Goal: Task Accomplishment & Management: Use online tool/utility

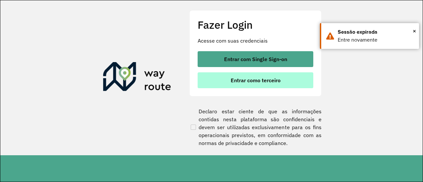
click at [256, 81] on span "Entrar como terceiro" at bounding box center [256, 80] width 50 height 5
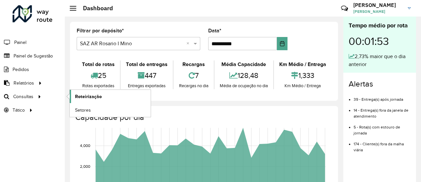
click at [85, 94] on span "Roteirização" at bounding box center [88, 96] width 27 height 7
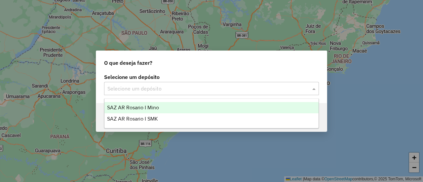
click at [313, 90] on span at bounding box center [314, 89] width 8 height 8
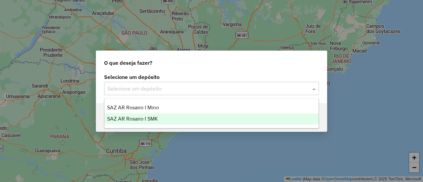
click at [148, 118] on span "SAZ AR Rosario I SMK" at bounding box center [132, 119] width 51 height 6
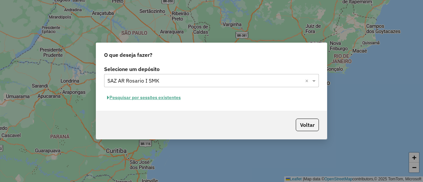
click at [174, 96] on button "Pesquisar por sessões existentes" at bounding box center [144, 97] width 80 height 10
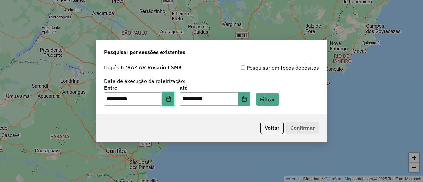
click at [171, 100] on icon "Choose Date" at bounding box center [168, 98] width 5 height 5
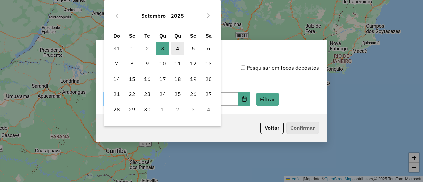
click at [178, 48] on span "4" at bounding box center [177, 48] width 13 height 13
type input "**********"
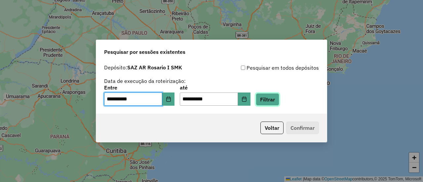
click at [279, 102] on button "Filtrar" at bounding box center [267, 99] width 23 height 13
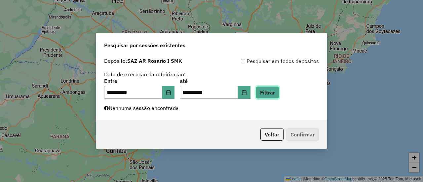
click at [279, 92] on button "Filtrar" at bounding box center [267, 92] width 23 height 13
click at [277, 92] on button "Filtrar" at bounding box center [267, 92] width 23 height 13
click at [275, 93] on button "Filtrar" at bounding box center [267, 92] width 23 height 13
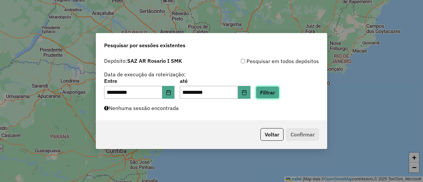
click at [275, 93] on button "Filtrar" at bounding box center [267, 92] width 23 height 13
click at [276, 91] on button "Filtrar" at bounding box center [267, 92] width 23 height 13
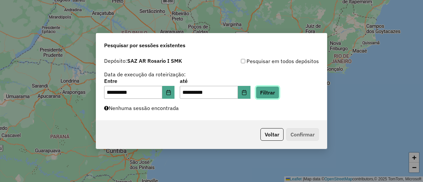
drag, startPoint x: 276, startPoint y: 91, endPoint x: 286, endPoint y: 83, distance: 13.4
click at [278, 96] on button "Filtrar" at bounding box center [267, 92] width 23 height 13
click at [278, 91] on button "Filtrar" at bounding box center [267, 92] width 23 height 13
click at [274, 91] on button "Filtrar" at bounding box center [267, 92] width 23 height 13
click at [279, 94] on button "Filtrar" at bounding box center [267, 92] width 23 height 13
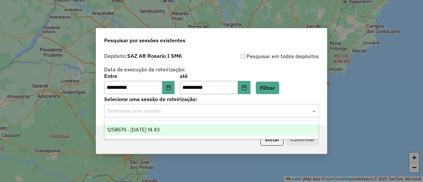
click at [314, 110] on span at bounding box center [314, 111] width 8 height 8
click at [160, 129] on span "1258679 - 04/09/2025 14:43" at bounding box center [133, 130] width 53 height 6
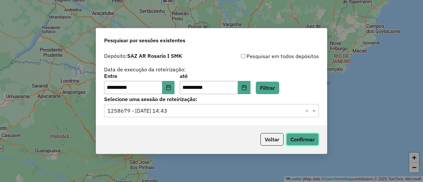
click at [299, 140] on button "Confirmar" at bounding box center [302, 139] width 33 height 13
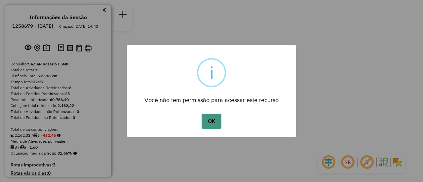
click at [213, 121] on button "OK" at bounding box center [210, 121] width 19 height 15
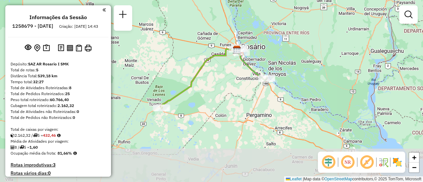
drag, startPoint x: 216, startPoint y: 151, endPoint x: 232, endPoint y: 77, distance: 76.2
click at [227, 76] on div "Janela de atendimento Grade de atendimento Capacidade Transportadoras Veículos …" at bounding box center [211, 91] width 423 height 182
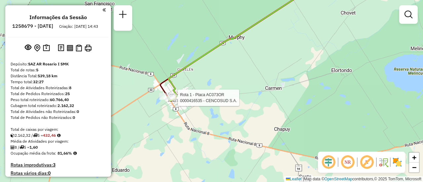
select select "**********"
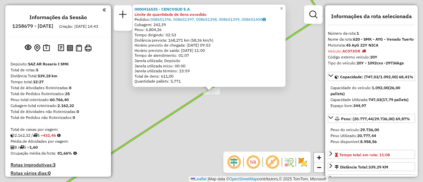
scroll to position [235, 0]
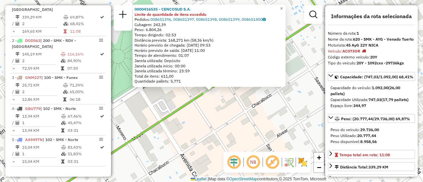
click at [248, 113] on div "0000416535 - CENCOSUD S.A. Limite de quantidade de itens excedido Pedidos: 0086…" at bounding box center [211, 91] width 423 height 182
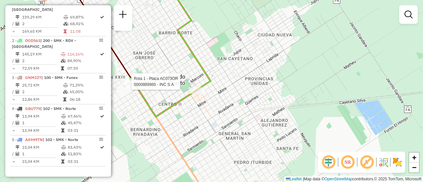
select select "**********"
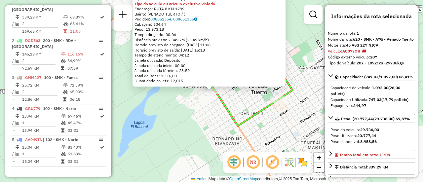
click at [197, 110] on div "0000889960 - INC S.A. Tipo de cliente: 32 - AYG (^) Tipo do veículo ou veículo …" at bounding box center [211, 91] width 423 height 182
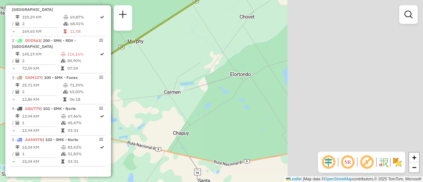
drag, startPoint x: 300, startPoint y: 86, endPoint x: 131, endPoint y: 88, distance: 168.8
click at [131, 88] on div "Janela de atendimento Grade de atendimento Capacidade Transportadoras Veículos …" at bounding box center [211, 91] width 423 height 182
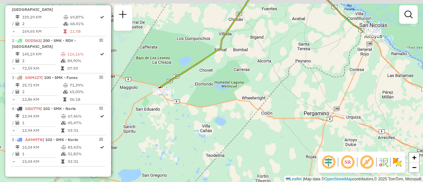
drag, startPoint x: 250, startPoint y: 86, endPoint x: 167, endPoint y: 114, distance: 87.7
click at [167, 114] on div "Janela de atendimento Grade de atendimento Capacidade Transportadoras Veículos …" at bounding box center [211, 91] width 423 height 182
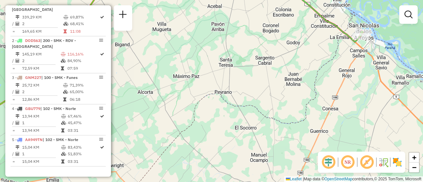
drag, startPoint x: 240, startPoint y: 21, endPoint x: 191, endPoint y: 70, distance: 69.8
click at [188, 70] on div "Janela de atendimento Grade de atendimento Capacidade Transportadoras Veículos …" at bounding box center [211, 91] width 423 height 182
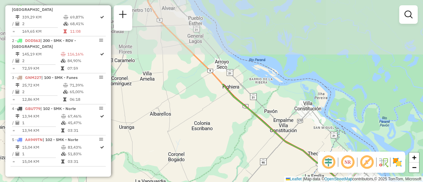
drag, startPoint x: 257, startPoint y: 75, endPoint x: 263, endPoint y: 118, distance: 43.7
click at [274, 162] on div "Janela de atendimento Grade de atendimento Capacidade Transportadoras Veículos …" at bounding box center [211, 91] width 423 height 182
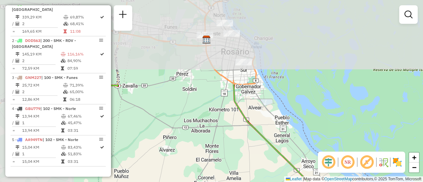
drag, startPoint x: 179, startPoint y: 66, endPoint x: 274, endPoint y: 173, distance: 143.6
click at [273, 173] on div "Janela de atendimento Grade de atendimento Capacidade Transportadoras Veículos …" at bounding box center [211, 91] width 423 height 182
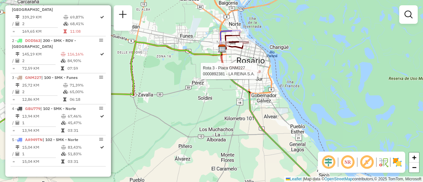
select select "**********"
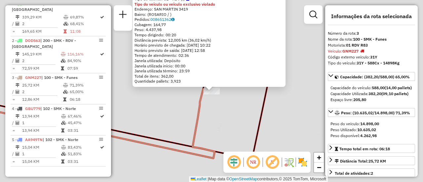
scroll to position [242, 0]
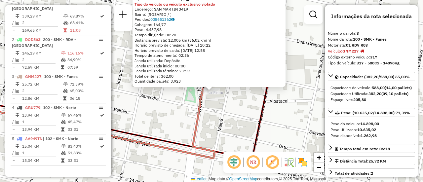
click at [221, 110] on div "0000892381 - LA REINA S.A. Tipo de cliente: 31 - RDV (:) Tipo do veículo ou veí…" at bounding box center [211, 91] width 423 height 182
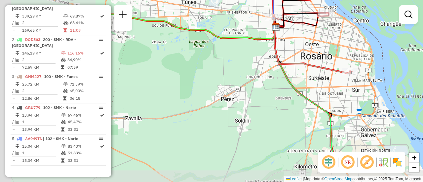
drag, startPoint x: 230, startPoint y: 70, endPoint x: 350, endPoint y: 50, distance: 122.3
click at [350, 50] on div "Janela de atendimento Grade de atendimento Capacidade Transportadoras Veículos …" at bounding box center [211, 91] width 423 height 182
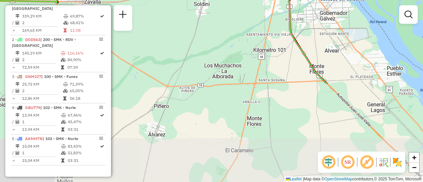
drag, startPoint x: 283, startPoint y: 148, endPoint x: 253, endPoint y: 48, distance: 104.8
click at [239, 37] on div "Janela de atendimento Grade de atendimento Capacidade Transportadoras Veículos …" at bounding box center [211, 91] width 423 height 182
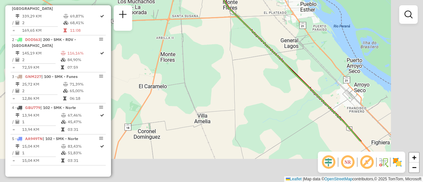
drag, startPoint x: 377, startPoint y: 99, endPoint x: 169, endPoint y: 15, distance: 224.6
click at [169, 15] on div "Janela de atendimento Grade de atendimento Capacidade Transportadoras Veículos …" at bounding box center [211, 91] width 423 height 182
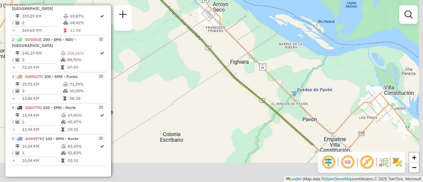
drag, startPoint x: 273, startPoint y: 81, endPoint x: 268, endPoint y: 50, distance: 30.8
click at [268, 50] on div "Janela de atendimento Grade de atendimento Capacidade Transportadoras Veículos …" at bounding box center [211, 91] width 423 height 182
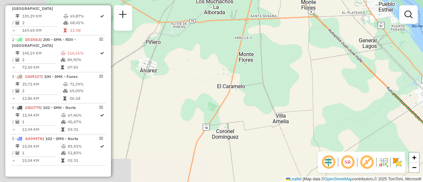
drag, startPoint x: 160, startPoint y: 91, endPoint x: 217, endPoint y: 128, distance: 67.5
click at [389, 182] on html "Aguarde... Pop-up bloqueado! Seu navegador bloqueou automáticamente a abertura …" at bounding box center [211, 91] width 423 height 182
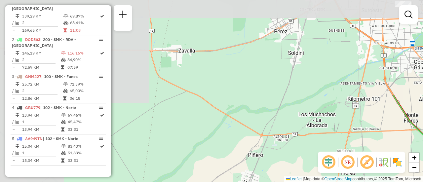
drag, startPoint x: 199, startPoint y: 150, endPoint x: 242, endPoint y: 198, distance: 64.3
click at [242, 182] on html "Aguarde... Pop-up bloqueado! Seu navegador bloqueou automáticamente a abertura …" at bounding box center [211, 91] width 423 height 182
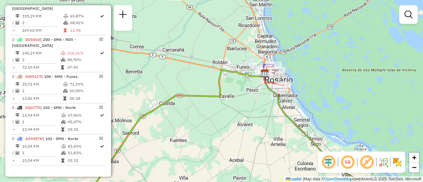
drag, startPoint x: 169, startPoint y: 114, endPoint x: 267, endPoint y: 117, distance: 98.5
click at [266, 117] on div "Janela de atendimento Grade de atendimento Capacidade Transportadoras Veículos …" at bounding box center [211, 91] width 423 height 182
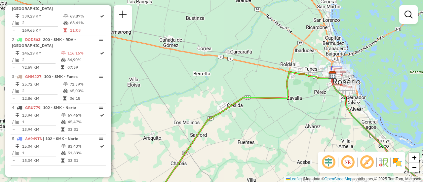
drag, startPoint x: 171, startPoint y: 115, endPoint x: 224, endPoint y: 51, distance: 83.2
click at [223, 51] on div "Janela de atendimento Grade de atendimento Capacidade Transportadoras Veículos …" at bounding box center [211, 91] width 423 height 182
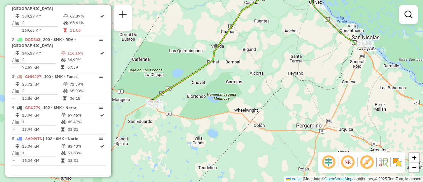
drag, startPoint x: 169, startPoint y: 97, endPoint x: 180, endPoint y: 36, distance: 62.0
click at [179, 24] on div "Janela de atendimento Grade de atendimento Capacidade Transportadoras Veículos …" at bounding box center [211, 91] width 423 height 182
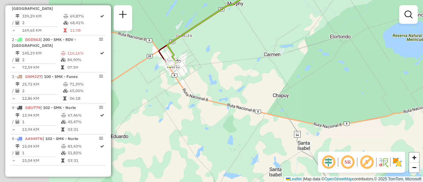
drag, startPoint x: 162, startPoint y: 66, endPoint x: 230, endPoint y: 74, distance: 67.8
click at [229, 74] on div "Janela de atendimento Grade de atendimento Capacidade Transportadoras Veículos …" at bounding box center [211, 91] width 423 height 182
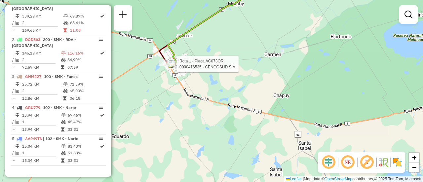
select select "**********"
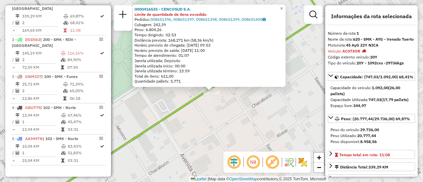
scroll to position [235, 0]
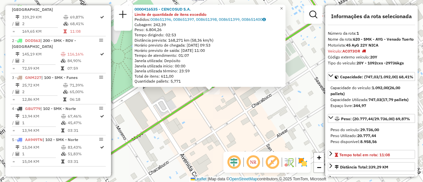
click at [205, 124] on div "0000416535 - CENCOSUD S.A. Limite de quantidade de itens excedido Pedidos: 0086…" at bounding box center [211, 91] width 423 height 182
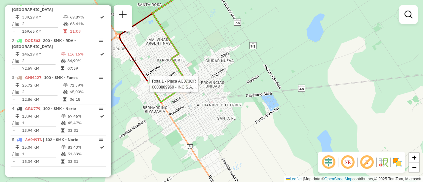
select select "**********"
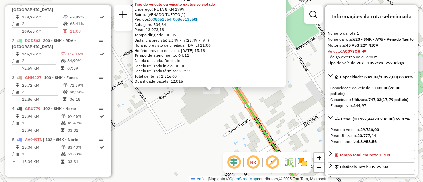
click at [203, 123] on div "0000889960 - INC S.A. Tipo de cliente: 32 - AYG (^) Tipo do veículo ou veículo …" at bounding box center [211, 91] width 423 height 182
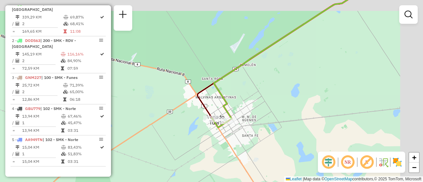
drag, startPoint x: 298, startPoint y: 95, endPoint x: 157, endPoint y: 131, distance: 146.0
click at [147, 133] on div "Janela de atendimento Grade de atendimento Capacidade Transportadoras Veículos …" at bounding box center [211, 91] width 423 height 182
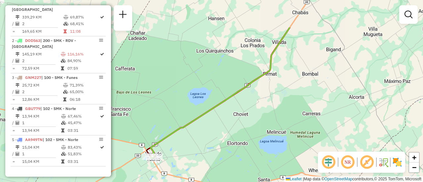
drag, startPoint x: 251, startPoint y: 108, endPoint x: 226, endPoint y: 145, distance: 45.3
click at [225, 146] on div "Janela de atendimento Grade de atendimento Capacidade Transportadoras Veículos …" at bounding box center [211, 91] width 423 height 182
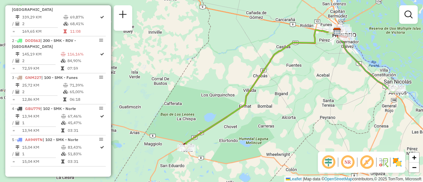
drag, startPoint x: 294, startPoint y: 83, endPoint x: 237, endPoint y: 117, distance: 66.6
click at [237, 118] on div "Janela de atendimento Grade de atendimento Capacidade Transportadoras Veículos …" at bounding box center [211, 91] width 423 height 182
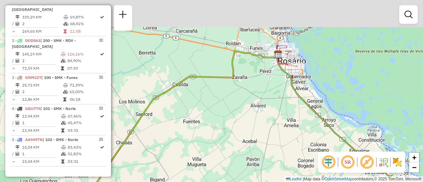
drag, startPoint x: 302, startPoint y: 74, endPoint x: 248, endPoint y: 126, distance: 75.0
click at [248, 126] on div "Janela de atendimento Grade de atendimento Capacidade Transportadoras Veículos …" at bounding box center [211, 91] width 423 height 182
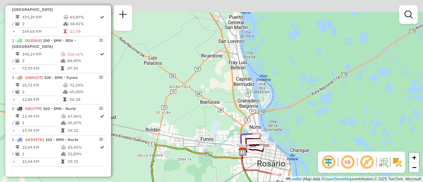
drag, startPoint x: 292, startPoint y: 39, endPoint x: 292, endPoint y: 160, distance: 120.5
click at [291, 169] on div "Janela de atendimento Grade de atendimento Capacidade Transportadoras Veículos …" at bounding box center [211, 91] width 423 height 182
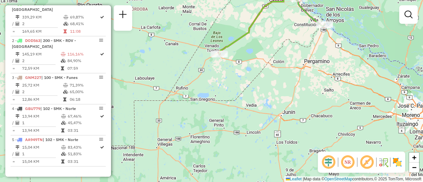
drag, startPoint x: 252, startPoint y: 93, endPoint x: 342, endPoint y: 73, distance: 92.5
click at [270, 0] on html "Aguarde... Pop-up bloqueado! Seu navegador bloqueou automáticamente a abertura …" at bounding box center [211, 91] width 423 height 182
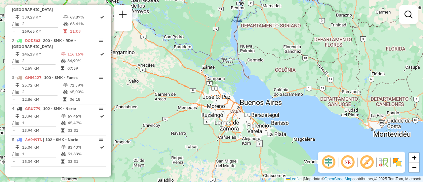
drag, startPoint x: 371, startPoint y: 90, endPoint x: 187, endPoint y: 83, distance: 183.5
click at [187, 83] on div "Janela de atendimento Grade de atendimento Capacidade Transportadoras Veículos …" at bounding box center [211, 91] width 423 height 182
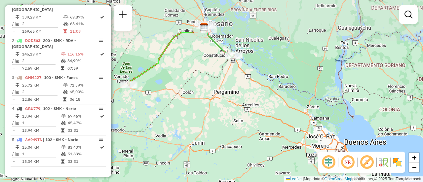
drag, startPoint x: 207, startPoint y: 82, endPoint x: 247, endPoint y: 103, distance: 44.9
click at [240, 101] on div "Janela de atendimento Grade de atendimento Capacidade Transportadoras Veículos …" at bounding box center [211, 91] width 423 height 182
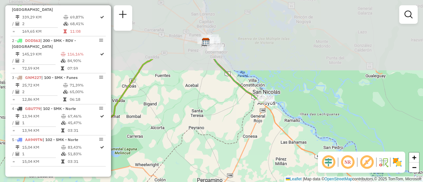
drag, startPoint x: 226, startPoint y: 39, endPoint x: 254, endPoint y: 116, distance: 81.9
click at [252, 115] on div "Janela de atendimento Grade de atendimento Capacidade Transportadoras Veículos …" at bounding box center [211, 91] width 423 height 182
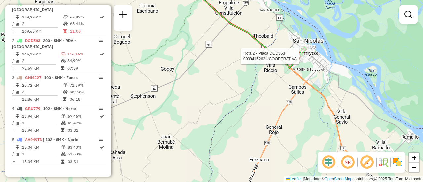
select select "**********"
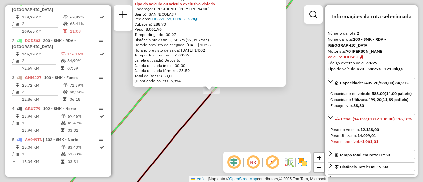
scroll to position [242, 0]
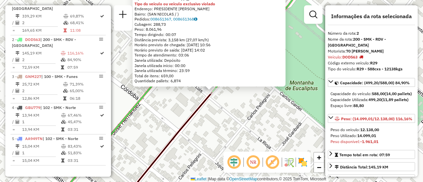
click at [242, 117] on div "0000415262 - COOPERATIVA Tipo de cliente: 31 - RDV (:) Tipo do veículo ou veícu…" at bounding box center [211, 91] width 423 height 182
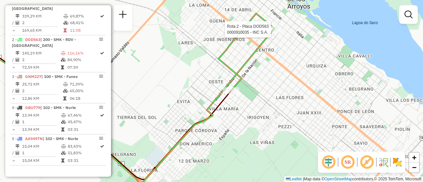
select select "**********"
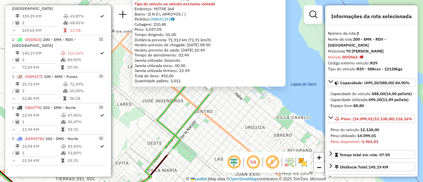
click at [231, 101] on div "0000910035 - INC S.A. Tipo de cliente: 31 - RDV (:) Tipo do veículo ou veículo …" at bounding box center [211, 91] width 423 height 182
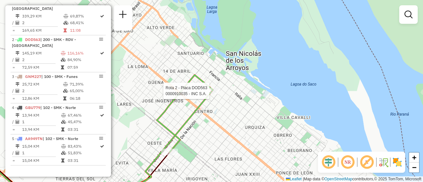
select select "**********"
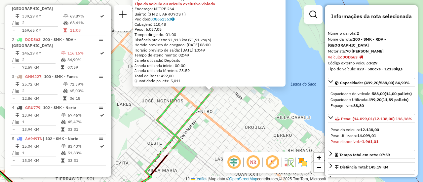
click at [232, 111] on div "0000910035 - INC S.A. Tipo de cliente: 31 - RDV (:) Tipo do veículo ou veículo …" at bounding box center [211, 91] width 423 height 182
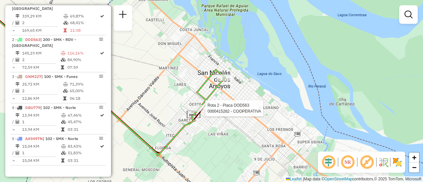
select select "**********"
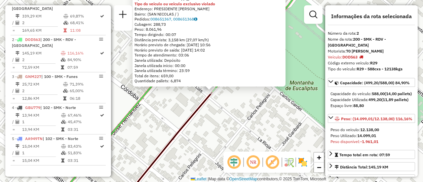
click at [202, 113] on div "0000415262 - COOPERATIVA Tipo de cliente: 31 - RDV (:) Tipo do veículo ou veícu…" at bounding box center [211, 91] width 423 height 182
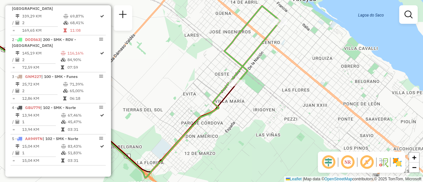
drag, startPoint x: 270, startPoint y: 23, endPoint x: 275, endPoint y: 38, distance: 15.9
click at [270, 46] on div "Janela de atendimento Grade de atendimento Capacidade Transportadoras Veículos …" at bounding box center [211, 91] width 423 height 182
select select "**********"
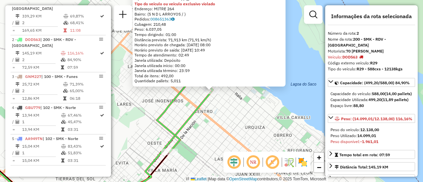
click at [238, 107] on div "0000910035 - INC S.A. Tipo de cliente: 31 - RDV (:) Tipo do veículo ou veículo …" at bounding box center [211, 91] width 423 height 182
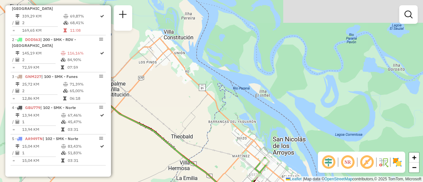
drag, startPoint x: 189, startPoint y: 66, endPoint x: 231, endPoint y: 129, distance: 76.1
click at [231, 129] on div "Janela de atendimento Grade de atendimento Capacidade Transportadoras Veículos …" at bounding box center [211, 91] width 423 height 182
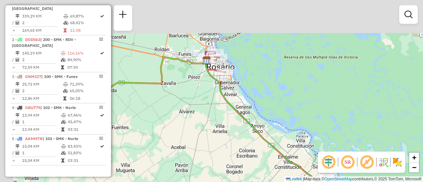
drag, startPoint x: 178, startPoint y: 56, endPoint x: 276, endPoint y: 105, distance: 109.6
click at [276, 105] on div "Janela de atendimento Grade de atendimento Capacidade Transportadoras Veículos …" at bounding box center [211, 91] width 423 height 182
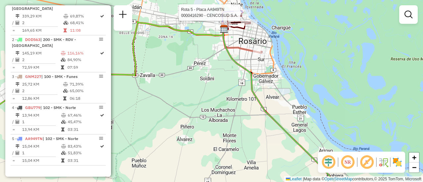
select select "**********"
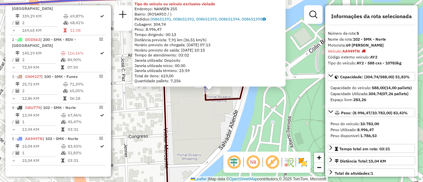
click at [238, 113] on div "0000416290 - CENCOSUD S.A. Tipo do veículo ou veículo exclusivo violado Endereç…" at bounding box center [211, 91] width 423 height 182
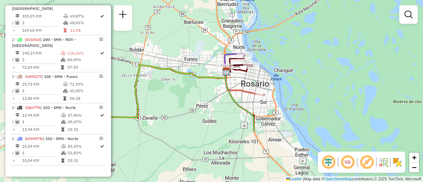
drag, startPoint x: 288, startPoint y: 147, endPoint x: 271, endPoint y: 59, distance: 89.9
click at [271, 59] on div "Janela de atendimento Grade de atendimento Capacidade Transportadoras Veículos …" at bounding box center [211, 91] width 423 height 182
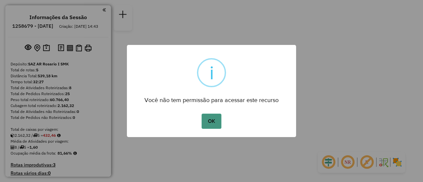
click at [213, 121] on button "OK" at bounding box center [210, 121] width 19 height 15
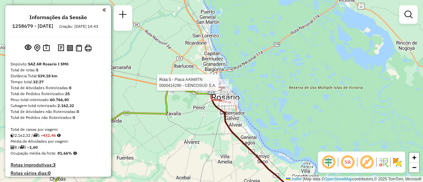
select select "**********"
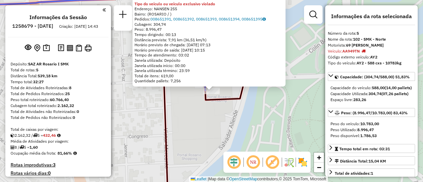
scroll to position [242, 0]
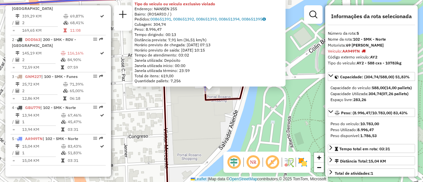
click at [202, 103] on div "0000416290 - CENCOSUD S.A. Tipo do veículo ou veículo exclusivo violado Endereç…" at bounding box center [211, 91] width 423 height 182
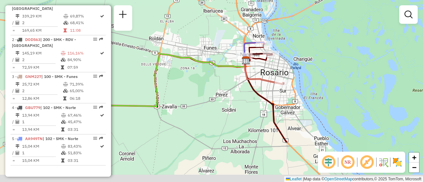
drag, startPoint x: 245, startPoint y: 130, endPoint x: 287, endPoint y: 73, distance: 71.4
click at [286, 72] on div "Janela de atendimento Grade de atendimento Capacidade Transportadoras Veículos …" at bounding box center [211, 91] width 423 height 182
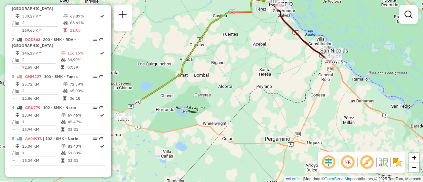
drag, startPoint x: 229, startPoint y: 116, endPoint x: 270, endPoint y: 47, distance: 80.6
click at [270, 47] on div "Janela de atendimento Grade de atendimento Capacidade Transportadoras Veículos …" at bounding box center [211, 91] width 423 height 182
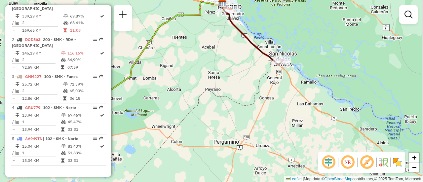
drag, startPoint x: 263, startPoint y: 110, endPoint x: 202, endPoint y: 113, distance: 61.5
click at [202, 113] on div "Janela de atendimento Grade de atendimento Capacidade Transportadoras Veículos …" at bounding box center [211, 91] width 423 height 182
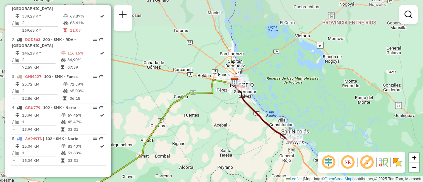
drag, startPoint x: 221, startPoint y: 88, endPoint x: 252, endPoint y: 139, distance: 59.8
click at [252, 139] on div "Janela de atendimento Grade de atendimento Capacidade Transportadoras Veículos …" at bounding box center [211, 91] width 423 height 182
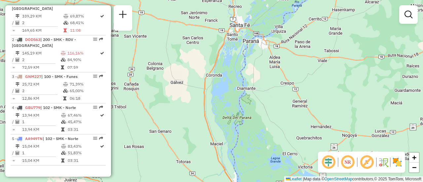
drag, startPoint x: 211, startPoint y: 40, endPoint x: 214, endPoint y: 171, distance: 131.2
click at [214, 171] on div "Janela de atendimento Grade de atendimento Capacidade Transportadoras Veículos …" at bounding box center [211, 91] width 423 height 182
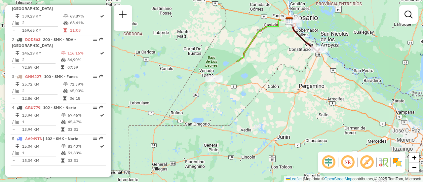
drag, startPoint x: 314, startPoint y: 95, endPoint x: 351, endPoint y: 1, distance: 101.1
click at [352, 0] on html "Aguarde... Pop-up bloqueado! Seu navegador bloqueou automáticamente a abertura …" at bounding box center [211, 91] width 423 height 182
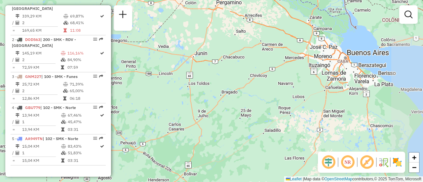
drag, startPoint x: 336, startPoint y: 90, endPoint x: 268, endPoint y: 6, distance: 107.8
click at [268, 6] on div "Janela de atendimento Grade de atendimento Capacidade Transportadoras Veículos …" at bounding box center [211, 91] width 423 height 182
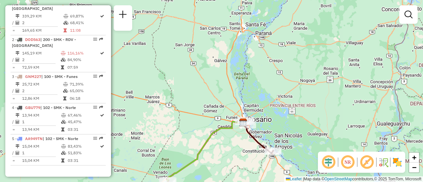
drag, startPoint x: 252, startPoint y: 74, endPoint x: 224, endPoint y: 160, distance: 90.0
click at [224, 160] on div "Janela de atendimento Grade de atendimento Capacidade Transportadoras Veículos …" at bounding box center [211, 91] width 423 height 182
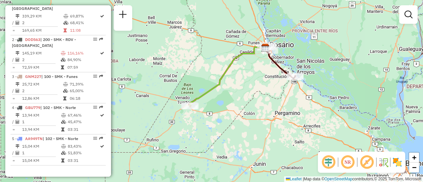
drag, startPoint x: 286, startPoint y: 108, endPoint x: 306, endPoint y: 40, distance: 70.5
click at [306, 40] on div "Janela de atendimento Grade de atendimento Capacidade Transportadoras Veículos …" at bounding box center [211, 91] width 423 height 182
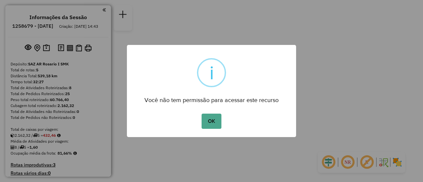
drag, startPoint x: 216, startPoint y: 119, endPoint x: 221, endPoint y: 121, distance: 6.0
click at [216, 119] on button "OK" at bounding box center [210, 121] width 19 height 15
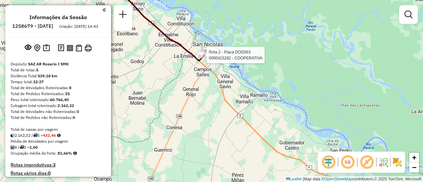
select select "**********"
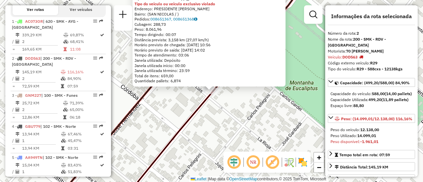
scroll to position [242, 0]
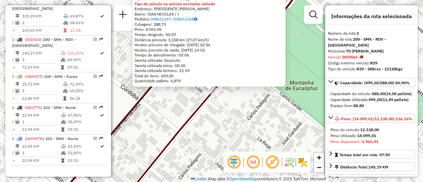
click at [222, 114] on div "0000415262 - COOPERATIVA Tipo de cliente: 31 - RDV (:) Tipo do veículo ou veícu…" at bounding box center [211, 91] width 423 height 182
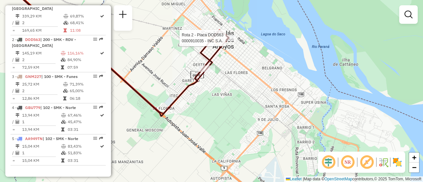
select select "**********"
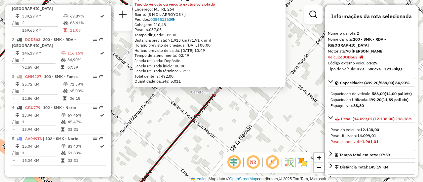
click at [261, 125] on div "0000910035 - INC S.A. Tipo de cliente: 31 - RDV (:) Tipo do veículo ou veículo …" at bounding box center [211, 91] width 423 height 182
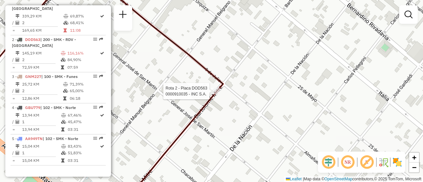
select select "**********"
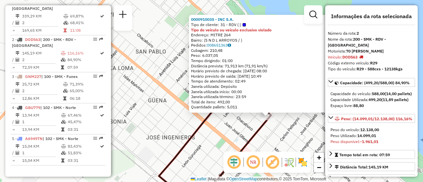
click at [288, 130] on div "0000910035 - INC S.A. Tipo de cliente: 31 - RDV (:) Tipo do veículo ou veículo …" at bounding box center [211, 91] width 423 height 182
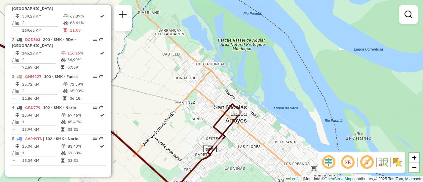
click at [246, 134] on div "Janela de atendimento Grade de atendimento Capacidade Transportadoras Veículos …" at bounding box center [211, 91] width 423 height 182
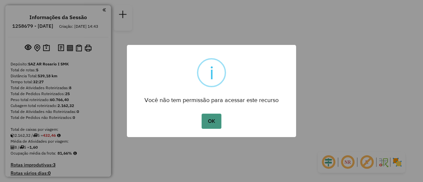
click at [214, 118] on button "OK" at bounding box center [210, 121] width 19 height 15
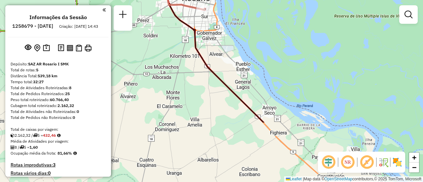
drag, startPoint x: 256, startPoint y: 110, endPoint x: 216, endPoint y: 27, distance: 92.0
click at [210, 26] on div "Janela de atendimento Grade de atendimento Capacidade Transportadoras Veículos …" at bounding box center [211, 91] width 423 height 182
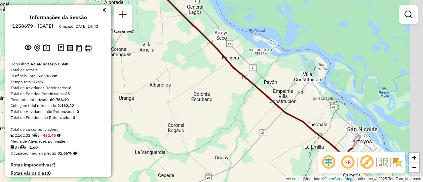
drag, startPoint x: 287, startPoint y: 111, endPoint x: 180, endPoint y: 14, distance: 144.5
click at [181, 14] on div "Janela de atendimento Grade de atendimento Capacidade Transportadoras Veículos …" at bounding box center [211, 91] width 423 height 182
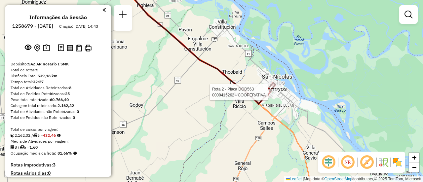
select select "**********"
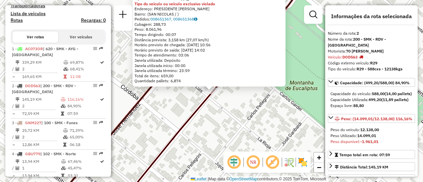
scroll to position [242, 0]
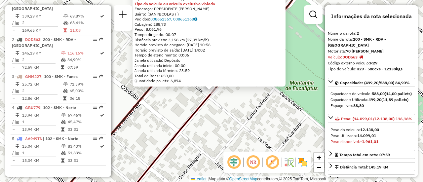
click at [214, 128] on div "0000415262 - COOPERATIVA Tipo de cliente: 31 - RDV (:) Tipo do veículo ou veícu…" at bounding box center [211, 91] width 423 height 182
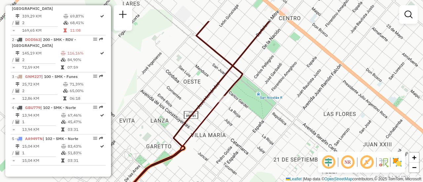
drag, startPoint x: 237, startPoint y: 66, endPoint x: 238, endPoint y: 138, distance: 72.3
click at [238, 139] on div "Janela de atendimento Grade de atendimento Capacidade Transportadoras Veículos …" at bounding box center [211, 91] width 423 height 182
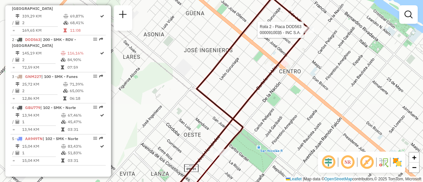
select select "**********"
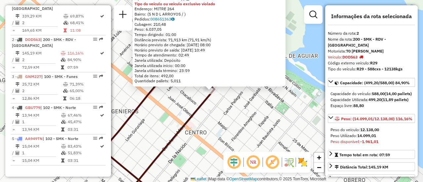
click at [246, 124] on div "0000910035 - INC S.A. Tipo de cliente: 31 - RDV (:) Tipo do veículo ou veículo …" at bounding box center [211, 91] width 423 height 182
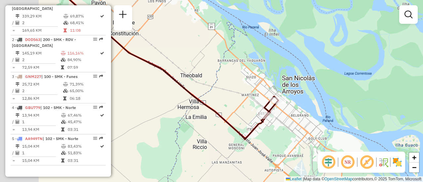
drag, startPoint x: 166, startPoint y: 108, endPoint x: 289, endPoint y: 97, distance: 123.0
click at [286, 97] on div "Janela de atendimento Grade de atendimento Capacidade Transportadoras Veículos …" at bounding box center [211, 91] width 423 height 182
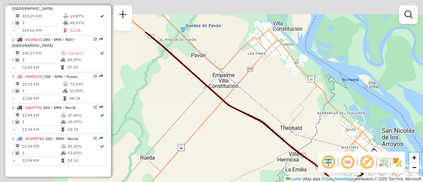
drag, startPoint x: 178, startPoint y: 88, endPoint x: 264, endPoint y: 143, distance: 102.2
click at [260, 143] on div "Janela de atendimento Grade de atendimento Capacidade Transportadoras Veículos …" at bounding box center [211, 91] width 423 height 182
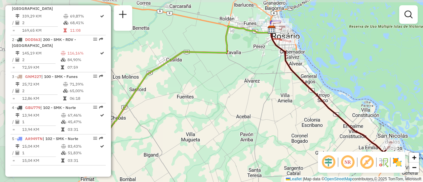
drag, startPoint x: 178, startPoint y: 94, endPoint x: 311, endPoint y: 109, distance: 134.3
click at [311, 109] on div "Janela de atendimento Grade de atendimento Capacidade Transportadoras Veículos …" at bounding box center [211, 91] width 423 height 182
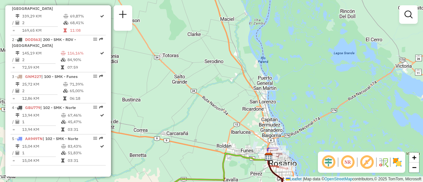
drag, startPoint x: 297, startPoint y: 39, endPoint x: 301, endPoint y: 118, distance: 79.1
click at [301, 118] on div "Janela de atendimento Grade de atendimento Capacidade Transportadoras Veículos …" at bounding box center [211, 91] width 423 height 182
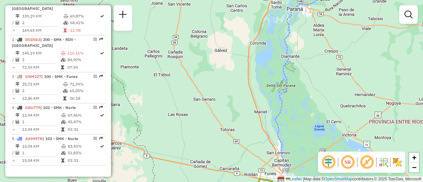
drag, startPoint x: 296, startPoint y: 83, endPoint x: 294, endPoint y: 137, distance: 54.8
click at [294, 137] on div "Janela de atendimento Grade de atendimento Capacidade Transportadoras Veículos …" at bounding box center [211, 91] width 423 height 182
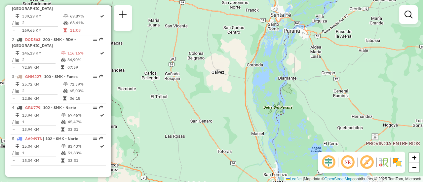
drag, startPoint x: 296, startPoint y: 96, endPoint x: 293, endPoint y: 119, distance: 23.7
click at [293, 119] on div "Janela de atendimento Grade de atendimento Capacidade Transportadoras Veículos …" at bounding box center [211, 91] width 423 height 182
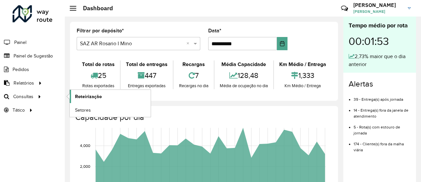
click at [90, 95] on span "Roteirização" at bounding box center [88, 96] width 27 height 7
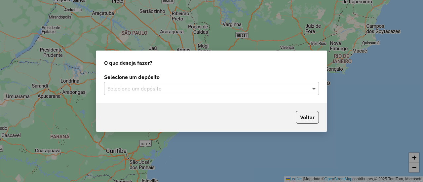
click at [313, 89] on span at bounding box center [314, 89] width 8 height 8
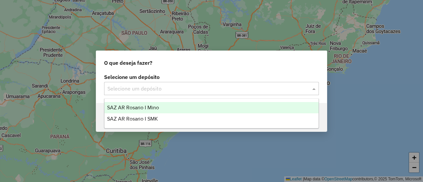
click at [152, 108] on span "SAZ AR Rosario I Mino" at bounding box center [133, 108] width 52 height 6
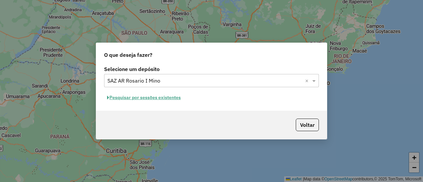
click at [168, 98] on button "Pesquisar por sessões existentes" at bounding box center [144, 97] width 80 height 10
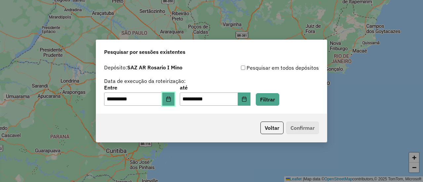
click at [171, 99] on icon "Choose Date" at bounding box center [168, 98] width 5 height 5
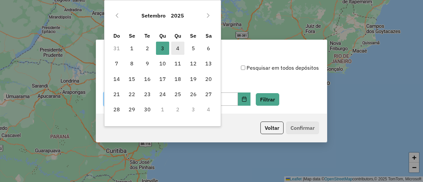
click at [177, 46] on span "4" at bounding box center [177, 48] width 13 height 13
type input "**********"
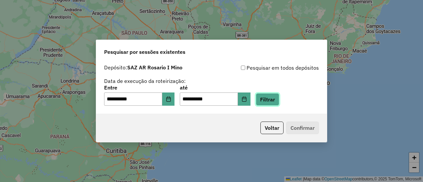
click at [279, 100] on button "Filtrar" at bounding box center [267, 99] width 23 height 13
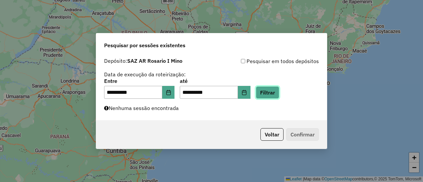
click at [276, 92] on button "Filtrar" at bounding box center [267, 92] width 23 height 13
click at [275, 92] on button "Filtrar" at bounding box center [267, 92] width 23 height 13
click at [279, 90] on button "Filtrar" at bounding box center [267, 92] width 23 height 13
click at [274, 91] on button "Filtrar" at bounding box center [267, 92] width 23 height 13
click at [170, 92] on icon "Choose Date" at bounding box center [168, 92] width 4 height 5
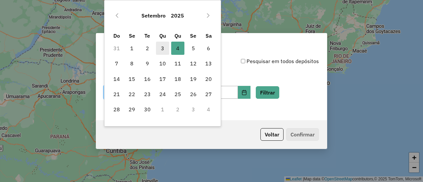
click at [161, 47] on span "3" at bounding box center [162, 48] width 13 height 13
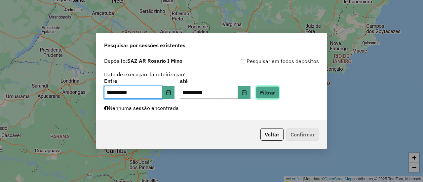
click at [273, 92] on button "Filtrar" at bounding box center [267, 92] width 23 height 13
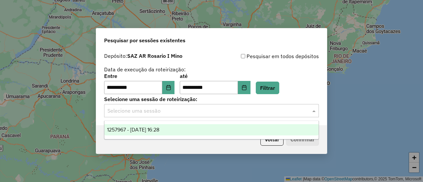
click at [312, 111] on span at bounding box center [314, 111] width 8 height 8
click at [159, 129] on span "1257967 - 03/09/2025 16:28" at bounding box center [133, 130] width 52 height 6
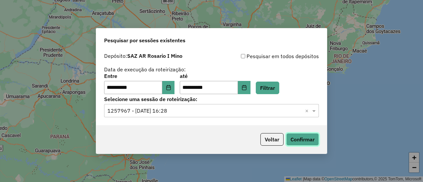
click at [311, 139] on button "Confirmar" at bounding box center [302, 139] width 33 height 13
click at [171, 87] on icon "Choose Date" at bounding box center [168, 87] width 5 height 5
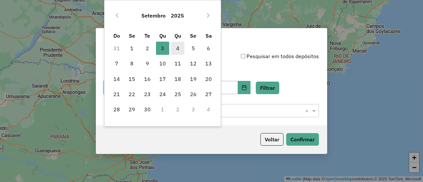
click at [176, 48] on span "4" at bounding box center [177, 48] width 13 height 13
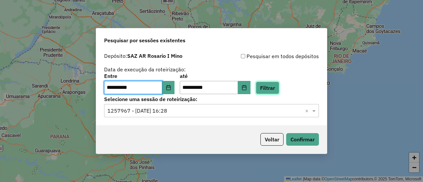
click at [273, 89] on button "Filtrar" at bounding box center [267, 88] width 23 height 13
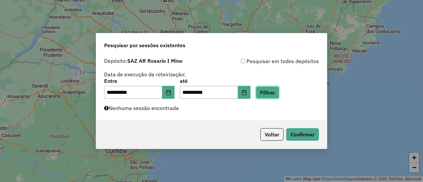
click at [273, 93] on button "Filtrar" at bounding box center [267, 92] width 23 height 13
click at [278, 90] on button "Filtrar" at bounding box center [267, 92] width 23 height 13
click at [275, 91] on button "Filtrar" at bounding box center [267, 92] width 23 height 13
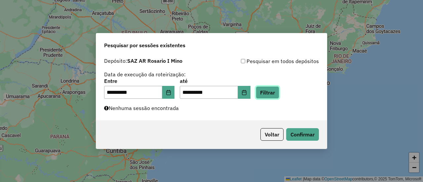
click at [273, 93] on button "Filtrar" at bounding box center [267, 92] width 23 height 13
click at [277, 90] on button "Filtrar" at bounding box center [267, 92] width 23 height 13
click at [276, 90] on button "Filtrar" at bounding box center [267, 92] width 23 height 13
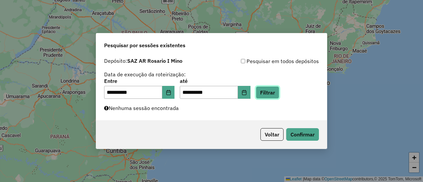
click at [276, 90] on button "Filtrar" at bounding box center [267, 92] width 23 height 13
click at [276, 93] on button "Filtrar" at bounding box center [267, 92] width 23 height 13
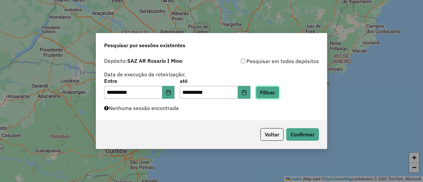
click at [276, 92] on button "Filtrar" at bounding box center [267, 92] width 23 height 13
click at [276, 93] on button "Filtrar" at bounding box center [267, 92] width 23 height 13
click at [276, 92] on button "Filtrar" at bounding box center [267, 92] width 23 height 13
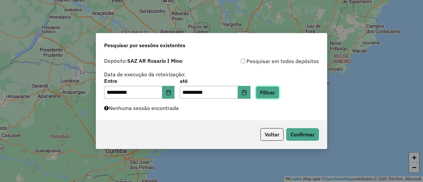
click at [276, 92] on button "Filtrar" at bounding box center [267, 92] width 23 height 13
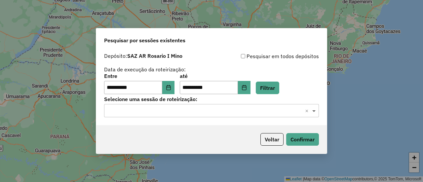
click at [313, 110] on span at bounding box center [314, 111] width 8 height 8
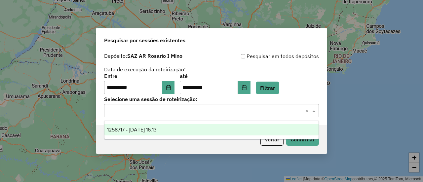
click at [157, 130] on span "1258717 - 04/09/2025 16:13" at bounding box center [132, 130] width 50 height 6
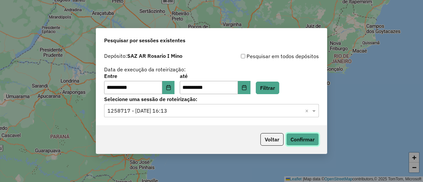
click at [302, 139] on button "Confirmar" at bounding box center [302, 139] width 33 height 13
click at [171, 88] on icon "Choose Date" at bounding box center [168, 87] width 5 height 5
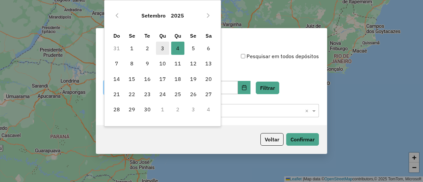
click at [161, 48] on span "3" at bounding box center [162, 48] width 13 height 13
type input "**********"
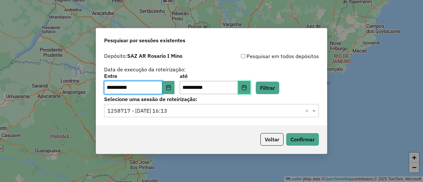
click at [247, 87] on icon "Choose Date" at bounding box center [243, 87] width 5 height 5
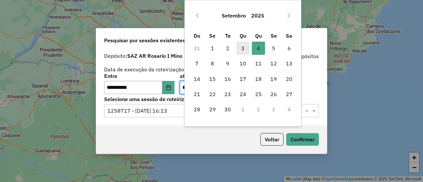
click at [244, 49] on span "3" at bounding box center [242, 48] width 13 height 13
type input "**********"
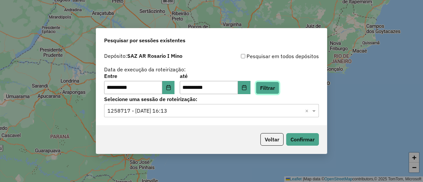
click at [277, 88] on button "Filtrar" at bounding box center [267, 88] width 23 height 13
click at [314, 111] on span at bounding box center [314, 111] width 8 height 8
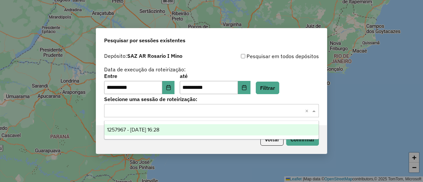
click at [159, 128] on span "1257967 - 03/09/2025 16:28" at bounding box center [133, 130] width 52 height 6
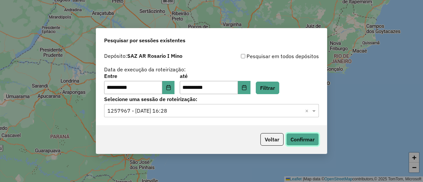
click at [299, 141] on button "Confirmar" at bounding box center [302, 139] width 33 height 13
click at [171, 89] on icon "Choose Date" at bounding box center [168, 87] width 5 height 5
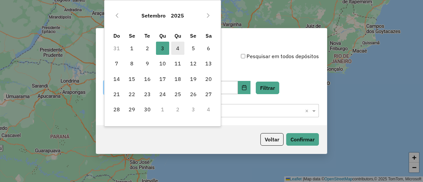
click at [179, 48] on span "4" at bounding box center [177, 48] width 13 height 13
type input "**********"
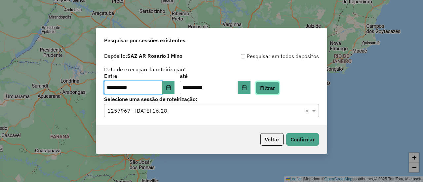
click at [277, 89] on button "Filtrar" at bounding box center [267, 88] width 23 height 13
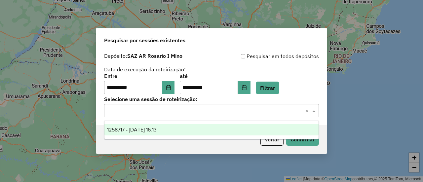
click at [313, 110] on span at bounding box center [314, 111] width 8 height 8
click at [157, 128] on span "1258717 - 04/09/2025 16:13" at bounding box center [132, 130] width 50 height 6
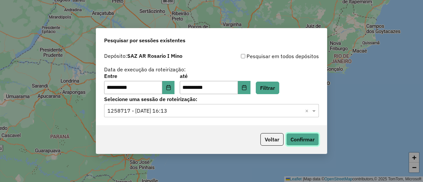
click at [300, 138] on button "Confirmar" at bounding box center [302, 139] width 33 height 13
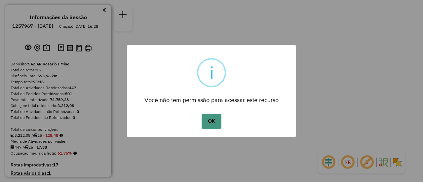
drag, startPoint x: 206, startPoint y: 118, endPoint x: 209, endPoint y: 118, distance: 3.3
click at [206, 118] on button "OK" at bounding box center [210, 121] width 19 height 15
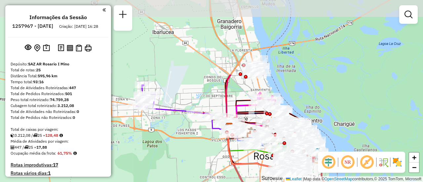
drag, startPoint x: 191, startPoint y: 103, endPoint x: 206, endPoint y: 158, distance: 57.1
click at [183, 178] on div "Janela de atendimento Grade de atendimento Capacidade Transportadoras Veículos …" at bounding box center [211, 91] width 423 height 182
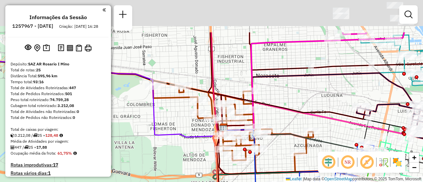
drag, startPoint x: 307, startPoint y: 56, endPoint x: 249, endPoint y: 136, distance: 98.9
click at [248, 136] on icon at bounding box center [294, 118] width 147 height 47
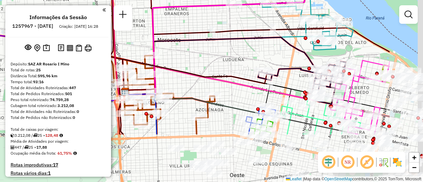
drag, startPoint x: 325, startPoint y: 115, endPoint x: 234, endPoint y: 36, distance: 120.3
click at [234, 36] on div "Janela de atendimento Grade de atendimento Capacidade Transportadoras Veículos …" at bounding box center [211, 91] width 423 height 182
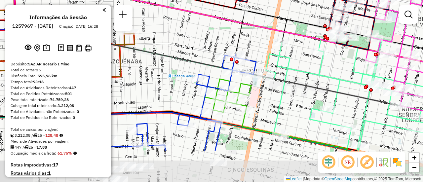
drag, startPoint x: 268, startPoint y: 89, endPoint x: 237, endPoint y: 40, distance: 57.7
click at [237, 40] on icon at bounding box center [97, 7] width 295 height 94
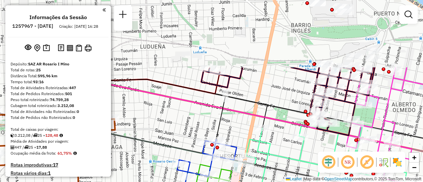
drag, startPoint x: 226, startPoint y: 39, endPoint x: 206, endPoint y: 125, distance: 88.1
click at [206, 125] on div "Janela de atendimento Grade de atendimento Capacidade Transportadoras Veículos …" at bounding box center [211, 91] width 423 height 182
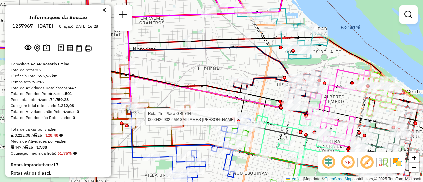
click at [197, 99] on div "Rota 25 - Placa GBL764 0000426932 - MAGALLAMES CRISTIAN IVAN Janela de atendime…" at bounding box center [211, 91] width 423 height 182
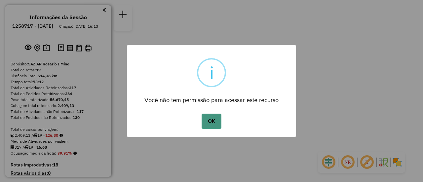
click at [210, 123] on button "OK" at bounding box center [210, 121] width 19 height 15
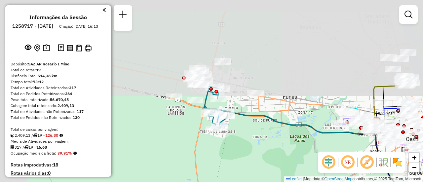
drag, startPoint x: 186, startPoint y: 64, endPoint x: 250, endPoint y: 171, distance: 125.3
click at [249, 172] on div "Janela de atendimento Grade de atendimento Capacidade Transportadoras Veículos …" at bounding box center [211, 91] width 423 height 182
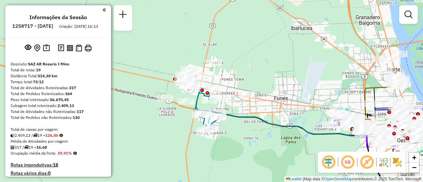
drag, startPoint x: 294, startPoint y: 91, endPoint x: 278, endPoint y: 89, distance: 15.8
click at [278, 89] on div "Janela de atendimento Grade de atendimento Capacidade Transportadoras Veículos …" at bounding box center [211, 91] width 423 height 182
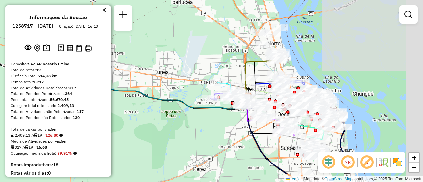
drag, startPoint x: 308, startPoint y: 94, endPoint x: 194, endPoint y: 74, distance: 115.7
click at [187, 68] on div "Janela de atendimento Grade de atendimento Capacidade Transportadoras Veículos …" at bounding box center [211, 91] width 423 height 182
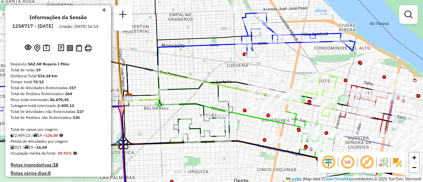
drag, startPoint x: 359, startPoint y: 66, endPoint x: 286, endPoint y: 70, distance: 73.1
click at [286, 70] on div "Janela de atendimento Grade de atendimento Capacidade Transportadoras Veículos …" at bounding box center [211, 91] width 423 height 182
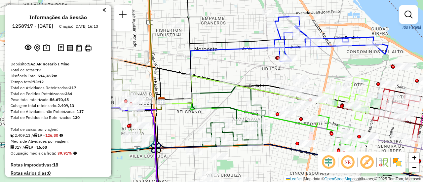
drag, startPoint x: 156, startPoint y: 37, endPoint x: 189, endPoint y: 40, distance: 33.2
click at [189, 40] on icon at bounding box center [176, 43] width 31 height 116
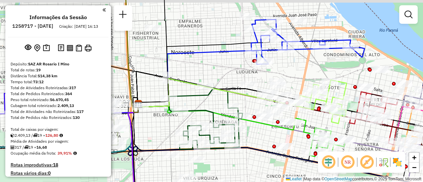
drag, startPoint x: 242, startPoint y: 33, endPoint x: 192, endPoint y: 43, distance: 51.6
click at [192, 43] on div "Janela de atendimento Grade de atendimento Capacidade Transportadoras Veículos …" at bounding box center [211, 91] width 423 height 182
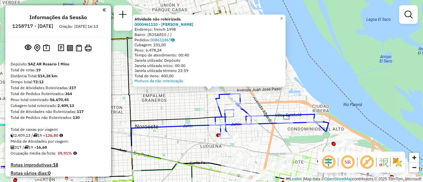
click at [179, 106] on div "Atividade não roteirizada 0000461110 - Gonzales Emanuel - RDV Endereço: french …" at bounding box center [211, 91] width 423 height 182
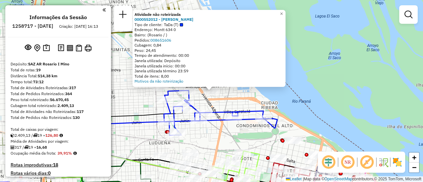
click at [238, 104] on div "Atividade não roteirizada 0000552012 - Alejandro Monardez Tipo de cliente: TaDa…" at bounding box center [211, 91] width 423 height 182
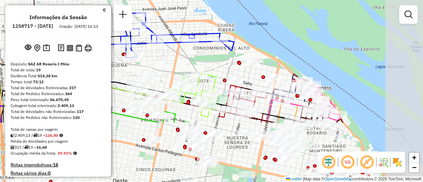
drag, startPoint x: 262, startPoint y: 131, endPoint x: 216, endPoint y: 52, distance: 91.0
click at [216, 52] on div "Janela de atendimento Grade de atendimento Capacidade Transportadoras Veículos …" at bounding box center [211, 91] width 423 height 182
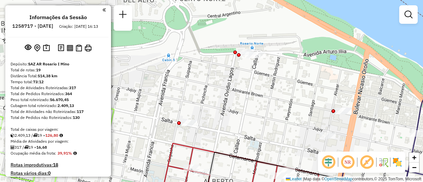
drag, startPoint x: 236, startPoint y: 67, endPoint x: 249, endPoint y: 114, distance: 48.7
click at [249, 114] on div "Rota 2 - Placa AB951JU 0000443081 - GASTROMANIA S.R.L. Janela de atendimento Gr…" at bounding box center [211, 91] width 423 height 182
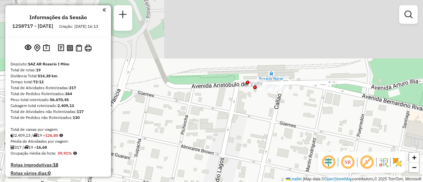
drag, startPoint x: 249, startPoint y: 78, endPoint x: 262, endPoint y: 113, distance: 38.0
click at [260, 117] on div "Rota 2 - Placa AB951JU 0000443081 - GASTROMANIA S.R.L. Janela de atendimento Gr…" at bounding box center [211, 91] width 423 height 182
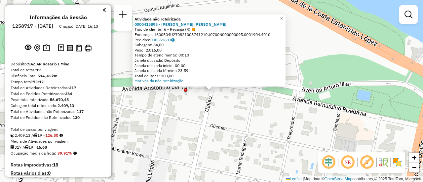
click at [237, 113] on div "Atividade não roteirizada 0000415895 - RAMIREZ EZEQUIEL MARIO Tipo de cliente: …" at bounding box center [211, 91] width 423 height 182
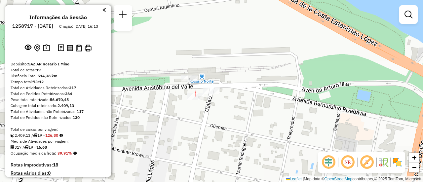
click at [197, 100] on div at bounding box center [195, 96] width 17 height 7
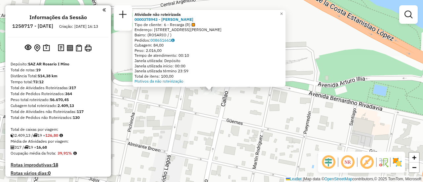
click at [185, 117] on div "Atividade não roteirizada 0000378943 - PERALTA EDGARDO FRANCISCO Tipo de client…" at bounding box center [211, 91] width 423 height 182
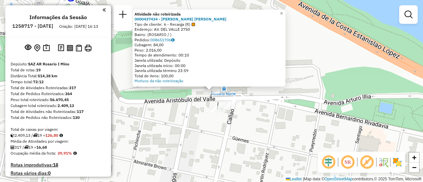
drag, startPoint x: 183, startPoint y: 126, endPoint x: 259, endPoint y: 114, distance: 76.5
click at [184, 126] on div "Atividade não roteirizada 0000437434 - RAMIREZ EZEQUIEL MARIO Tipo de cliente: …" at bounding box center [211, 91] width 423 height 182
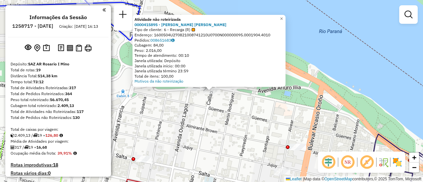
click at [224, 117] on div "Atividade não roteirizada 0000415895 - RAMIREZ EZEQUIEL MARIO Tipo de cliente: …" at bounding box center [211, 91] width 423 height 182
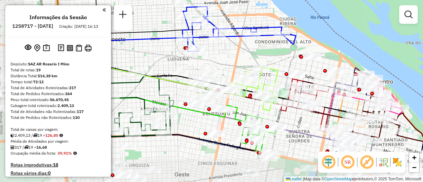
drag, startPoint x: 215, startPoint y: 112, endPoint x: 292, endPoint y: 63, distance: 91.7
click at [292, 63] on div "Janela de atendimento Grade de atendimento Capacidade Transportadoras Veículos …" at bounding box center [211, 91] width 423 height 182
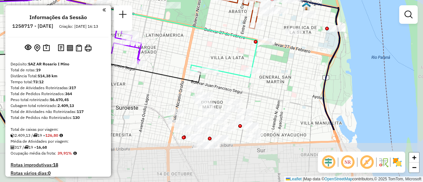
drag, startPoint x: 257, startPoint y: 120, endPoint x: 245, endPoint y: 50, distance: 71.0
click at [245, 50] on div "Rota 14 - Placa AD344QG 0000459346 - BRESCIANI NERIN - TESIO MARIA AND Janela d…" at bounding box center [211, 91] width 423 height 182
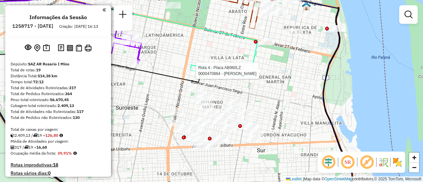
select select "**********"
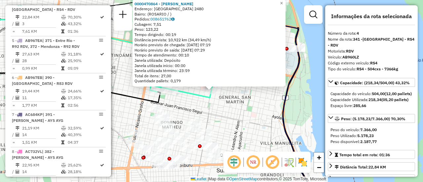
scroll to position [66, 0]
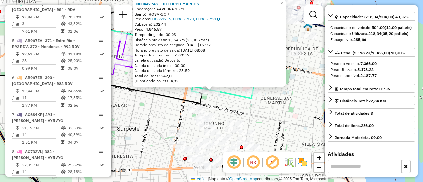
click at [176, 94] on div "0000447748 - DIFILIPPO MARCOS Endereço: SAAVEDRA 1571 Bairro: (ROSARIO / ) Pedi…" at bounding box center [211, 91] width 423 height 182
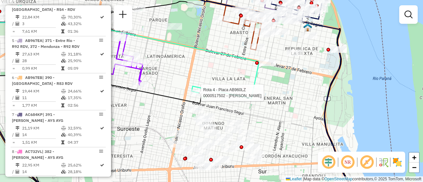
select select "**********"
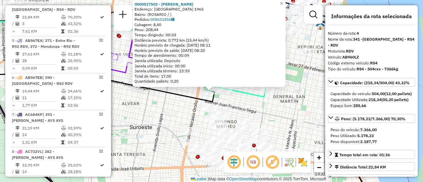
click at [172, 103] on div "0000517502 - ZHANG TINGTING Endereço: URUGUAY 1965 Bairro: (ROSARIO / ) Pedidos…" at bounding box center [211, 91] width 423 height 182
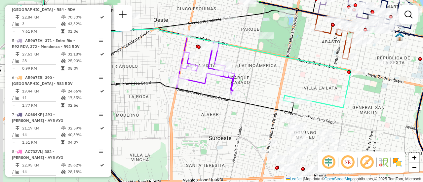
drag, startPoint x: 180, startPoint y: 71, endPoint x: 244, endPoint y: 83, distance: 65.3
click at [259, 82] on div "Janela de atendimento Grade de atendimento Capacidade Transportadoras Veículos …" at bounding box center [211, 91] width 423 height 182
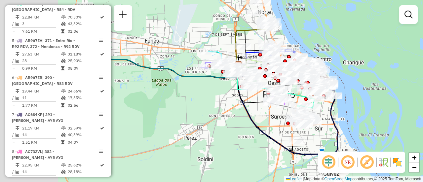
drag, startPoint x: 187, startPoint y: 97, endPoint x: 293, endPoint y: 168, distance: 128.2
click at [286, 168] on div "Janela de atendimento Grade de atendimento Capacidade Transportadoras Veículos …" at bounding box center [211, 91] width 423 height 182
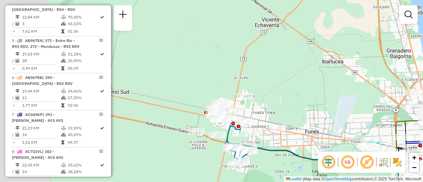
drag, startPoint x: 249, startPoint y: 86, endPoint x: 315, endPoint y: 110, distance: 70.7
click at [315, 110] on div "Janela de atendimento Grade de atendimento Capacidade Transportadoras Veículos …" at bounding box center [211, 91] width 423 height 182
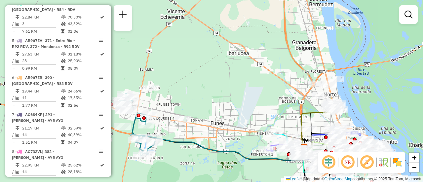
drag, startPoint x: 308, startPoint y: 96, endPoint x: 211, endPoint y: 85, distance: 97.2
click at [189, 82] on div "Janela de atendimento Grade de atendimento Capacidade Transportadoras Veículos …" at bounding box center [211, 91] width 423 height 182
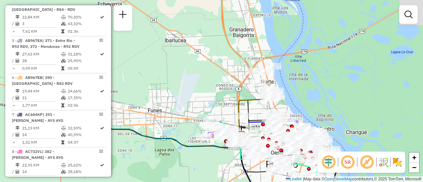
drag, startPoint x: 274, startPoint y: 93, endPoint x: 240, endPoint y: 86, distance: 35.1
click at [238, 85] on div "Janela de atendimento Grade de atendimento Capacidade Transportadoras Veículos …" at bounding box center [211, 91] width 423 height 182
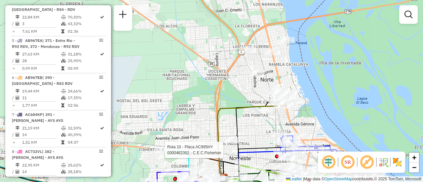
click at [164, 153] on div at bounding box center [163, 150] width 17 height 7
select select "**********"
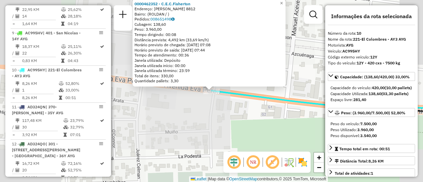
scroll to position [568, 0]
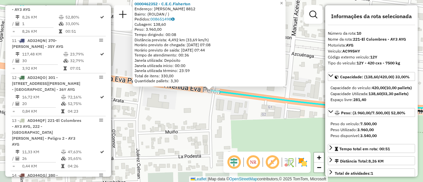
click at [228, 134] on div "0000462352 - C.E.C.Fisherton Endereço: EVA PERON 8812 Bairro: (ROLDAN / ) Pedid…" at bounding box center [211, 91] width 423 height 182
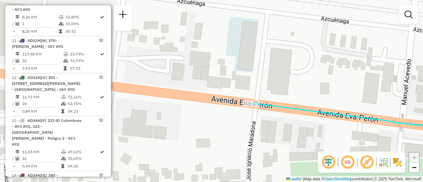
drag, startPoint x: 192, startPoint y: 84, endPoint x: 248, endPoint y: 125, distance: 70.0
click at [248, 127] on div "Janela de atendimento Grade de atendimento Capacidade Transportadoras Veículos …" at bounding box center [211, 91] width 423 height 182
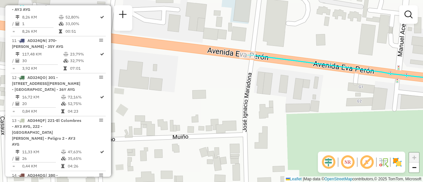
drag, startPoint x: 284, startPoint y: 142, endPoint x: 279, endPoint y: 94, distance: 47.8
click at [279, 94] on div "Janela de atendimento Grade de atendimento Capacidade Transportadoras Veículos …" at bounding box center [211, 91] width 423 height 182
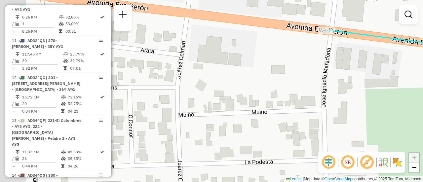
drag, startPoint x: 232, startPoint y: 117, endPoint x: 300, endPoint y: 99, distance: 70.4
click at [300, 99] on div "Janela de atendimento Grade de atendimento Capacidade Transportadoras Veículos …" at bounding box center [211, 91] width 423 height 182
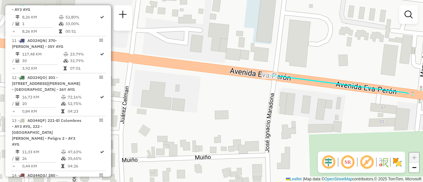
drag, startPoint x: 268, startPoint y: 80, endPoint x: 212, endPoint y: 124, distance: 70.3
click at [211, 124] on div "Janela de atendimento Grade de atendimento Capacidade Transportadoras Veículos …" at bounding box center [211, 91] width 423 height 182
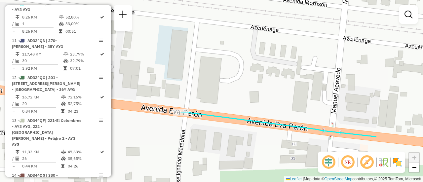
drag, startPoint x: 302, startPoint y: 97, endPoint x: 213, endPoint y: 135, distance: 96.5
click at [213, 135] on div "Janela de atendimento Grade de atendimento Capacidade Transportadoras Veículos …" at bounding box center [211, 91] width 423 height 182
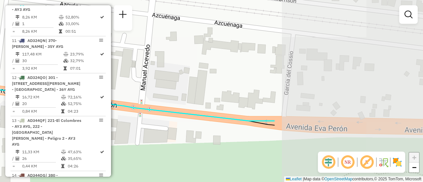
drag, startPoint x: 318, startPoint y: 79, endPoint x: 142, endPoint y: 58, distance: 177.3
click at [142, 58] on div "Janela de atendimento Grade de atendimento Capacidade Transportadoras Veículos …" at bounding box center [211, 91] width 423 height 182
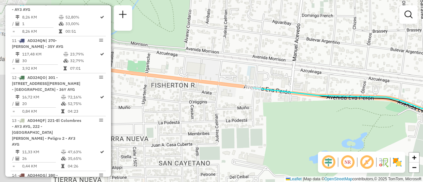
drag, startPoint x: 209, startPoint y: 83, endPoint x: 288, endPoint y: 82, distance: 79.3
click at [288, 82] on div "Janela de atendimento Grade de atendimento Capacidade Transportadoras Veículos …" at bounding box center [211, 91] width 423 height 182
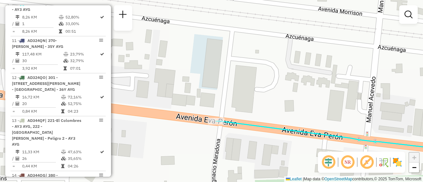
drag, startPoint x: 252, startPoint y: 35, endPoint x: 257, endPoint y: 113, distance: 78.1
click at [257, 113] on div "Janela de atendimento Grade de atendimento Capacidade Transportadoras Veículos …" at bounding box center [211, 91] width 423 height 182
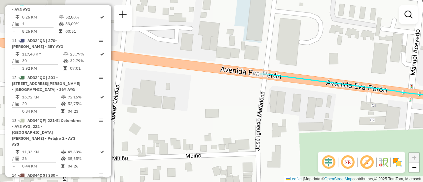
drag, startPoint x: 208, startPoint y: 132, endPoint x: 256, endPoint y: 84, distance: 67.7
click at [256, 84] on div "Janela de atendimento Grade de atendimento Capacidade Transportadoras Veículos …" at bounding box center [211, 91] width 423 height 182
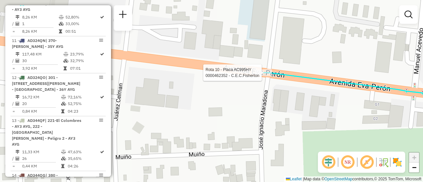
click at [223, 102] on div "Rota 10 - Placa AC995HY 0000462352 - C.E.C.Fisherton Janela de atendimento Grad…" at bounding box center [211, 91] width 423 height 182
select select "**********"
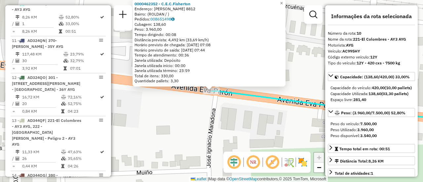
click at [208, 105] on div "0000462352 - C.E.C.Fisherton Endereço: EVA PERON 8812 Bairro: (ROLDAN / ) Pedid…" at bounding box center [211, 91] width 423 height 182
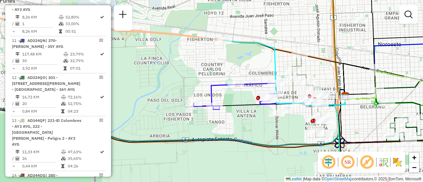
drag, startPoint x: 266, startPoint y: 106, endPoint x: 243, endPoint y: 64, distance: 48.5
click at [243, 64] on div "Janela de atendimento Grade de atendimento Capacidade Transportadoras Veículos …" at bounding box center [211, 91] width 423 height 182
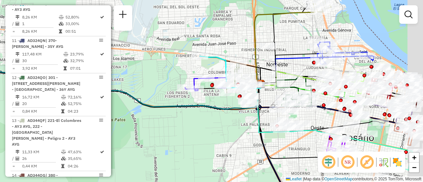
drag, startPoint x: 333, startPoint y: 62, endPoint x: 287, endPoint y: 71, distance: 46.4
click at [287, 71] on div "Janela de atendimento Grade de atendimento Capacidade Transportadoras Veículos …" at bounding box center [211, 91] width 423 height 182
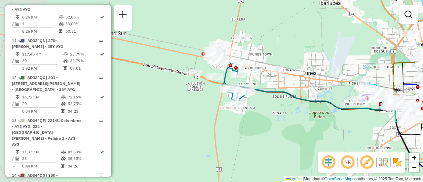
drag, startPoint x: 219, startPoint y: 72, endPoint x: 320, endPoint y: 86, distance: 101.8
click at [320, 86] on div "Janela de atendimento Grade de atendimento Capacidade Transportadoras Veículos …" at bounding box center [211, 91] width 423 height 182
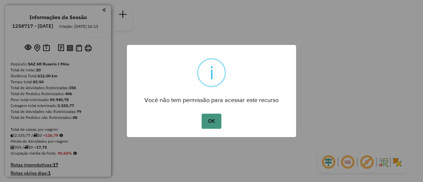
click at [211, 121] on button "OK" at bounding box center [210, 121] width 19 height 15
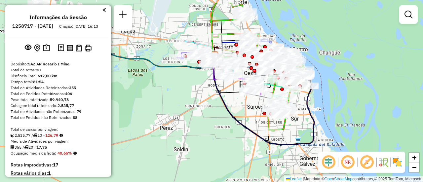
drag, startPoint x: 205, startPoint y: 85, endPoint x: 347, endPoint y: 106, distance: 143.9
click at [348, 105] on div "Janela de atendimento Grade de atendimento Capacidade Transportadoras Veículos …" at bounding box center [211, 91] width 423 height 182
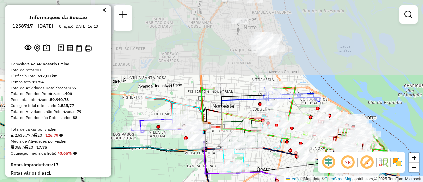
drag, startPoint x: 227, startPoint y: 4, endPoint x: 243, endPoint y: 121, distance: 118.0
click at [243, 121] on div "Rota 12 - Placa AD324QO 0000366416 - BITTI LEANDRO S Janela de atendimento Grad…" at bounding box center [211, 91] width 423 height 182
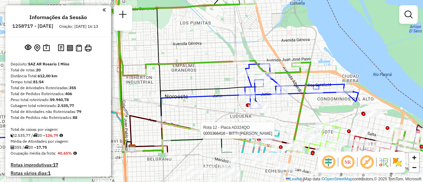
drag, startPoint x: 331, startPoint y: 112, endPoint x: 321, endPoint y: -6, distance: 118.3
click at [321, 0] on html "Aguarde... Pop-up bloqueado! Seu navegador bloqueou automáticamente a abertura …" at bounding box center [211, 91] width 423 height 182
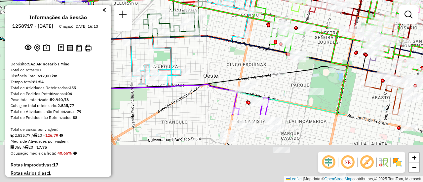
drag, startPoint x: 354, startPoint y: 124, endPoint x: 313, endPoint y: -12, distance: 142.1
click at [313, 0] on html "Aguarde... Pop-up bloqueado! Seu navegador bloqueou automáticamente a abertura …" at bounding box center [211, 91] width 423 height 182
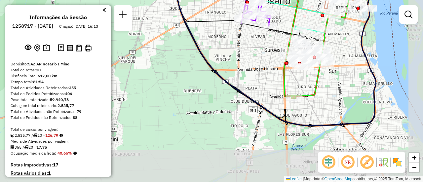
drag, startPoint x: 400, startPoint y: 90, endPoint x: 344, endPoint y: 38, distance: 75.7
click at [344, 38] on div "Rota 12 - Placa AD324QO 0000366416 - BITTI LEANDRO S Rota 20 - Placa AC995HY 00…" at bounding box center [211, 91] width 423 height 182
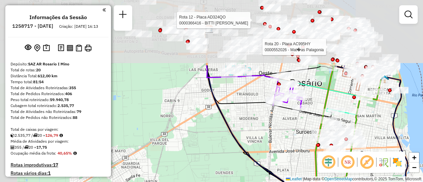
drag, startPoint x: 239, startPoint y: 46, endPoint x: 275, endPoint y: 136, distance: 97.1
click at [282, 167] on div "Rota 12 - Placa AD324QO 0000366416 - BITTI LEANDRO S Rota 20 - Placa AC995HY 00…" at bounding box center [211, 91] width 423 height 182
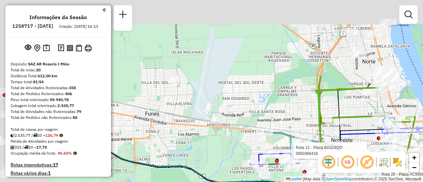
drag, startPoint x: 250, startPoint y: 36, endPoint x: 322, endPoint y: 107, distance: 101.4
click at [354, 131] on icon at bounding box center [381, 146] width 113 height 30
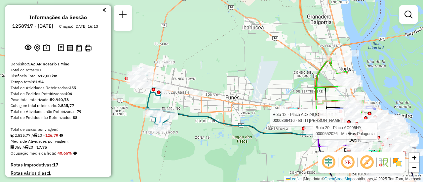
click at [258, 118] on div "Rota 12 - Placa AD324QO 0000366416 - BITTI LEANDRO S Rota 20 - Placa AC995HY 00…" at bounding box center [211, 91] width 423 height 182
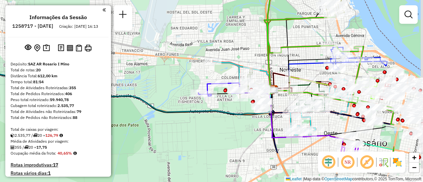
drag, startPoint x: 315, startPoint y: 93, endPoint x: 194, endPoint y: 30, distance: 136.0
click at [194, 30] on div "Janela de atendimento Grade de atendimento Capacidade Transportadoras Veículos …" at bounding box center [211, 91] width 423 height 182
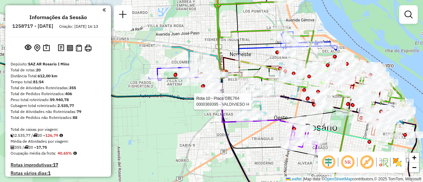
select select "**********"
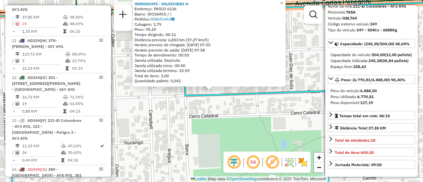
scroll to position [66, 0]
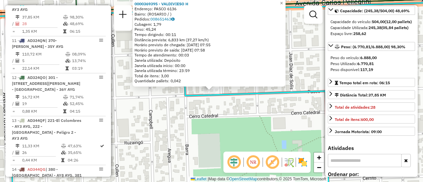
drag, startPoint x: 222, startPoint y: 112, endPoint x: 228, endPoint y: 109, distance: 6.4
click at [223, 112] on div "0000369395 - VALDIVIESO H Endereço: PASCO 6136 Bairro: (ROSARIO / ) Pedidos: 00…" at bounding box center [211, 91] width 423 height 182
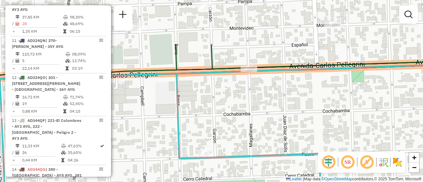
drag, startPoint x: 248, startPoint y: 109, endPoint x: 241, endPoint y: 178, distance: 69.4
click at [241, 182] on html "Aguarde... Pop-up bloqueado! Seu navegador bloqueou automáticamente a abertura …" at bounding box center [211, 91] width 423 height 182
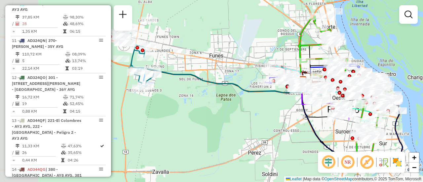
drag, startPoint x: 148, startPoint y: 90, endPoint x: 256, endPoint y: 76, distance: 109.3
click at [256, 76] on div "Janela de atendimento Grade de atendimento Capacidade Transportadoras Veículos …" at bounding box center [211, 91] width 423 height 182
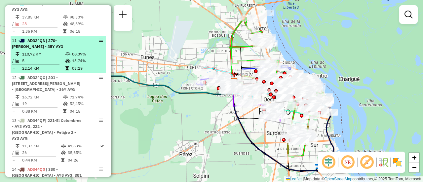
drag, startPoint x: 217, startPoint y: 72, endPoint x: 99, endPoint y: 61, distance: 118.7
click at [80, 63] on hb-router-mapa "Informações da Sessão 1258717 - 04/09/2025 Criação: 03/09/2025 16:13 Depósito: …" at bounding box center [211, 91] width 423 height 182
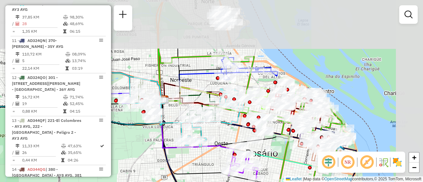
drag, startPoint x: 216, startPoint y: 50, endPoint x: 179, endPoint y: 78, distance: 46.5
click at [171, 118] on div "Janela de atendimento Grade de atendimento Capacidade Transportadoras Veículos …" at bounding box center [211, 91] width 423 height 182
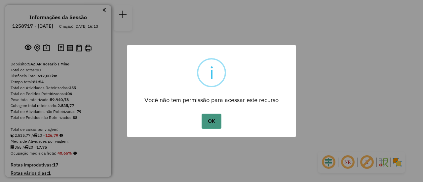
click at [209, 120] on button "OK" at bounding box center [210, 121] width 19 height 15
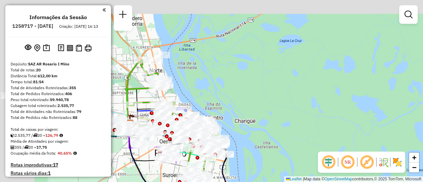
drag, startPoint x: 193, startPoint y: 72, endPoint x: 415, endPoint y: 98, distance: 224.4
click at [414, 98] on div "Janela de atendimento Grade de atendimento Capacidade Transportadoras Veículos …" at bounding box center [211, 91] width 423 height 182
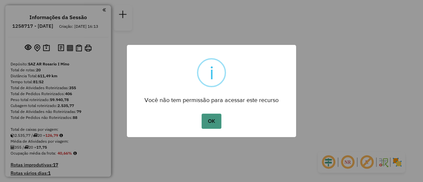
click at [207, 123] on button "OK" at bounding box center [210, 121] width 19 height 15
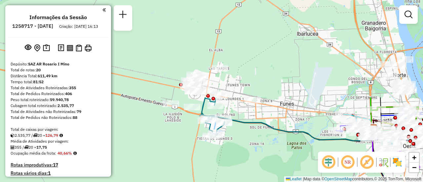
drag, startPoint x: 218, startPoint y: 51, endPoint x: 238, endPoint y: 166, distance: 117.3
click at [238, 166] on div "Janela de atendimento Grade de atendimento Capacidade Transportadoras Veículos …" at bounding box center [211, 91] width 423 height 182
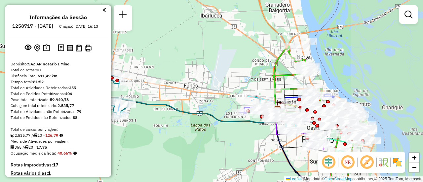
drag, startPoint x: 297, startPoint y: 91, endPoint x: 151, endPoint y: 64, distance: 148.7
click at [151, 64] on div "Janela de atendimento Grade de atendimento Capacidade Transportadoras Veículos …" at bounding box center [211, 91] width 423 height 182
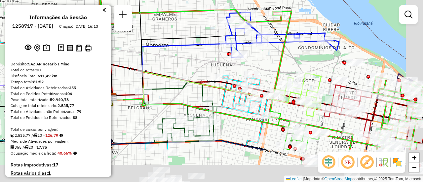
drag, startPoint x: 315, startPoint y: 115, endPoint x: 267, endPoint y: 37, distance: 91.4
click at [267, 37] on div "Janela de atendimento Grade de atendimento Capacidade Transportadoras Veículos …" at bounding box center [211, 91] width 423 height 182
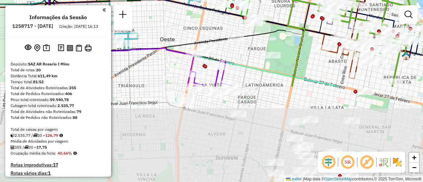
drag, startPoint x: 313, startPoint y: 132, endPoint x: 276, endPoint y: 19, distance: 119.4
click at [276, 19] on div "Janela de atendimento Grade de atendimento Capacidade Transportadoras Veículos …" at bounding box center [211, 91] width 423 height 182
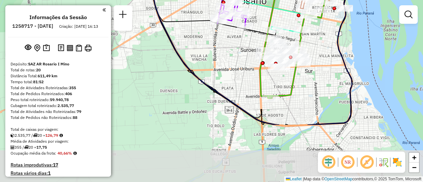
drag, startPoint x: 352, startPoint y: 123, endPoint x: 318, endPoint y: 48, distance: 82.6
click at [318, 48] on div "Janela de atendimento Grade de atendimento Capacidade Transportadoras Veículos …" at bounding box center [211, 91] width 423 height 182
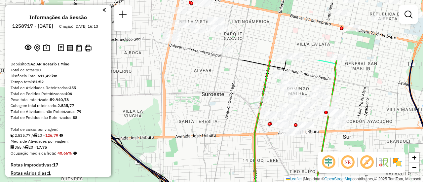
drag, startPoint x: 360, startPoint y: 56, endPoint x: 378, endPoint y: 118, distance: 63.5
click at [378, 118] on div "Janela de atendimento Grade de atendimento Capacidade Transportadoras Veículos …" at bounding box center [211, 91] width 423 height 182
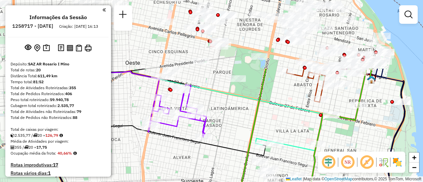
drag, startPoint x: 292, startPoint y: 30, endPoint x: 271, endPoint y: 117, distance: 89.3
click at [271, 117] on div "Janela de atendimento Grade de atendimento Capacidade Transportadoras Veículos …" at bounding box center [211, 91] width 423 height 182
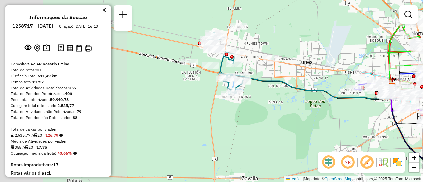
drag, startPoint x: 169, startPoint y: 106, endPoint x: 392, endPoint y: 137, distance: 225.4
click at [392, 137] on div "Janela de atendimento Grade de atendimento Capacidade Transportadoras Veículos …" at bounding box center [211, 91] width 423 height 182
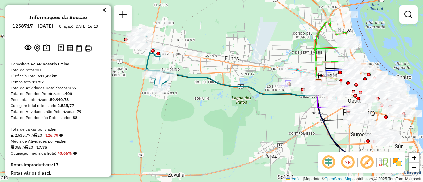
drag, startPoint x: 333, startPoint y: 119, endPoint x: 179, endPoint y: 97, distance: 156.1
click at [179, 97] on div "Janela de atendimento Grade de atendimento Capacidade Transportadoras Veículos …" at bounding box center [211, 91] width 423 height 182
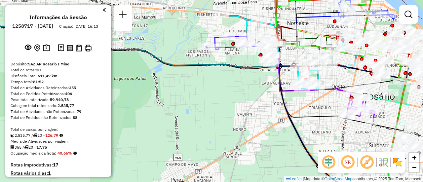
drag, startPoint x: 273, startPoint y: 98, endPoint x: 175, endPoint y: 106, distance: 98.1
click at [176, 107] on div "Janela de atendimento Grade de atendimento Capacidade Transportadoras Veículos …" at bounding box center [211, 91] width 423 height 182
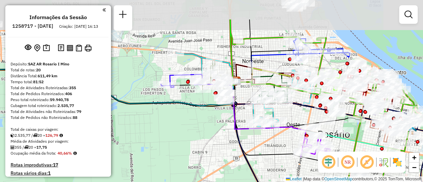
drag, startPoint x: 214, startPoint y: 108, endPoint x: 214, endPoint y: 137, distance: 28.4
click at [214, 137] on div "Janela de atendimento Grade de atendimento Capacidade Transportadoras Veículos …" at bounding box center [211, 91] width 423 height 182
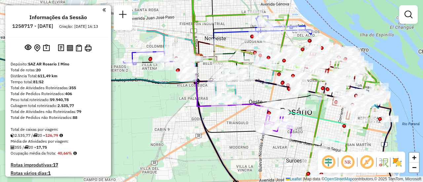
drag, startPoint x: 244, startPoint y: 94, endPoint x: 173, endPoint y: 105, distance: 71.1
click at [173, 105] on div "Janela de atendimento Grade de atendimento Capacidade Transportadoras Veículos …" at bounding box center [211, 91] width 423 height 182
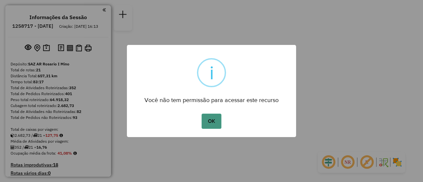
click at [210, 120] on button "OK" at bounding box center [210, 121] width 19 height 15
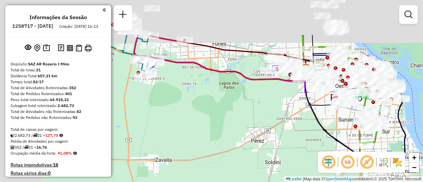
drag, startPoint x: 152, startPoint y: 53, endPoint x: 329, endPoint y: 131, distance: 192.8
click at [324, 131] on div "Janela de atendimento Grade de atendimento Capacidade Transportadoras Veículos …" at bounding box center [211, 91] width 423 height 182
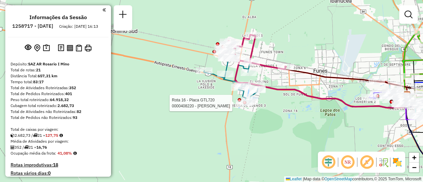
select select "**********"
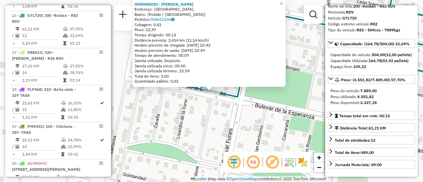
scroll to position [99, 0]
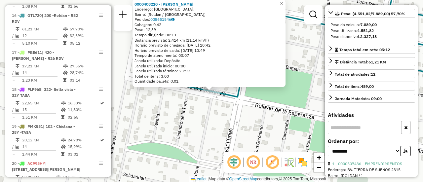
click at [252, 127] on div "0000408220 - [PERSON_NAME]: [GEOGRAPHIC_DATA], Bairro: (Roldán / [GEOGRAPHIC_DA…" at bounding box center [211, 91] width 423 height 182
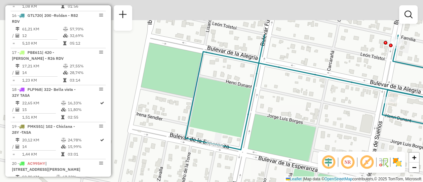
drag, startPoint x: 225, startPoint y: 70, endPoint x: 234, endPoint y: 135, distance: 65.7
click at [231, 138] on div "Janela de atendimento Grade de atendimento Capacidade Transportadoras Veículos …" at bounding box center [211, 91] width 423 height 182
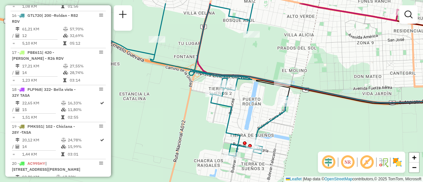
drag, startPoint x: 246, startPoint y: 92, endPoint x: 245, endPoint y: 131, distance: 38.7
click at [245, 134] on div "Janela de atendimento Grade de atendimento Capacidade Transportadoras Veículos …" at bounding box center [211, 91] width 423 height 182
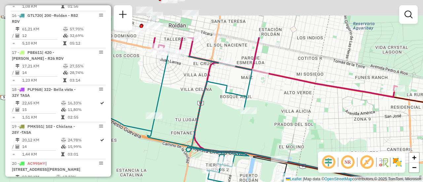
drag, startPoint x: 279, startPoint y: 105, endPoint x: 278, endPoint y: 127, distance: 22.2
click at [278, 128] on div "Janela de atendimento Grade de atendimento Capacidade Transportadoras Veículos …" at bounding box center [211, 91] width 423 height 182
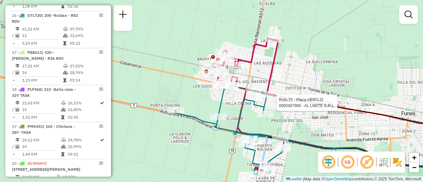
select select "**********"
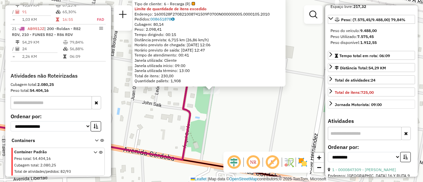
scroll to position [66, 0]
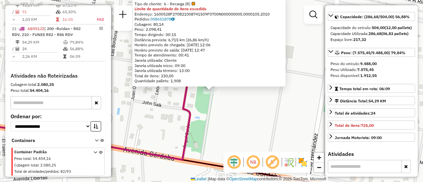
click at [245, 120] on div "0000407900 - AL LIMITE S.R.L. Tipo de cliente: 6 - Recarga (R) Limite de quanti…" at bounding box center [211, 91] width 423 height 182
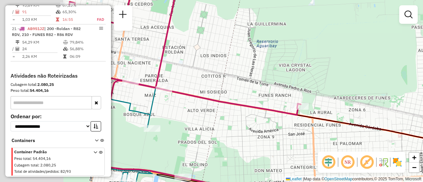
drag, startPoint x: 169, startPoint y: 88, endPoint x: 293, endPoint y: 90, distance: 124.5
click at [288, 90] on div "Janela de atendimento Grade de atendimento Capacidade Transportadoras Veículos …" at bounding box center [211, 91] width 423 height 182
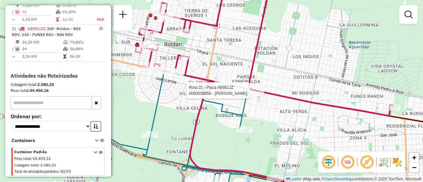
select select "**********"
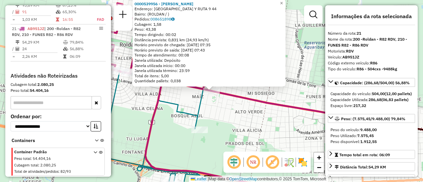
click at [231, 116] on div "0000539956 - Serio Marcos Gabriel Endereço: ALTO VERDE Y RUTA 9 44 Bairro: (ROL…" at bounding box center [211, 91] width 423 height 182
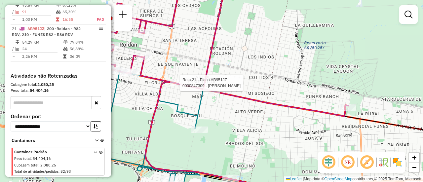
select select "**********"
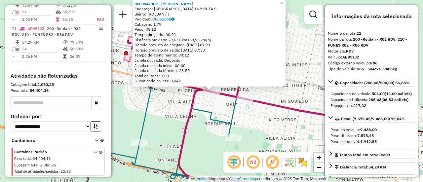
click at [218, 110] on div "0000847309 - SOLANO DANIE Endereço: COLOMBIA 16 Y RUTA 9 Bairro: (ROLDAN / ) Pe…" at bounding box center [211, 91] width 423 height 182
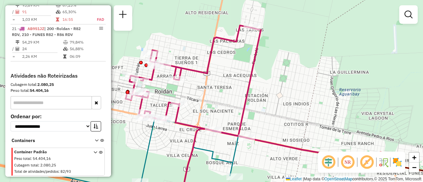
drag, startPoint x: 177, startPoint y: 106, endPoint x: 178, endPoint y: 153, distance: 46.3
click at [178, 153] on div "Janela de atendimento Grade de atendimento Capacidade Transportadoras Veículos …" at bounding box center [211, 91] width 423 height 182
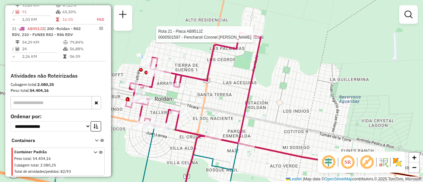
select select "**********"
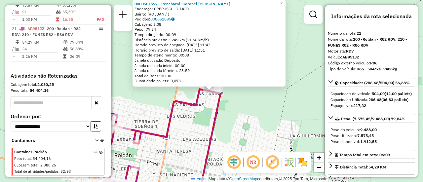
click at [243, 133] on div "0000501597 - Pencharoli Coronel Milsen Elizabeth Endereço: CREPUSCULO 1420 Bair…" at bounding box center [211, 91] width 423 height 182
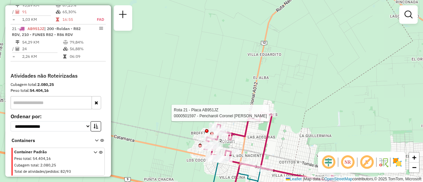
select select "**********"
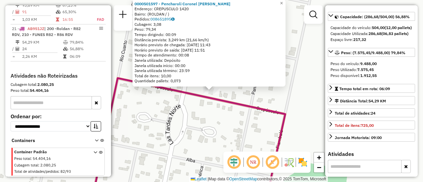
click at [229, 128] on div "0000501597 - Pencharoli Coronel Milsen Elizabeth Endereço: CREPUSCULO 1420 Bair…" at bounding box center [211, 91] width 423 height 182
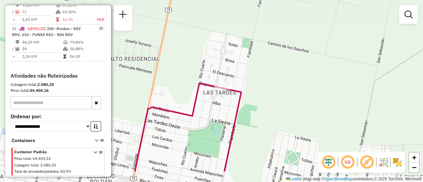
drag, startPoint x: 176, startPoint y: 113, endPoint x: 178, endPoint y: 9, distance: 104.1
click at [177, 10] on div "Janela de atendimento Grade de atendimento Capacidade Transportadoras Veículos …" at bounding box center [211, 91] width 423 height 182
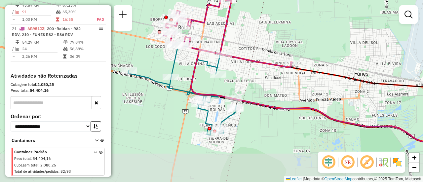
drag, startPoint x: 239, startPoint y: 121, endPoint x: 242, endPoint y: 72, distance: 48.3
click at [242, 72] on div "Janela de atendimento Grade de atendimento Capacidade Transportadoras Veículos …" at bounding box center [211, 91] width 423 height 182
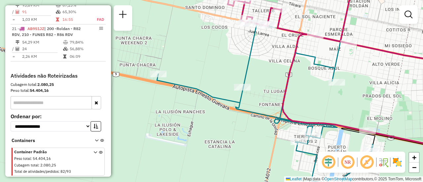
drag, startPoint x: 237, startPoint y: 65, endPoint x: 374, endPoint y: 71, distance: 137.2
click at [376, 71] on div "Janela de atendimento Grade de atendimento Capacidade Transportadoras Veículos …" at bounding box center [211, 91] width 423 height 182
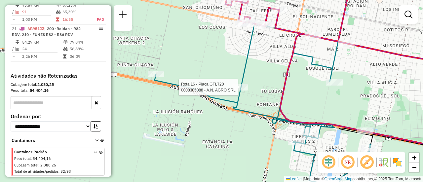
select select "**********"
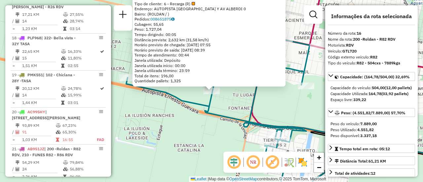
scroll to position [814, 0]
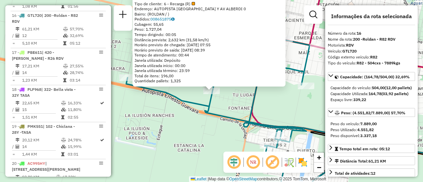
click at [198, 126] on div "0000385088 - A.N. AGRO SRL Tipo de cliente: 6 - Recarga (R) Endereço: AUTOPISTA…" at bounding box center [211, 91] width 423 height 182
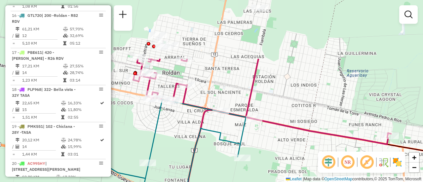
drag, startPoint x: 301, startPoint y: 83, endPoint x: 302, endPoint y: 160, distance: 77.0
click at [302, 160] on div "Janela de atendimento Grade de atendimento Capacidade Transportadoras Veículos …" at bounding box center [211, 91] width 423 height 182
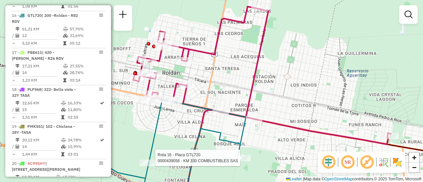
select select "**********"
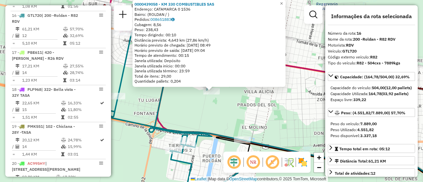
scroll to position [33, 0]
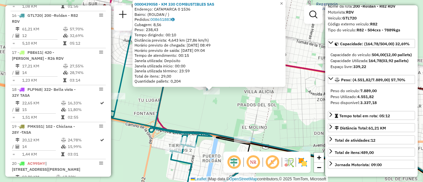
click at [246, 120] on div "0000439058 - KM 330 COMBUSTIBLES SAS Endereço: CATAMARCA 0 1536 Bairro: (ROLDAN…" at bounding box center [211, 91] width 423 height 182
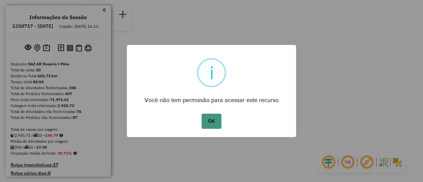
click at [210, 119] on button "OK" at bounding box center [210, 121] width 19 height 15
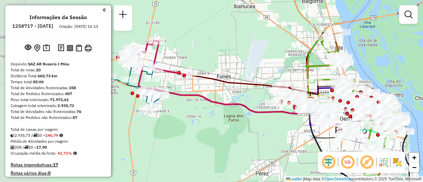
drag, startPoint x: 171, startPoint y: 79, endPoint x: 250, endPoint y: 123, distance: 90.2
click at [243, 124] on div "Janela de atendimento Grade de atendimento Capacidade Transportadoras Veículos …" at bounding box center [211, 91] width 423 height 182
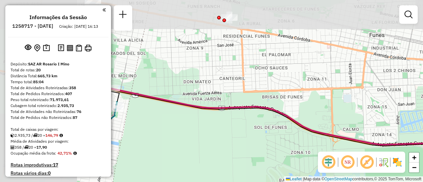
drag, startPoint x: 199, startPoint y: 78, endPoint x: 422, endPoint y: 198, distance: 253.6
click at [422, 182] on html "Aguarde... Pop-up bloqueado! Seu navegador bloqueou automáticamente a abertura …" at bounding box center [211, 91] width 423 height 182
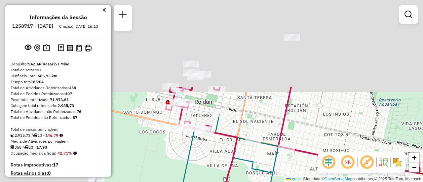
drag, startPoint x: 289, startPoint y: 95, endPoint x: 422, endPoint y: 197, distance: 168.0
click at [422, 182] on html "Aguarde... Pop-up bloqueado! Seu navegador bloqueou automáticamente a abertura …" at bounding box center [211, 91] width 423 height 182
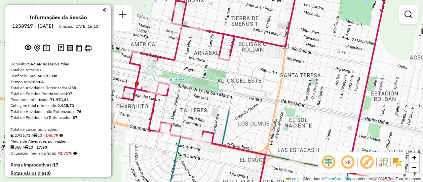
drag, startPoint x: 215, startPoint y: 108, endPoint x: 298, endPoint y: 122, distance: 84.5
click at [296, 122] on div "Janela de atendimento Grade de atendimento Capacidade Transportadoras Veículos …" at bounding box center [211, 91] width 423 height 182
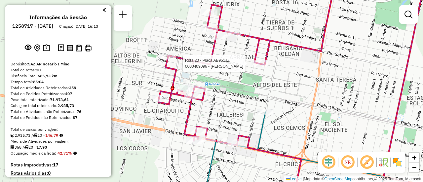
select select "**********"
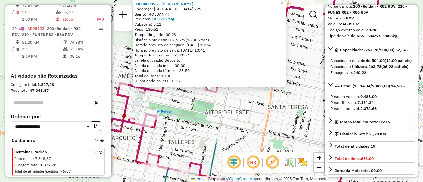
scroll to position [66, 0]
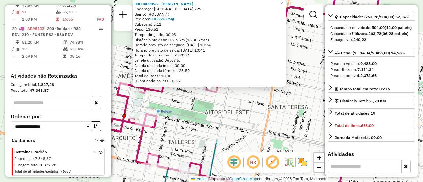
click at [241, 109] on div "0000409096 - [PERSON_NAME] Endereço: SAN AJUAN 229 Bairro: (ROLDAN / ) Pedidos:…" at bounding box center [211, 91] width 423 height 182
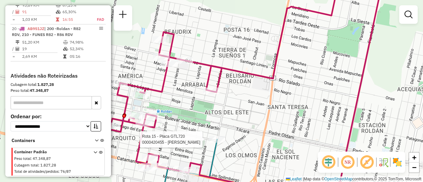
select select "**********"
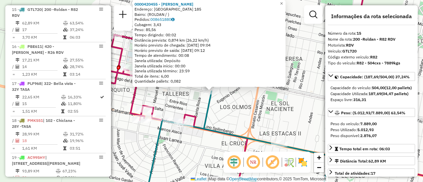
scroll to position [33, 0]
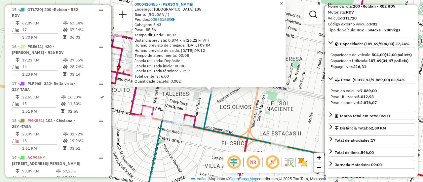
click at [220, 119] on div "0000420455 - [PERSON_NAME]: [GEOGRAPHIC_DATA] 185 Bairro: (ROLDAN / ) Pedidos: …" at bounding box center [211, 91] width 423 height 182
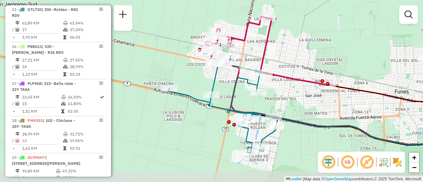
drag, startPoint x: 295, startPoint y: 95, endPoint x: 288, endPoint y: 63, distance: 32.6
click at [288, 63] on div "Janela de atendimento Grade de atendimento Capacidade Transportadoras Veículos …" at bounding box center [211, 91] width 423 height 182
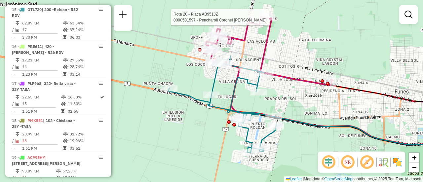
select select "**********"
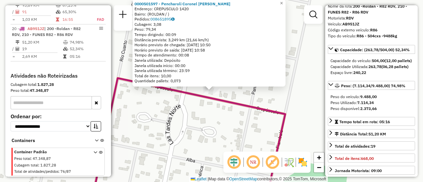
click at [282, 99] on div "0000501597 - Pencharoli Coronel Milsen Elizabeth Endereço: CREPUSCULO 1420 Bair…" at bounding box center [211, 91] width 423 height 182
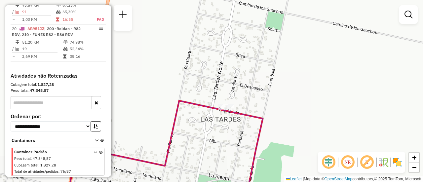
drag, startPoint x: 198, startPoint y: 83, endPoint x: 318, endPoint y: 101, distance: 122.2
click at [317, 101] on div "Janela de atendimento Grade de atendimento Capacidade Transportadoras Veículos …" at bounding box center [211, 91] width 423 height 182
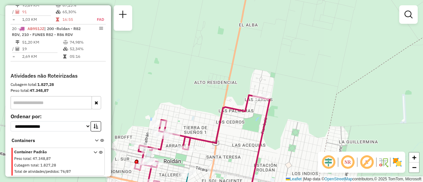
drag, startPoint x: 196, startPoint y: 103, endPoint x: 330, endPoint y: 51, distance: 144.0
click at [320, 53] on div "Janela de atendimento Grade de atendimento Capacidade Transportadoras Veículos …" at bounding box center [211, 91] width 423 height 182
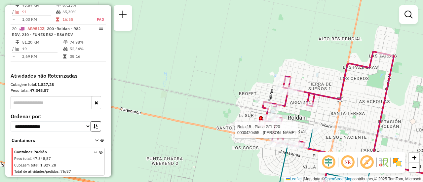
select select "**********"
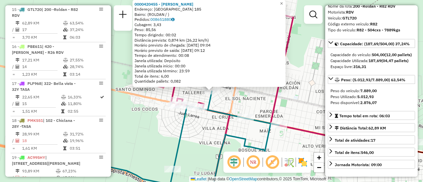
click at [198, 142] on div "0000420455 - BAROLDI NANCI ESTER Endereço: BUENOS AIRES 185 Bairro: (ROLDAN / )…" at bounding box center [211, 91] width 423 height 182
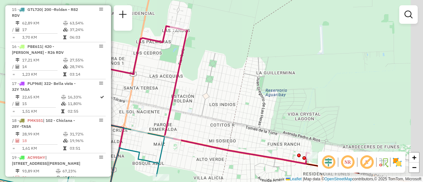
drag, startPoint x: 354, startPoint y: 68, endPoint x: 216, endPoint y: 85, distance: 138.8
click at [216, 86] on div "Janela de atendimento Grade de atendimento Capacidade Transportadoras Veículos …" at bounding box center [211, 91] width 423 height 182
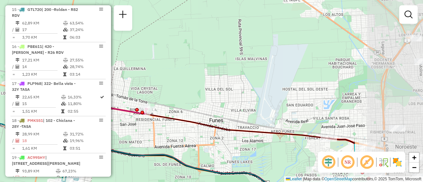
drag, startPoint x: 334, startPoint y: 101, endPoint x: 223, endPoint y: 86, distance: 111.9
click at [223, 86] on div "Janela de atendimento Grade de atendimento Capacidade Transportadoras Veículos …" at bounding box center [211, 91] width 423 height 182
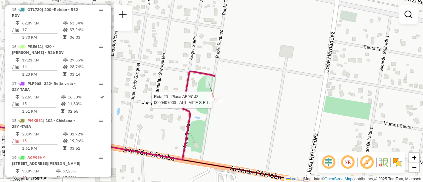
select select "**********"
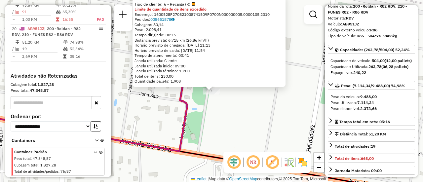
scroll to position [66, 0]
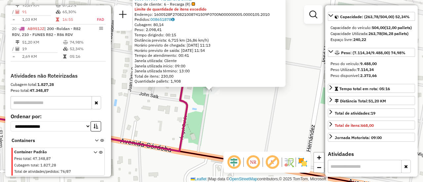
click at [233, 119] on div "0000407900 - AL LIMITE S.R.L. Tipo de cliente: 6 - Recarga (R) Limite de quanti…" at bounding box center [211, 91] width 423 height 182
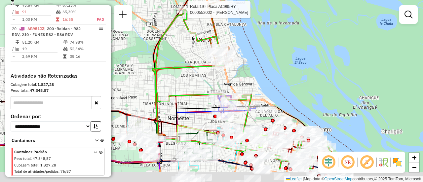
drag, startPoint x: 262, startPoint y: 102, endPoint x: 275, endPoint y: 29, distance: 74.1
click at [274, 25] on div "Rota 19 - Placa AC995HY 0000552002 - Fernando Del Peschio Janela de atendimento…" at bounding box center [211, 91] width 423 height 182
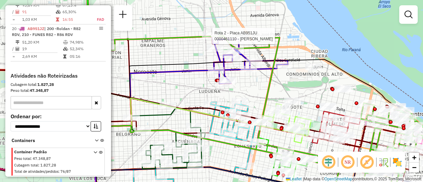
select select "**********"
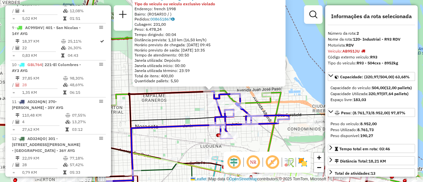
scroll to position [272, 0]
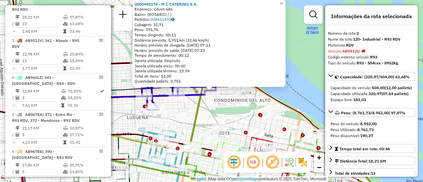
click at [178, 113] on div "0000495174 - M C CATERING S.A. Endereço: Cilveti 681 Bairro: (ROSARIO / ) Pedid…" at bounding box center [211, 91] width 423 height 182
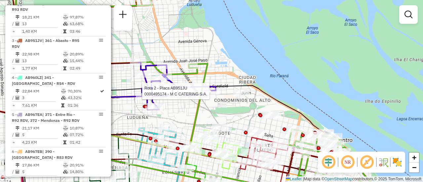
select select "**********"
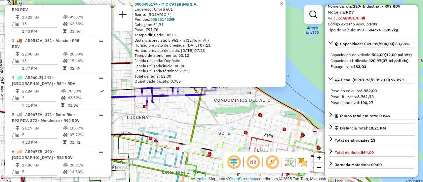
scroll to position [66, 0]
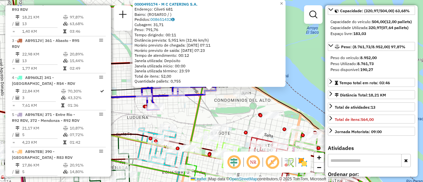
click at [224, 111] on div "0000495174 - M C CATERING S.A. Endereço: Cilveti 681 Bairro: (ROSARIO / ) Pedid…" at bounding box center [211, 91] width 423 height 182
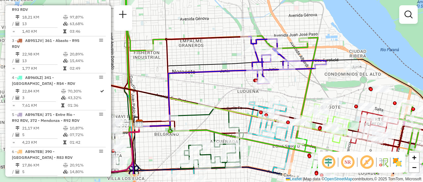
drag, startPoint x: 227, startPoint y: 75, endPoint x: 337, endPoint y: 49, distance: 113.4
click at [337, 49] on div "Janela de atendimento Grade de atendimento Capacidade Transportadoras Veículos …" at bounding box center [211, 91] width 423 height 182
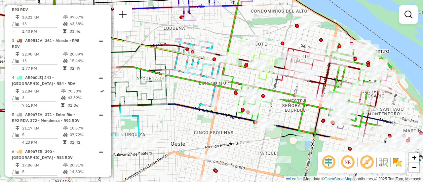
drag, startPoint x: 349, startPoint y: 96, endPoint x: 276, endPoint y: 33, distance: 96.5
click at [276, 33] on div "Janela de atendimento Grade de atendimento Capacidade Transportadoras Veículos …" at bounding box center [211, 91] width 423 height 182
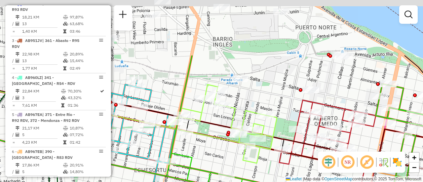
drag, startPoint x: 268, startPoint y: 27, endPoint x: 273, endPoint y: 101, distance: 73.9
click at [273, 101] on div "Janela de atendimento Grade de atendimento Capacidade Transportadoras Veículos …" at bounding box center [211, 91] width 423 height 182
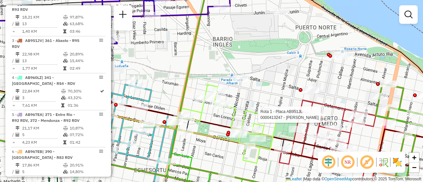
select select "**********"
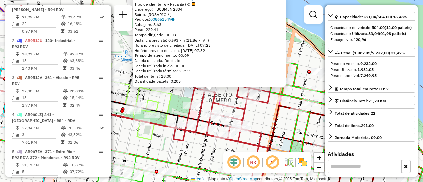
click at [260, 120] on div "0000413247 - LU ZHONGWU Tipo de cliente: 6 - Recarga (R) Endereço: TUCUMµN 2834…" at bounding box center [211, 91] width 423 height 182
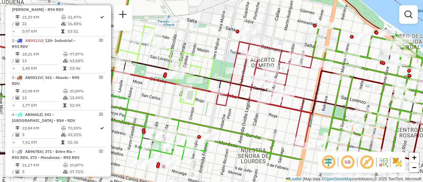
drag, startPoint x: 151, startPoint y: 86, endPoint x: 191, endPoint y: 53, distance: 51.4
click at [187, 52] on icon at bounding box center [158, 65] width 104 height 79
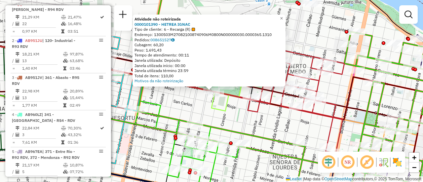
click at [189, 107] on div "Atividade não roteirizada 0000101390 - HETREA IGNAC Tipo de cliente: 6 - Recarg…" at bounding box center [211, 91] width 423 height 182
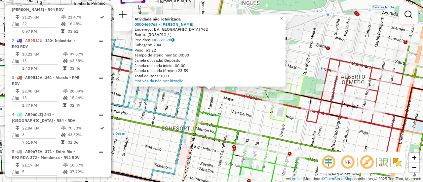
click at [193, 100] on icon at bounding box center [80, 120] width 245 height 162
select select "**********"
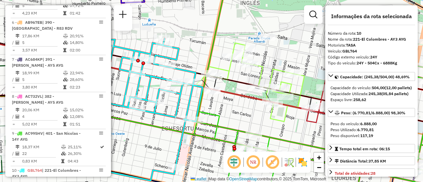
scroll to position [568, 0]
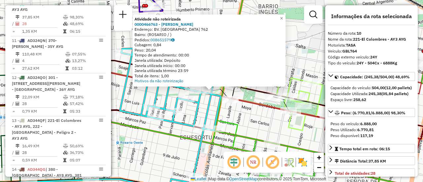
click at [234, 114] on div "Atividade não roteirizada 0000466763 - VEGA FRANCO ROBERTO Endereço: BV. AVELLA…" at bounding box center [211, 91] width 423 height 182
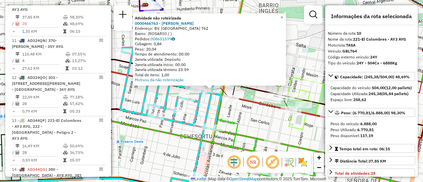
click at [254, 111] on div "Atividade não roteirizada 0000466763 - VEGA FRANCO ROBERTO Endereço: BV. AVELLA…" at bounding box center [211, 91] width 423 height 182
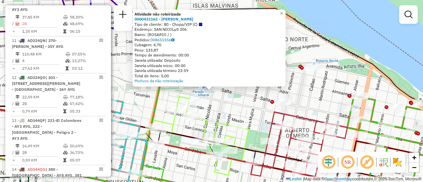
click at [239, 103] on div "Atividade não roteirizada 0000431162 - ARAGNO ANDRES MAURICIO Tipo de cliente: …" at bounding box center [211, 91] width 423 height 182
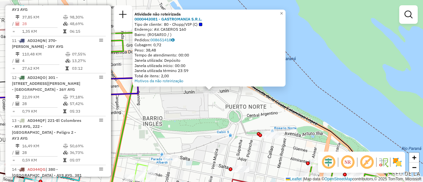
click at [203, 119] on div "Atividade não roteirizada 0000443081 - GASTROMANIA S.R.L. Tipo de cliente: 80 -…" at bounding box center [211, 91] width 423 height 182
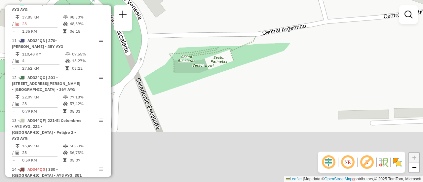
drag, startPoint x: 279, startPoint y: 114, endPoint x: 230, endPoint y: 33, distance: 94.4
click at [224, 31] on div "Janela de atendimento Grade de atendimento Capacidade Transportadoras Veículos …" at bounding box center [211, 91] width 423 height 182
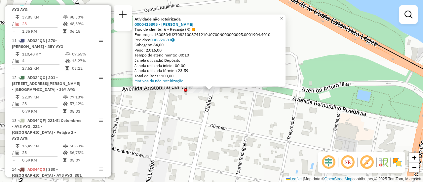
click at [228, 106] on div "Atividade não roteirizada 0000415895 - RAMIREZ EZEQUIEL MARIO Tipo de cliente: …" at bounding box center [211, 91] width 423 height 182
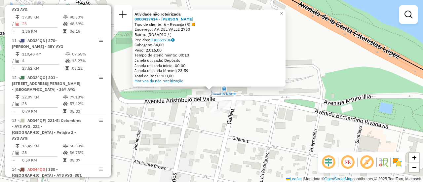
click at [173, 126] on div "Atividade não roteirizada 0000437434 - RAMIREZ EZEQUIEL MARIO Tipo de cliente: …" at bounding box center [211, 91] width 423 height 182
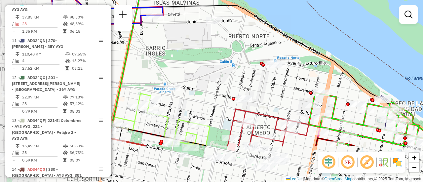
drag, startPoint x: 209, startPoint y: 132, endPoint x: 299, endPoint y: 78, distance: 104.5
click at [299, 78] on div "Janela de atendimento Grade de atendimento Capacidade Transportadoras Veículos …" at bounding box center [211, 91] width 423 height 182
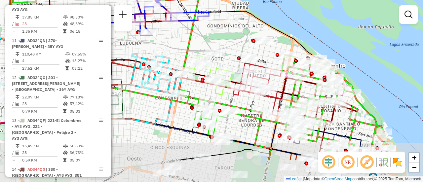
drag, startPoint x: 240, startPoint y: 91, endPoint x: 234, endPoint y: 47, distance: 45.4
click at [234, 47] on div "Janela de atendimento Grade de atendimento Capacidade Transportadoras Veículos …" at bounding box center [211, 91] width 423 height 182
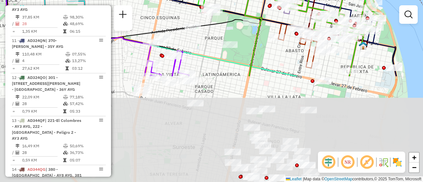
drag, startPoint x: 269, startPoint y: 135, endPoint x: 245, endPoint y: 7, distance: 130.7
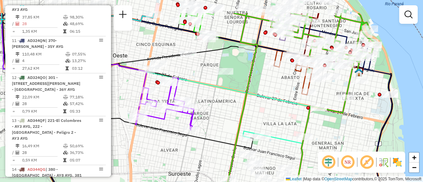
drag, startPoint x: 285, startPoint y: 49, endPoint x: 282, endPoint y: 81, distance: 31.5
click at [282, 81] on div "Janela de atendimento Grade de atendimento Capacidade Transportadoras Veículos …" at bounding box center [211, 91] width 423 height 182
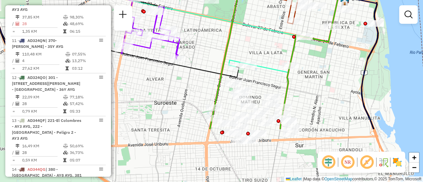
drag, startPoint x: 273, startPoint y: 122, endPoint x: 259, endPoint y: 51, distance: 72.4
click at [259, 51] on div "Janela de atendimento Grade de atendimento Capacidade Transportadoras Veículos …" at bounding box center [211, 91] width 423 height 182
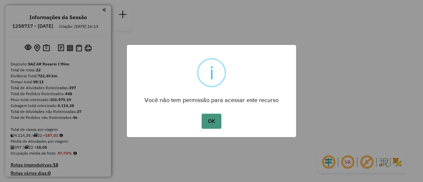
click at [212, 125] on button "OK" at bounding box center [210, 121] width 19 height 15
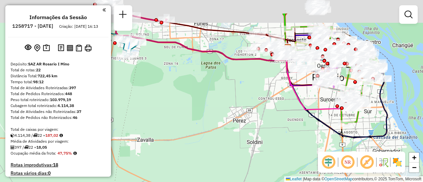
drag, startPoint x: 180, startPoint y: 55, endPoint x: 219, endPoint y: 127, distance: 82.0
click at [214, 127] on div "Janela de atendimento Grade de atendimento Capacidade Transportadoras Veículos …" at bounding box center [211, 91] width 423 height 182
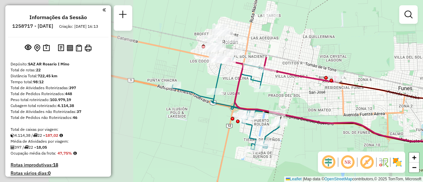
drag, startPoint x: 184, startPoint y: 34, endPoint x: 330, endPoint y: 110, distance: 164.3
click at [330, 110] on div "Janela de atendimento Grade de atendimento Capacidade Transportadoras Veículos …" at bounding box center [211, 91] width 423 height 182
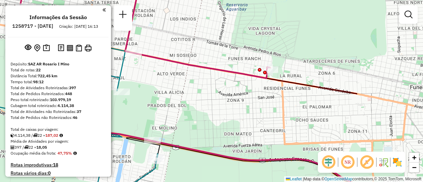
drag, startPoint x: 290, startPoint y: 90, endPoint x: 119, endPoint y: 90, distance: 170.4
click at [120, 91] on div "Janela de atendimento Grade de atendimento Capacidade Transportadoras Veículos …" at bounding box center [211, 91] width 423 height 182
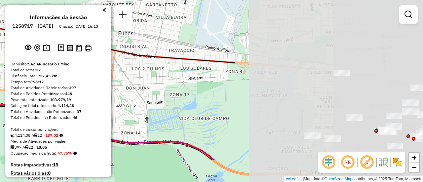
drag, startPoint x: 294, startPoint y: 114, endPoint x: 57, endPoint y: 72, distance: 240.7
click at [57, 72] on hb-router-mapa "Informações da Sessão 1258717 - [DATE] Criação: [DATE] 16:13 Depósito: SAZ AR R…" at bounding box center [211, 91] width 423 height 182
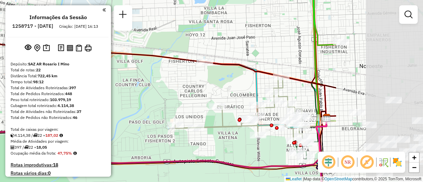
drag, startPoint x: 275, startPoint y: 96, endPoint x: 111, endPoint y: 78, distance: 165.1
click at [112, 79] on div "Janela de atendimento Grade de atendimento Capacidade Transportadoras Veículos …" at bounding box center [211, 91] width 423 height 182
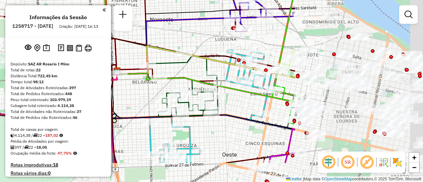
drag, startPoint x: 304, startPoint y: 92, endPoint x: 116, endPoint y: 52, distance: 192.5
click at [117, 52] on div "Janela de atendimento Grade de atendimento Capacidade Transportadoras Veículos …" at bounding box center [211, 91] width 423 height 182
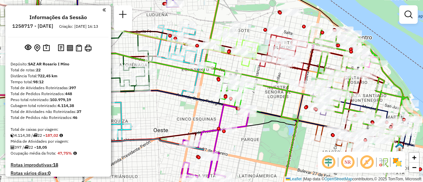
drag, startPoint x: 235, startPoint y: 100, endPoint x: 252, endPoint y: 90, distance: 18.9
click at [179, 78] on div "Janela de atendimento Grade de atendimento Capacidade Transportadoras Veículos …" at bounding box center [211, 91] width 423 height 182
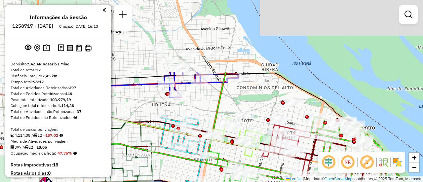
drag, startPoint x: 261, startPoint y: 74, endPoint x: 269, endPoint y: 166, distance: 92.5
click at [269, 166] on div "Janela de atendimento Grade de atendimento Capacidade Transportadoras Veículos …" at bounding box center [211, 91] width 423 height 182
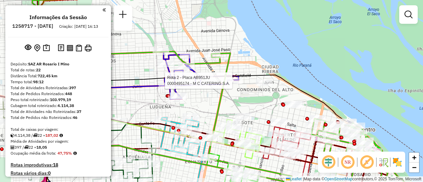
select select "**********"
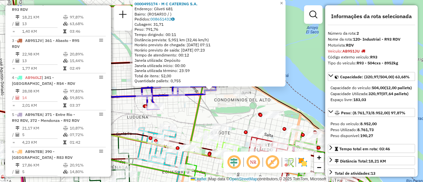
scroll to position [33, 0]
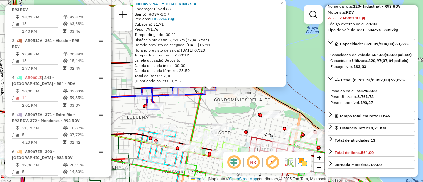
click at [178, 114] on div "0000495174 - M C CATERING S.A. Endereço: Cilveti 681 Bairro: ([GEOGRAPHIC_DATA]…" at bounding box center [211, 91] width 423 height 182
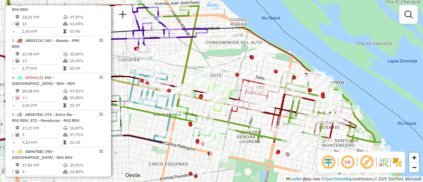
drag, startPoint x: 233, startPoint y: 118, endPoint x: 224, endPoint y: 59, distance: 58.8
click at [224, 59] on div "Janela de atendimento Grade de atendimento Capacidade Transportadoras Veículos …" at bounding box center [211, 91] width 423 height 182
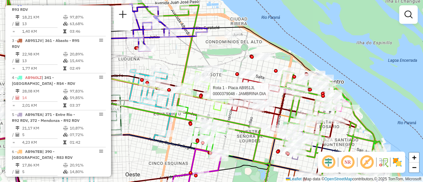
select select "**********"
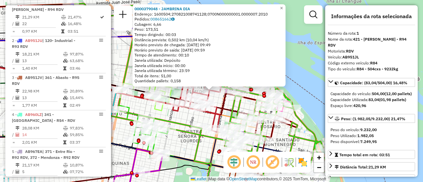
scroll to position [66, 0]
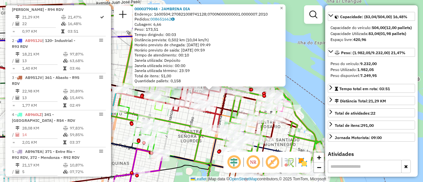
click at [180, 150] on div "0000379048 - JAMBRINA DIA Endereço: 1600504;270821008741128;0700N000000001.0000…" at bounding box center [211, 91] width 423 height 182
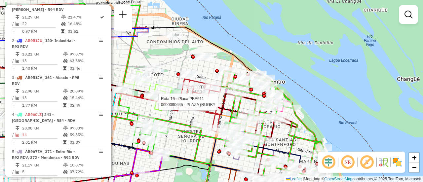
select select "**********"
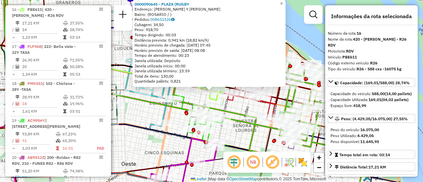
scroll to position [33, 0]
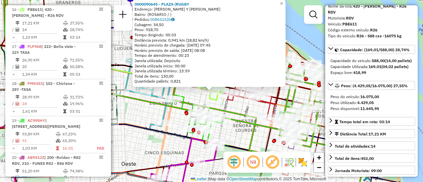
click at [235, 133] on div "0000090645 - PLAZA (RUGBY Endereço: PJE GOULD Y CORDOBA Bairro: (ROSARIO / ) Pe…" at bounding box center [211, 91] width 423 height 182
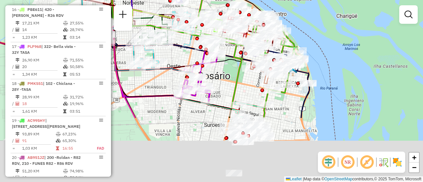
drag, startPoint x: 252, startPoint y: 133, endPoint x: 226, endPoint y: 24, distance: 112.1
click at [226, 24] on icon at bounding box center [204, 9] width 195 height 218
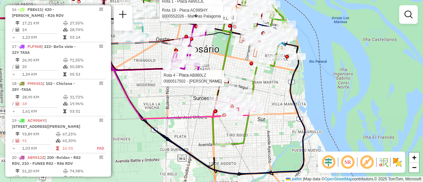
select select "**********"
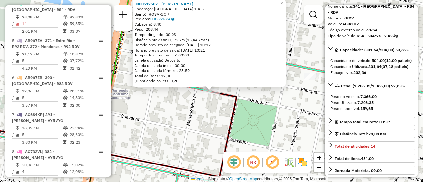
click at [286, 101] on div "0000517502 - ZHANG TINGTING Endereço: URUGUAY 1965 Bairro: (ROSARIO / ) Pedidos…" at bounding box center [211, 91] width 423 height 182
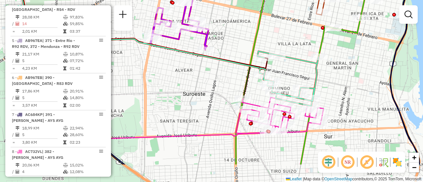
drag, startPoint x: 256, startPoint y: 112, endPoint x: 236, endPoint y: 66, distance: 49.7
click at [236, 66] on div "Janela de atendimento Grade de atendimento Capacidade Transportadoras Veículos …" at bounding box center [211, 91] width 423 height 182
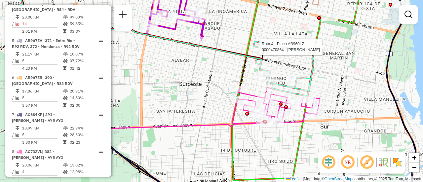
select select "**********"
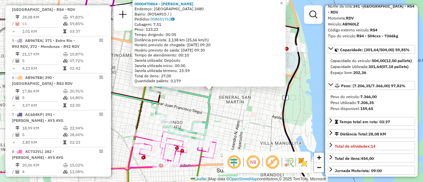
click at [252, 113] on div "0000470864 - YANG QIWEI Endereço: SANTA FE 2480 Bairro: (ROSARIO / ) Pedidos: 0…" at bounding box center [211, 91] width 423 height 182
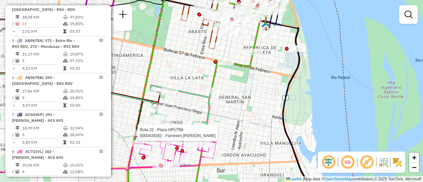
select select "**********"
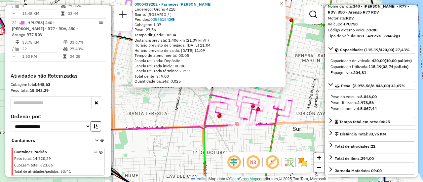
scroll to position [66, 0]
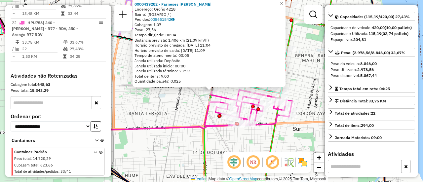
click at [301, 96] on div "0000439282 - Farneses Yanina Endereço: Oroño 4218 Bairro: (ROSARIO / ) Pedidos:…" at bounding box center [211, 91] width 423 height 182
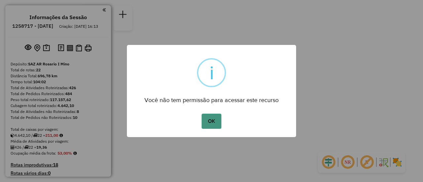
click at [214, 119] on button "OK" at bounding box center [210, 121] width 19 height 15
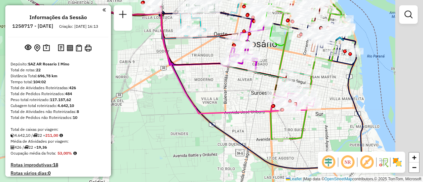
drag, startPoint x: 286, startPoint y: 75, endPoint x: 241, endPoint y: 99, distance: 50.7
click at [241, 99] on div "Janela de atendimento Grade de atendimento Capacidade Transportadoras Veículos …" at bounding box center [211, 91] width 423 height 182
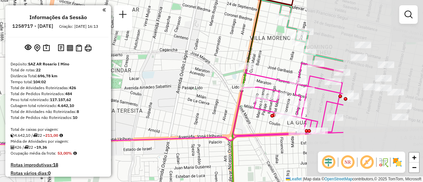
drag, startPoint x: 346, startPoint y: 67, endPoint x: 193, endPoint y: 47, distance: 153.8
click at [193, 47] on div "Janela de atendimento Grade de atendimento Capacidade Transportadoras Veículos …" at bounding box center [211, 91] width 423 height 182
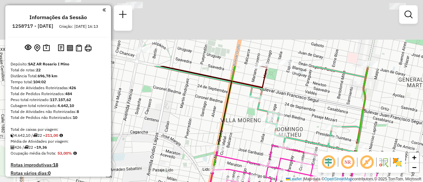
drag, startPoint x: 384, startPoint y: 58, endPoint x: 389, endPoint y: 147, distance: 88.6
click at [389, 152] on hb-router-mapa "Informações da Sessão 1258717 - [DATE] Criação: [DATE] 16:13 Depósito: SAZ AR R…" at bounding box center [211, 91] width 423 height 182
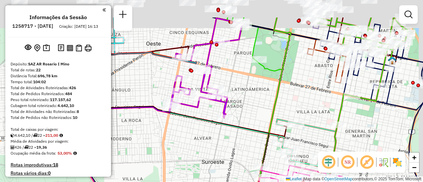
drag, startPoint x: 337, startPoint y: 67, endPoint x: 314, endPoint y: 106, distance: 45.3
click at [314, 106] on div "Janela de atendimento Grade de atendimento Capacidade Transportadoras Veículos …" at bounding box center [211, 91] width 423 height 182
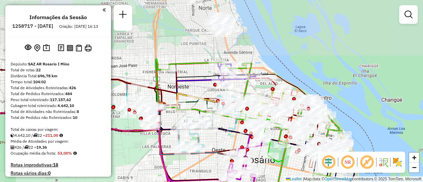
drag, startPoint x: 238, startPoint y: 66, endPoint x: 223, endPoint y: 143, distance: 78.4
click at [223, 143] on div "Janela de atendimento Grade de atendimento Capacidade Transportadoras Veículos …" at bounding box center [211, 91] width 423 height 182
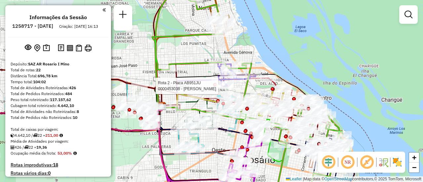
select select "**********"
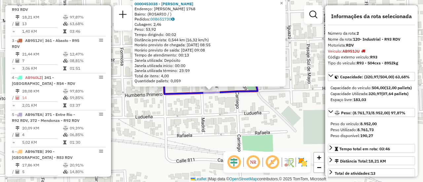
scroll to position [33, 0]
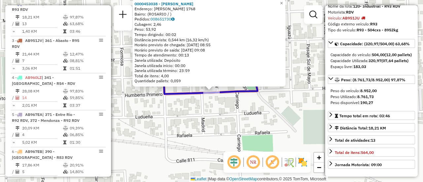
click at [285, 111] on div "0000453038 - TENCA [PERSON_NAME]: [PERSON_NAME] 1768 Bairro: ([GEOGRAPHIC_DATA]…" at bounding box center [211, 91] width 423 height 182
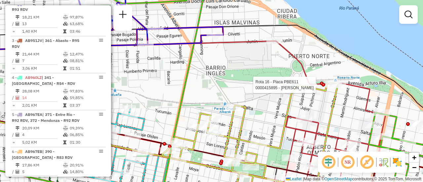
select select "**********"
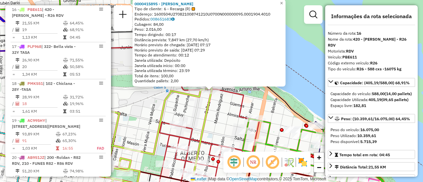
scroll to position [66, 0]
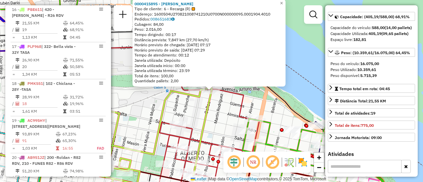
click at [223, 120] on div "0000415895 - RAMIREZ EZEQUIEL MARIO Tipo de cliente: 6 - Recarga (R) Endereço: …" at bounding box center [211, 91] width 423 height 182
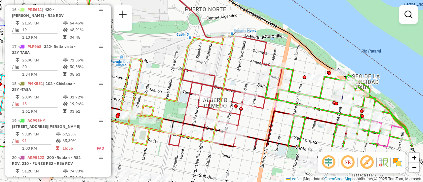
drag, startPoint x: 222, startPoint y: 114, endPoint x: 245, endPoint y: 61, distance: 57.5
click at [245, 61] on div "Janela de atendimento Grade de atendimento Capacidade Transportadoras Veículos …" at bounding box center [211, 91] width 423 height 182
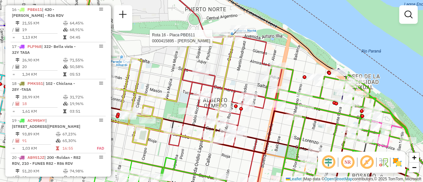
select select "**********"
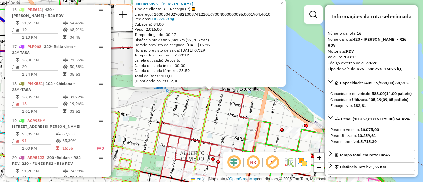
click at [269, 110] on div "0000415895 - RAMIREZ EZEQUIEL MARIO Tipo de cliente: 6 - Recarga (R) Endereço: …" at bounding box center [211, 91] width 423 height 182
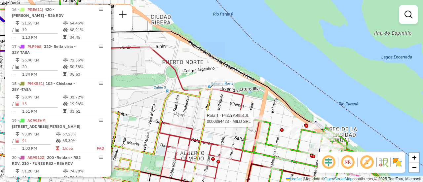
select select "**********"
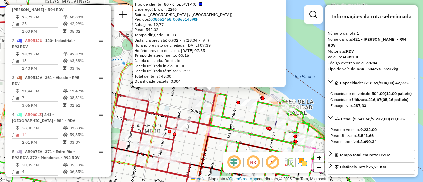
scroll to position [33, 0]
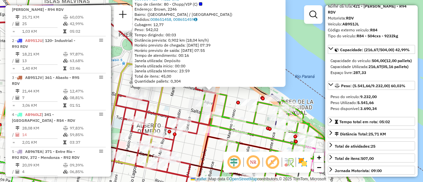
click at [231, 104] on div "0000364423 - MILD SRL Tipo de cliente: 80 - Chopp/VIP (C) Endereço: Brown, 2246…" at bounding box center [211, 91] width 423 height 182
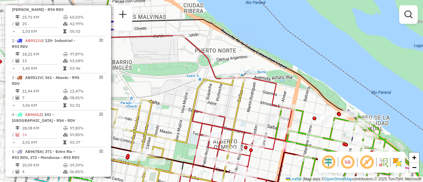
drag, startPoint x: 172, startPoint y: 83, endPoint x: 285, endPoint y: 102, distance: 114.6
click at [279, 101] on div "Janela de atendimento Grade de atendimento Capacidade Transportadoras Veículos …" at bounding box center [211, 91] width 423 height 182
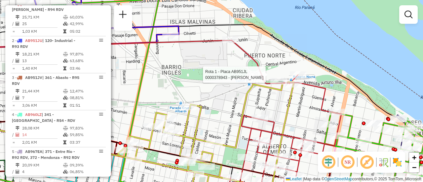
select select "**********"
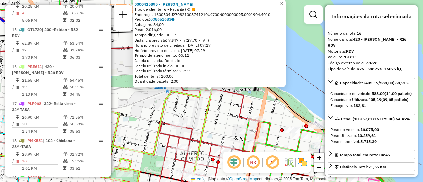
scroll to position [808, 0]
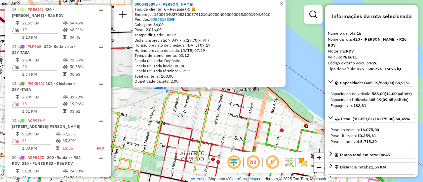
click at [218, 115] on div "0000415895 - RAMIREZ EZEQUIEL MARIO Tipo de cliente: 6 - Recarga (R) Endereço: …" at bounding box center [211, 91] width 423 height 182
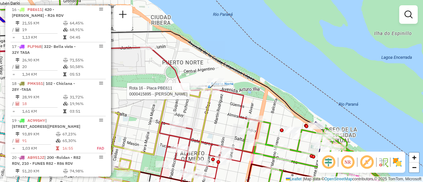
select select "**********"
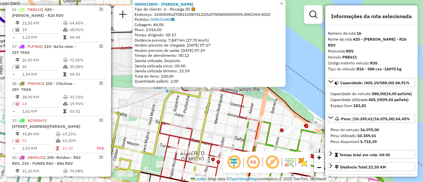
click at [223, 116] on div "Rota 1 - Placa AB951JL 0000364423 - MILD SRL 0000415895 - RAMIREZ EZEQUIEL MARI…" at bounding box center [211, 91] width 423 height 182
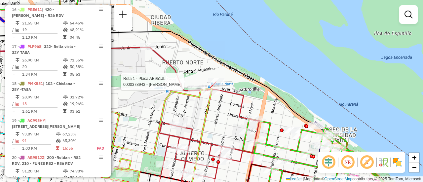
select select "**********"
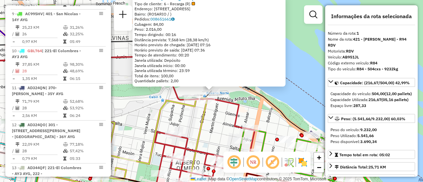
scroll to position [235, 0]
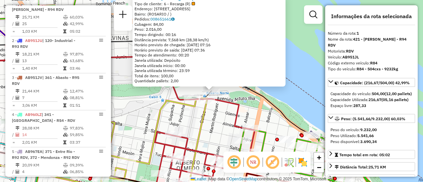
click at [214, 126] on div "0000378943 - PERALTA EDGARDO FRANCISCO Tipo de cliente: 6 - Recarga (R) Endereç…" at bounding box center [211, 91] width 423 height 182
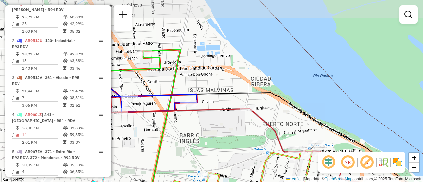
drag, startPoint x: 152, startPoint y: 89, endPoint x: 257, endPoint y: 141, distance: 117.4
click at [257, 141] on div "Janela de atendimento Grade de atendimento Capacidade Transportadoras Veículos …" at bounding box center [211, 91] width 423 height 182
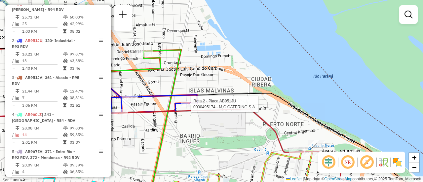
select select "**********"
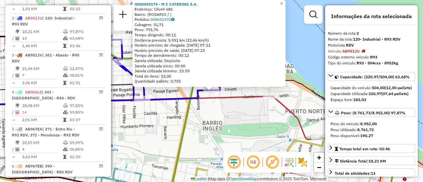
scroll to position [272, 0]
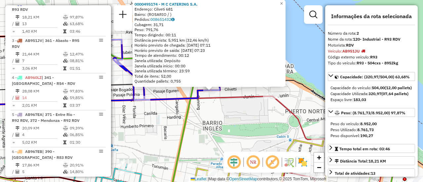
click at [257, 124] on div "0000495174 - M C CATERING S.A. Endereço: Cilveti 681 Bairro: (ROSARIO / ) Pedid…" at bounding box center [211, 91] width 423 height 182
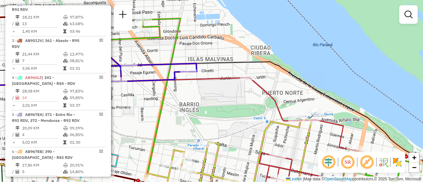
drag, startPoint x: 323, startPoint y: 119, endPoint x: 299, endPoint y: 100, distance: 30.8
click at [299, 100] on div "Janela de atendimento Grade de atendimento Capacidade Transportadoras Veículos …" at bounding box center [211, 91] width 423 height 182
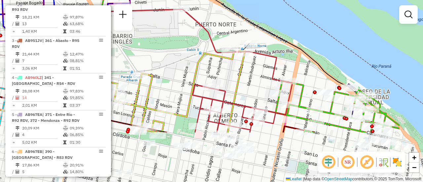
drag, startPoint x: 303, startPoint y: 143, endPoint x: 235, endPoint y: 75, distance: 95.8
click at [235, 75] on icon at bounding box center [68, 92] width 352 height 79
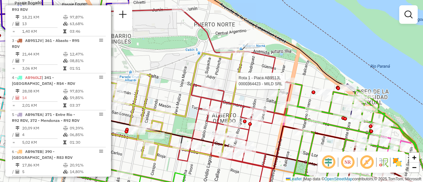
select select "**********"
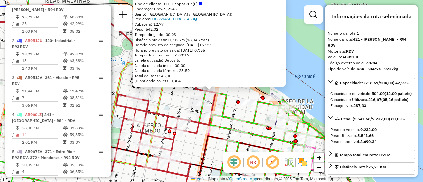
scroll to position [66, 0]
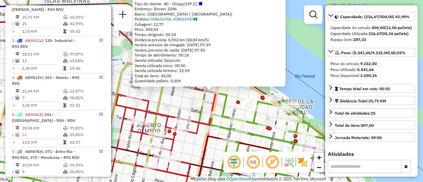
click at [178, 106] on div "0000364423 - MILD SRL Tipo de cliente: 80 - Chopp/VIP (C) Endereço: Brown, 2246…" at bounding box center [211, 91] width 423 height 182
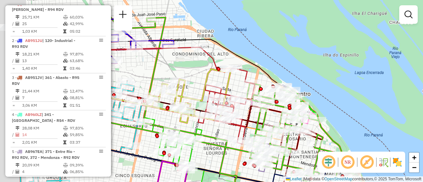
drag, startPoint x: 166, startPoint y: 94, endPoint x: 284, endPoint y: 84, distance: 118.0
click at [255, 84] on icon at bounding box center [226, 106] width 56 height 76
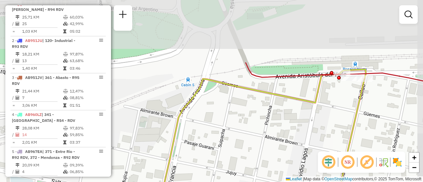
drag, startPoint x: 371, startPoint y: 39, endPoint x: 345, endPoint y: 120, distance: 84.5
click at [345, 120] on div "Rota 1 - Placa AB951JL 0000364423 - MILD SRL Janela de atendimento Grade de ate…" at bounding box center [211, 91] width 423 height 182
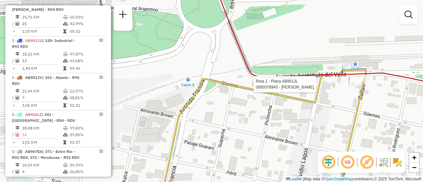
select select "**********"
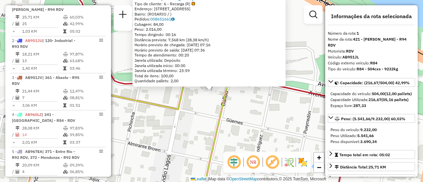
click at [252, 112] on div "0000378943 - PERALTA EDGARDO FRANCISCO Tipo de cliente: 6 - Recarga (R) Endereç…" at bounding box center [211, 91] width 423 height 182
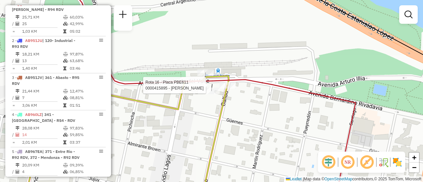
select select "**********"
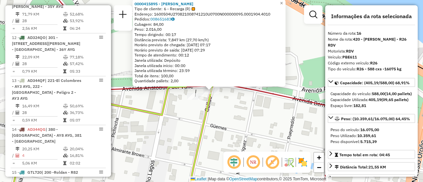
scroll to position [808, 0]
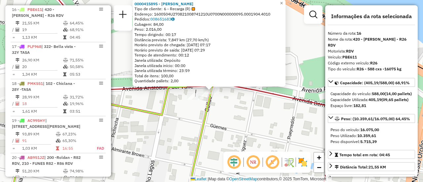
click at [241, 123] on div "0000415895 - RAMIREZ EZEQUIEL MARIO Tipo de cliente: 6 - Recarga (R) Endereço: …" at bounding box center [211, 91] width 423 height 182
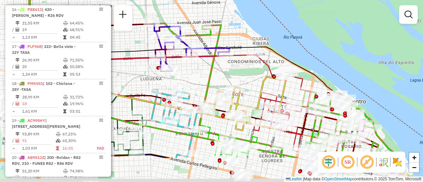
drag, startPoint x: 191, startPoint y: 120, endPoint x: 252, endPoint y: 78, distance: 73.5
click at [250, 79] on div "Janela de atendimento Grade de atendimento Capacidade Transportadoras Veículos …" at bounding box center [211, 91] width 423 height 182
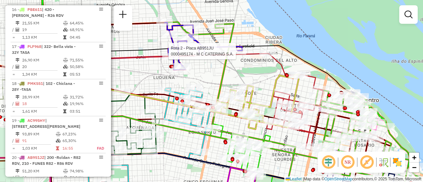
select select "**********"
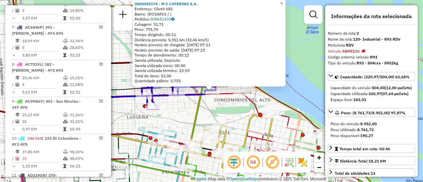
scroll to position [272, 0]
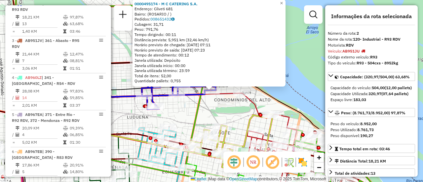
click at [224, 106] on div "0000495174 - M C CATERING S.A. Endereço: Cilveti 681 Bairro: (ROSARIO / ) Pedid…" at bounding box center [211, 91] width 423 height 182
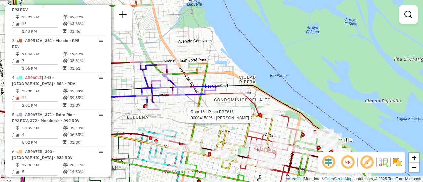
select select "**********"
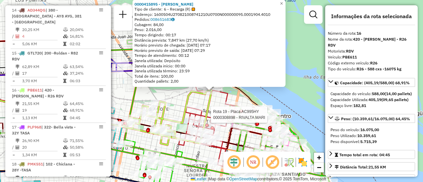
scroll to position [808, 0]
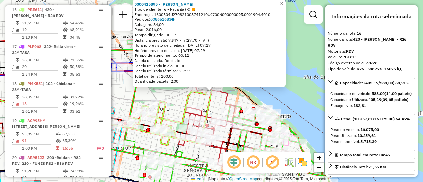
click at [314, 100] on div "0000415895 - RAMIREZ EZEQUIEL MARIO Tipo de cliente: 6 - Recarga (R) Endereço: …" at bounding box center [211, 91] width 423 height 182
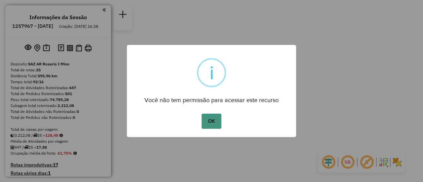
click at [215, 120] on button "OK" at bounding box center [210, 121] width 19 height 15
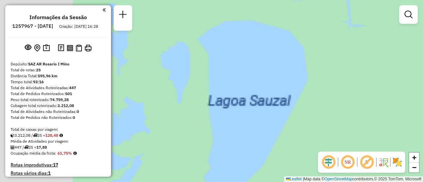
drag, startPoint x: 213, startPoint y: 68, endPoint x: 384, endPoint y: 138, distance: 184.1
click at [422, 145] on div "Janela de atendimento Grade de atendimento Capacidade Transportadoras Veículos …" at bounding box center [211, 91] width 423 height 182
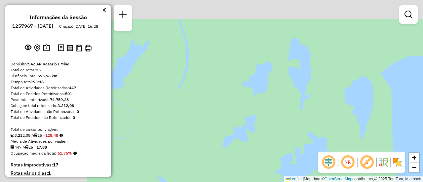
drag, startPoint x: 124, startPoint y: 103, endPoint x: 388, endPoint y: 119, distance: 265.4
click at [382, 120] on div "Janela de atendimento Grade de atendimento Capacidade Transportadoras Veículos …" at bounding box center [211, 91] width 423 height 182
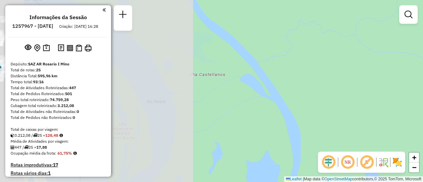
drag, startPoint x: 320, startPoint y: 104, endPoint x: 422, endPoint y: 115, distance: 103.3
click at [404, 111] on div "Janela de atendimento Grade de atendimento Capacidade Transportadoras Veículos …" at bounding box center [211, 91] width 423 height 182
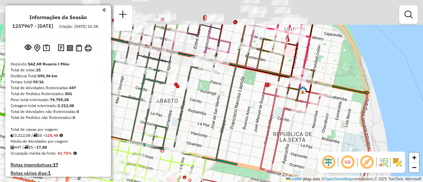
drag, startPoint x: 243, startPoint y: 60, endPoint x: 270, endPoint y: 149, distance: 92.3
click at [269, 151] on div "Janela de atendimento Grade de atendimento Capacidade Transportadoras Veículos …" at bounding box center [211, 91] width 423 height 182
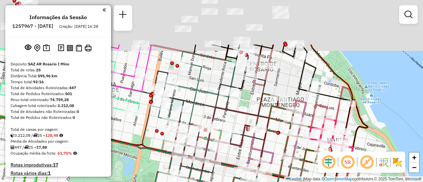
drag, startPoint x: 218, startPoint y: 40, endPoint x: 249, endPoint y: 118, distance: 84.1
click at [248, 118] on div "Janela de atendimento Grade de atendimento Capacidade Transportadoras Veículos …" at bounding box center [211, 91] width 423 height 182
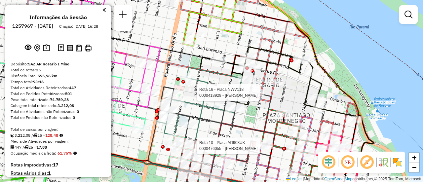
select select "**********"
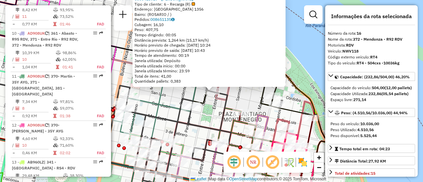
scroll to position [839, 0]
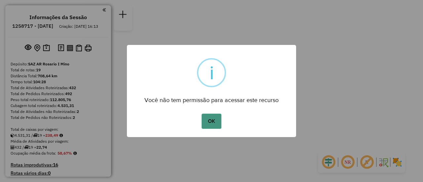
click at [215, 122] on button "OK" at bounding box center [210, 121] width 19 height 15
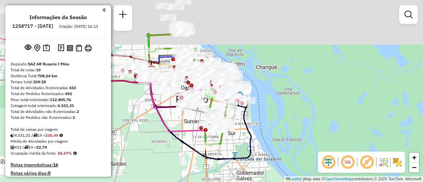
drag, startPoint x: 266, startPoint y: 109, endPoint x: 297, endPoint y: 159, distance: 58.4
click at [303, 162] on div "Janela de atendimento Grade de atendimento Capacidade Transportadoras Veículos …" at bounding box center [211, 91] width 423 height 182
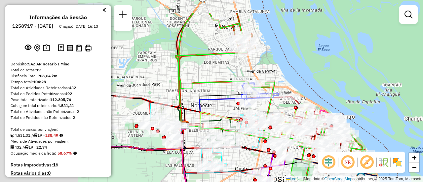
drag, startPoint x: 264, startPoint y: 65, endPoint x: 347, endPoint y: 96, distance: 89.1
click at [347, 96] on div "Janela de atendimento Grade de atendimento Capacidade Transportadoras Veículos …" at bounding box center [211, 91] width 423 height 182
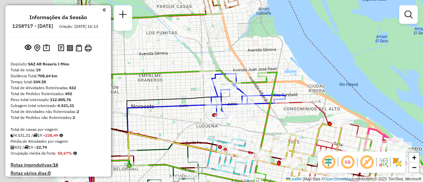
drag, startPoint x: 220, startPoint y: 113, endPoint x: 297, endPoint y: 118, distance: 77.2
click at [296, 119] on div "Janela de atendimento Grade de atendimento Capacidade Transportadoras Veículos …" at bounding box center [211, 91] width 423 height 182
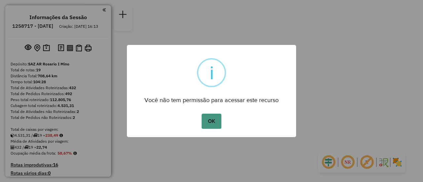
click at [212, 124] on button "OK" at bounding box center [210, 121] width 19 height 15
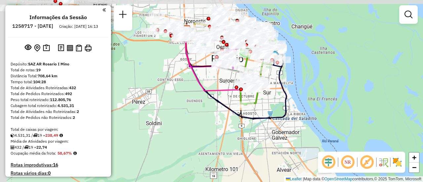
drag, startPoint x: 179, startPoint y: 86, endPoint x: 410, endPoint y: 127, distance: 234.9
click at [410, 127] on div "Janela de atendimento Grade de atendimento Capacidade Transportadoras Veículos …" at bounding box center [211, 91] width 423 height 182
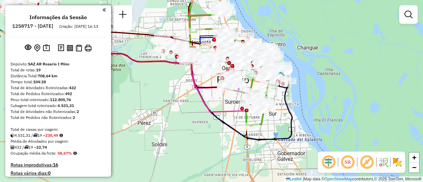
drag, startPoint x: 229, startPoint y: 83, endPoint x: 236, endPoint y: 126, distance: 43.3
click at [235, 128] on div "Janela de atendimento Grade de atendimento Capacidade Transportadoras Veículos …" at bounding box center [211, 91] width 423 height 182
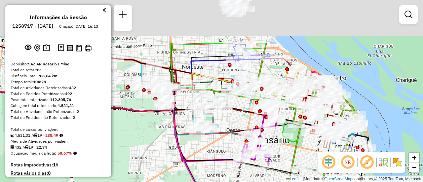
drag, startPoint x: 229, startPoint y: 58, endPoint x: 247, endPoint y: 128, distance: 72.2
click at [245, 129] on div "Janela de atendimento Grade de atendimento Capacidade Transportadoras Veículos …" at bounding box center [211, 91] width 423 height 182
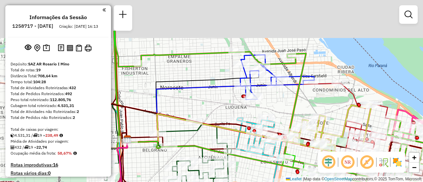
drag, startPoint x: 267, startPoint y: 54, endPoint x: 286, endPoint y: 114, distance: 63.3
click at [286, 114] on div "Rota 14 - Placa PLF968 0000181352 - Rolon Marcela Aandrea Janela de atendimento…" at bounding box center [211, 91] width 423 height 182
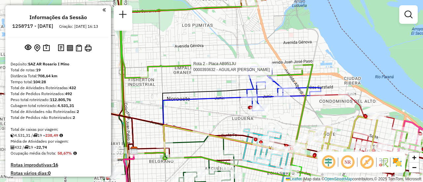
select select "**********"
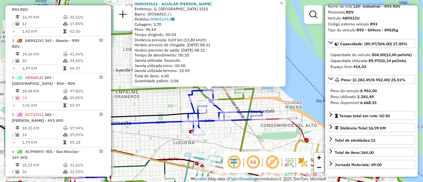
scroll to position [66, 0]
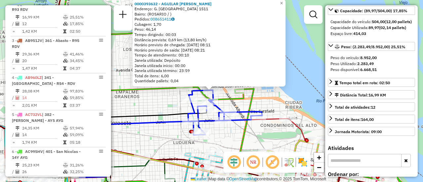
click at [285, 109] on div "0000393632 - AGUILAR LUCAS MATIAS Endereço: G. CARRASCO 1511 Bairro: (ROSARIO /…" at bounding box center [211, 91] width 423 height 182
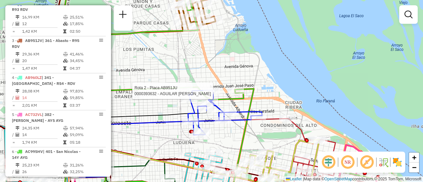
select select "**********"
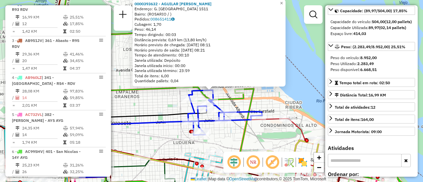
click at [263, 100] on div "0000393632 - AGUILAR LUCAS MATIAS Endereço: G. CARRASCO 1511 Bairro: (ROSARIO /…" at bounding box center [211, 91] width 423 height 182
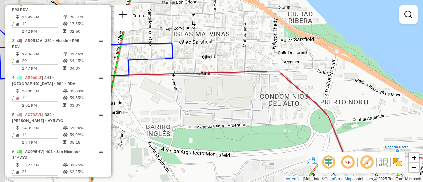
drag, startPoint x: 243, startPoint y: 98, endPoint x: 313, endPoint y: 136, distance: 79.1
click at [326, 144] on div "Janela de atendimento Grade de atendimento Capacidade Transportadoras Veículos …" at bounding box center [211, 91] width 423 height 182
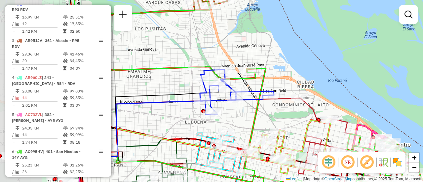
drag, startPoint x: 195, startPoint y: 96, endPoint x: 265, endPoint y: 82, distance: 71.1
click at [264, 82] on div "Janela de atendimento Grade de atendimento Capacidade Transportadoras Veículos …" at bounding box center [211, 91] width 423 height 182
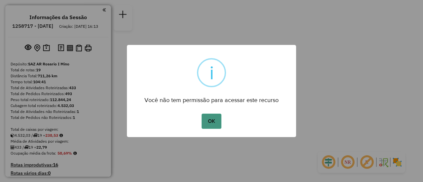
click at [213, 125] on button "OK" at bounding box center [210, 121] width 19 height 15
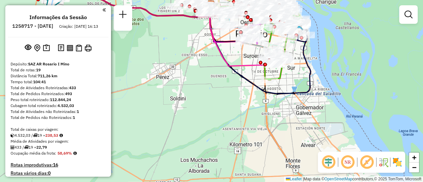
drag, startPoint x: 201, startPoint y: 61, endPoint x: 200, endPoint y: 113, distance: 51.2
click at [195, 118] on div "Janela de atendimento Grade de atendimento Capacidade Transportadoras Veículos …" at bounding box center [211, 91] width 423 height 182
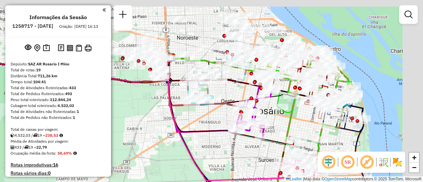
drag, startPoint x: 327, startPoint y: 45, endPoint x: 283, endPoint y: 136, distance: 100.4
click at [283, 136] on icon at bounding box center [261, 132] width 191 height 151
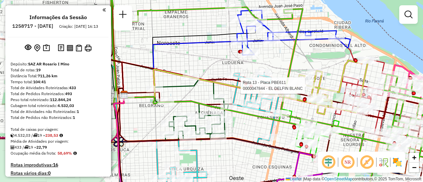
select select "**********"
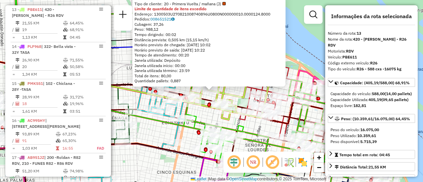
scroll to position [33, 0]
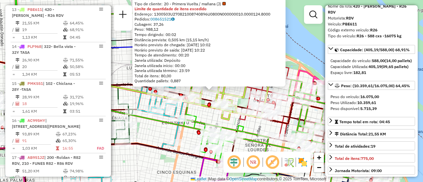
click at [196, 112] on div "0000047844 - EL DELFIN BLANC Tipo de cliente: 20 - Primera Vuelta / mañana (J) …" at bounding box center [211, 91] width 423 height 182
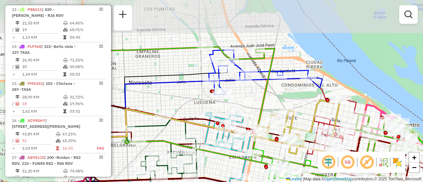
drag, startPoint x: 213, startPoint y: 63, endPoint x: 280, endPoint y: 97, distance: 75.6
click at [280, 97] on div "Janela de atendimento Grade de atendimento Capacidade Transportadoras Veículos …" at bounding box center [211, 91] width 423 height 182
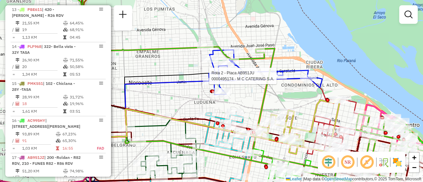
select select "**********"
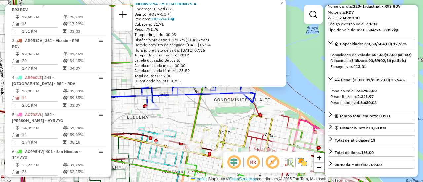
click at [219, 109] on div "0000495174 - M C CATERING S.A. Endereço: Cilveti 681 Bairro: (ROSARIO / ) Pedid…" at bounding box center [211, 91] width 423 height 182
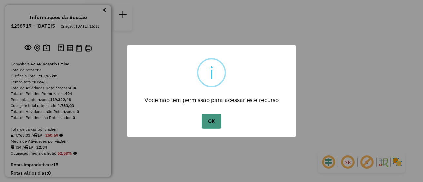
click at [218, 121] on button "OK" at bounding box center [210, 121] width 19 height 15
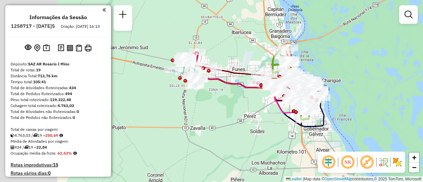
drag, startPoint x: 147, startPoint y: 118, endPoint x: 287, endPoint y: 122, distance: 139.4
click at [287, 122] on div "Janela de atendimento Grade de atendimento Capacidade Transportadoras Veículos …" at bounding box center [211, 91] width 423 height 182
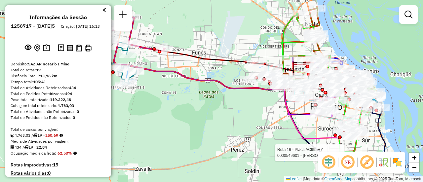
drag, startPoint x: 322, startPoint y: 96, endPoint x: 243, endPoint y: 123, distance: 83.8
click at [243, 123] on div "Rota 16 - Placa AC995HY 0000549601 - [PERSON_NAME]�o Janela de atendimento Grad…" at bounding box center [211, 91] width 423 height 182
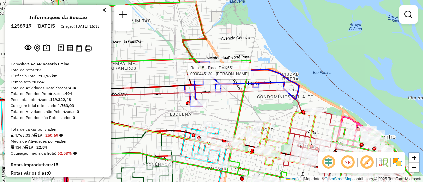
select select "**********"
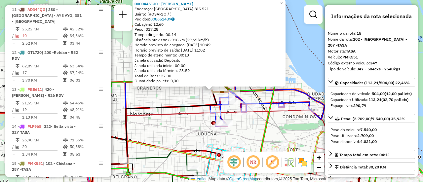
scroll to position [771, 0]
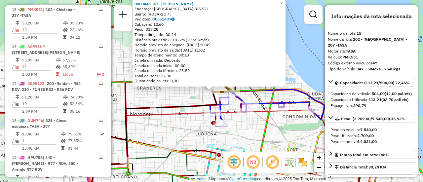
click at [187, 99] on div "0000445130 - MONARDEZ [PERSON_NAME]: [GEOGRAPHIC_DATA] BIS 521 Bairro: ([GEOGRA…" at bounding box center [211, 91] width 423 height 182
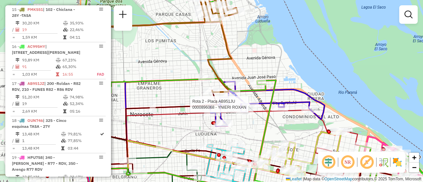
select select "**********"
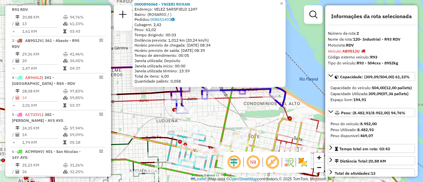
scroll to position [66, 0]
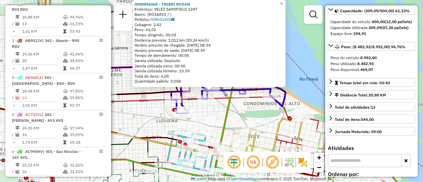
click at [253, 114] on div "0000896068 - [PERSON_NAME]: [PERSON_NAME] 1247 Bairro: ([GEOGRAPHIC_DATA] / ) P…" at bounding box center [211, 91] width 423 height 182
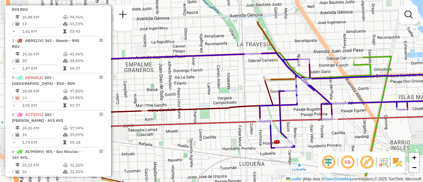
drag, startPoint x: 198, startPoint y: 99, endPoint x: 337, endPoint y: 134, distance: 143.3
click at [337, 134] on div "Janela de atendimento Grade de atendimento Capacidade Transportadoras Veículos …" at bounding box center [211, 91] width 423 height 182
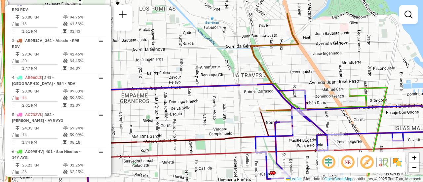
drag, startPoint x: 286, startPoint y: 59, endPoint x: 283, endPoint y: 47, distance: 12.8
click at [283, 48] on div "Janela de atendimento Grade de atendimento Capacidade Transportadoras Veículos …" at bounding box center [211, 91] width 423 height 182
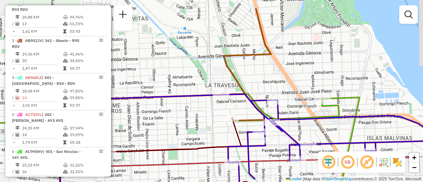
drag, startPoint x: 231, startPoint y: 48, endPoint x: 203, endPoint y: 57, distance: 29.3
click at [202, 58] on div "Janela de atendimento Grade de atendimento Capacidade Transportadoras Veículos …" at bounding box center [211, 91] width 423 height 182
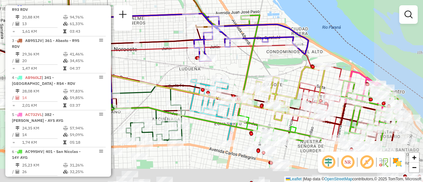
drag, startPoint x: 314, startPoint y: 117, endPoint x: 245, endPoint y: 63, distance: 87.5
click at [245, 63] on icon at bounding box center [230, 32] width 337 height 218
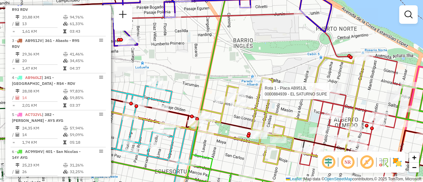
select select "**********"
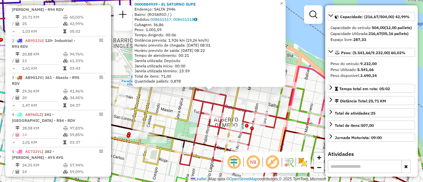
click at [250, 102] on div "0000884939 - EL SATURNO SUPE Endereço: SALTA 2946 Bairro: ([GEOGRAPHIC_DATA] / …" at bounding box center [211, 91] width 423 height 182
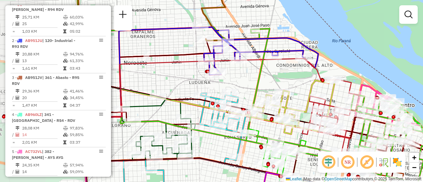
drag, startPoint x: 194, startPoint y: 72, endPoint x: 285, endPoint y: 83, distance: 91.8
click at [285, 83] on div "Janela de atendimento Grade de atendimento Capacidade Transportadoras Veículos …" at bounding box center [211, 91] width 423 height 182
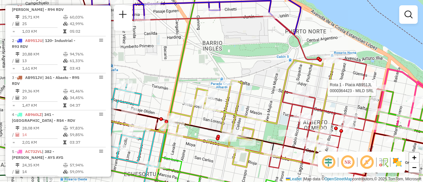
select select "**********"
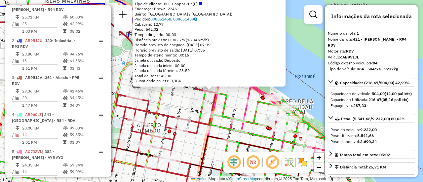
click at [179, 101] on div "0000364423 - MILD SRL Tipo de cliente: 80 - Chopp/VIP (C) Endereço: Brown, 2246…" at bounding box center [211, 91] width 423 height 182
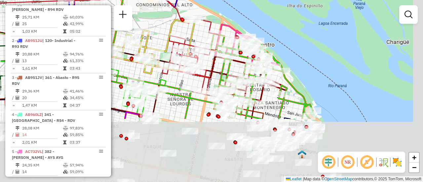
drag, startPoint x: 250, startPoint y: 140, endPoint x: 232, endPoint y: 57, distance: 84.5
click at [232, 58] on div "Janela de atendimento Grade de atendimento Capacidade Transportadoras Veículos …" at bounding box center [211, 91] width 423 height 182
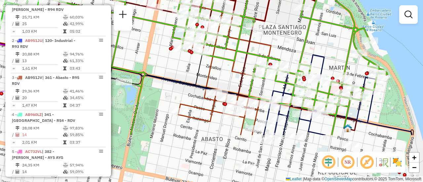
drag, startPoint x: 233, startPoint y: 140, endPoint x: 223, endPoint y: 75, distance: 65.8
click at [223, 75] on div "Rota 5 - Placa AC732VL 0000455572 - CHURRASCO S. R. L. Janela de atendimento Gr…" at bounding box center [211, 91] width 423 height 182
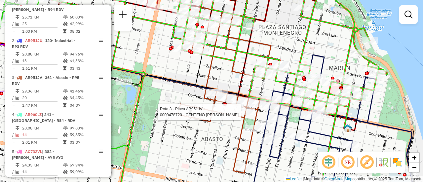
select select "**********"
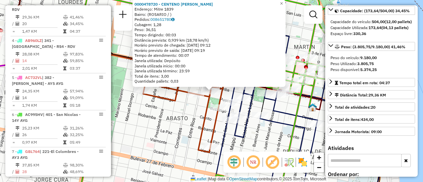
click at [155, 127] on div "0000478720 - CENTENO [PERSON_NAME]: Mitre 1839 Bairro: ([GEOGRAPHIC_DATA] / ) P…" at bounding box center [211, 91] width 423 height 182
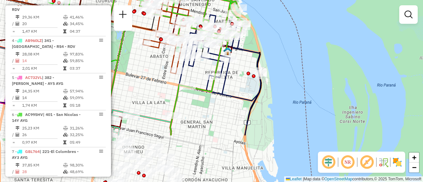
drag, startPoint x: 248, startPoint y: 151, endPoint x: 237, endPoint y: 83, distance: 68.3
click at [238, 84] on div "Janela de atendimento Grade de atendimento Capacidade Transportadoras Veículos …" at bounding box center [211, 91] width 423 height 182
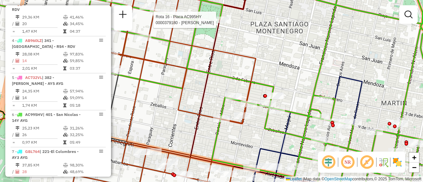
select select "**********"
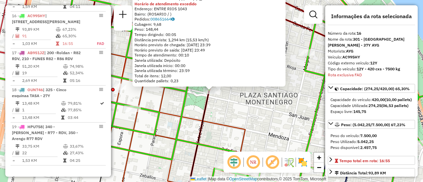
scroll to position [33, 0]
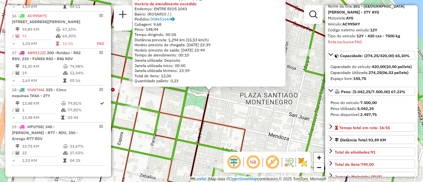
click at [253, 112] on div "0000379180 - MARVULLI GUSTAV Tipo de cliente: 80 - Chopp/VIP (C) Horário de ate…" at bounding box center [211, 91] width 423 height 182
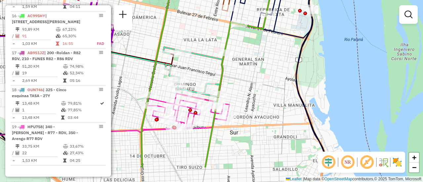
drag, startPoint x: 249, startPoint y: 112, endPoint x: 266, endPoint y: 51, distance: 63.8
click at [266, 51] on div "Rota 16 - Placa AC995HY 0000469766 - CENTENO Rota 16 - Placa AC995HY 0000183392…" at bounding box center [211, 91] width 423 height 182
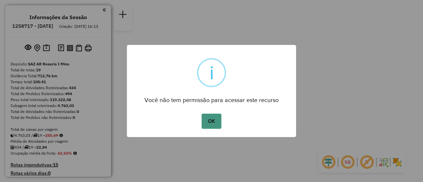
click at [207, 122] on button "OK" at bounding box center [210, 121] width 19 height 15
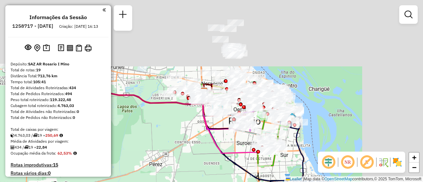
drag, startPoint x: 214, startPoint y: 108, endPoint x: 174, endPoint y: 169, distance: 73.3
click at [174, 169] on div "Janela de atendimento Grade de atendimento Capacidade Transportadoras Veículos …" at bounding box center [211, 91] width 423 height 182
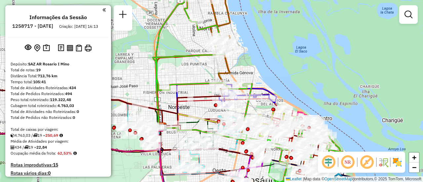
click at [249, 73] on div "Janela de atendimento Grade de atendimento Capacidade Transportadoras Veículos …" at bounding box center [211, 91] width 423 height 182
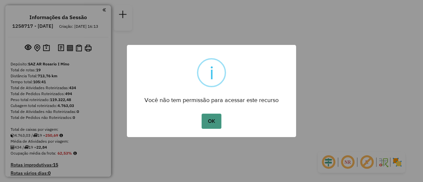
click at [212, 121] on button "OK" at bounding box center [210, 121] width 19 height 15
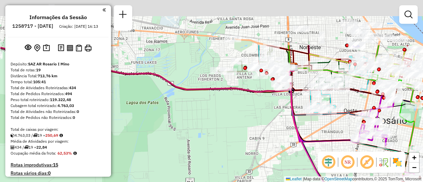
drag, startPoint x: 292, startPoint y: 40, endPoint x: 232, endPoint y: 115, distance: 95.6
click at [232, 115] on div "Janela de atendimento Grade de atendimento Capacidade Transportadoras Veículos …" at bounding box center [211, 91] width 423 height 182
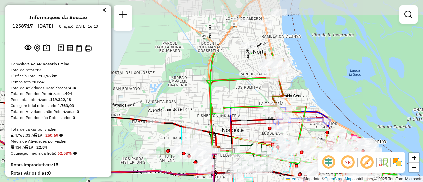
drag, startPoint x: 306, startPoint y: 55, endPoint x: 236, endPoint y: 119, distance: 94.9
click at [238, 125] on icon at bounding box center [276, 137] width 121 height 30
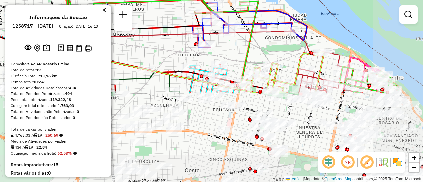
drag, startPoint x: 289, startPoint y: 81, endPoint x: 222, endPoint y: -6, distance: 109.7
click at [222, 0] on html "Aguarde... Pop-up bloqueado! Seu navegador bloqueou automáticamente a abertura …" at bounding box center [211, 91] width 423 height 182
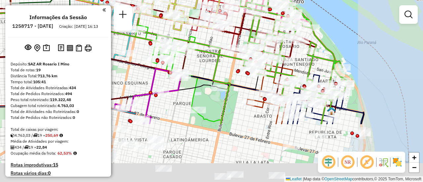
drag, startPoint x: 331, startPoint y: 92, endPoint x: 230, endPoint y: 29, distance: 119.4
click at [228, 26] on icon at bounding box center [130, 12] width 301 height 54
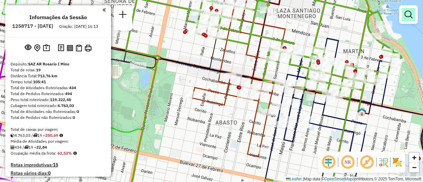
click at [410, 16] on em at bounding box center [408, 15] width 8 height 8
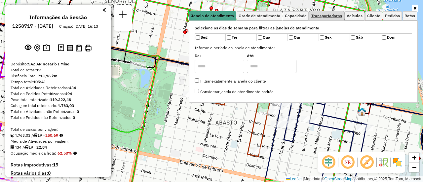
click at [329, 15] on span "Transportadoras" at bounding box center [326, 16] width 31 height 4
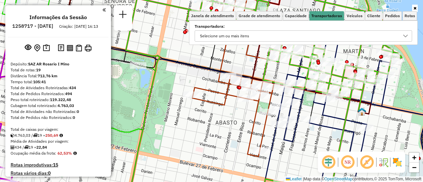
click at [405, 38] on icon at bounding box center [405, 35] width 5 height 5
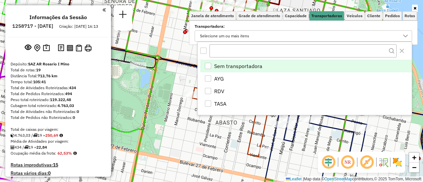
scroll to position [4, 23]
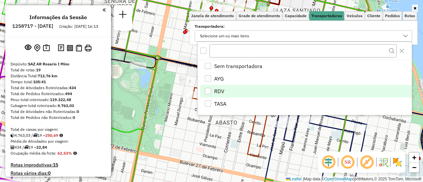
click at [209, 89] on div "RDV" at bounding box center [208, 91] width 6 height 6
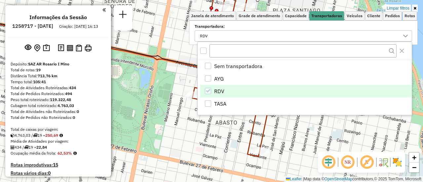
click at [172, 80] on div "Limpar filtros Janela de atendimento Grade de atendimento Capacidade Transporta…" at bounding box center [211, 91] width 423 height 182
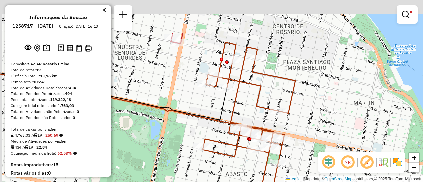
drag, startPoint x: 230, startPoint y: 54, endPoint x: 237, endPoint y: 104, distance: 50.4
click at [241, 110] on div "Limpar filtros Janela de atendimento Grade de atendimento Capacidade Transporta…" at bounding box center [211, 91] width 423 height 182
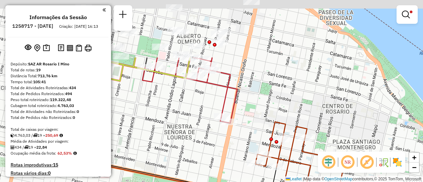
drag, startPoint x: 210, startPoint y: 78, endPoint x: 248, endPoint y: 136, distance: 69.0
click at [248, 136] on div "Limpar filtros Janela de atendimento Grade de atendimento Capacidade Transporta…" at bounding box center [211, 91] width 423 height 182
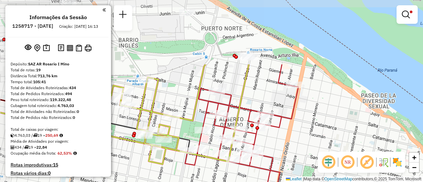
drag, startPoint x: 182, startPoint y: 86, endPoint x: 225, endPoint y: 168, distance: 92.9
click at [225, 168] on div "Limpar filtros Janela de atendimento Grade de atendimento Capacidade Transporta…" at bounding box center [211, 91] width 423 height 182
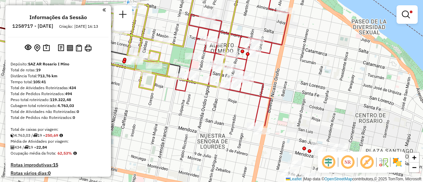
drag, startPoint x: 270, startPoint y: 142, endPoint x: 261, endPoint y: 68, distance: 74.6
click at [261, 68] on div "Limpar filtros Janela de atendimento Grade de atendimento Capacidade Transporta…" at bounding box center [211, 91] width 423 height 182
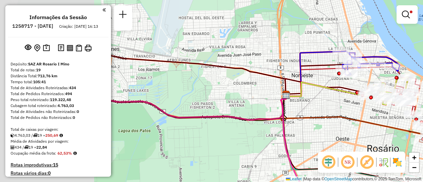
drag, startPoint x: 187, startPoint y: 90, endPoint x: 419, endPoint y: 126, distance: 235.3
click at [422, 125] on div "Limpar filtros Janela de atendimento Grade de atendimento Capacidade Transporta…" at bounding box center [211, 91] width 423 height 182
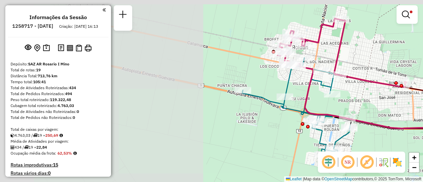
drag, startPoint x: 162, startPoint y: 73, endPoint x: 422, endPoint y: 104, distance: 261.7
click at [422, 104] on div "Limpar filtros Janela de atendimento Grade de atendimento Capacidade Transporta…" at bounding box center [211, 91] width 423 height 182
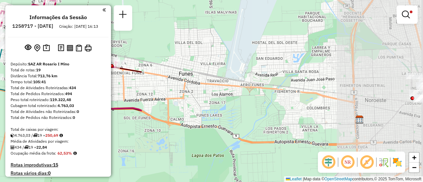
drag, startPoint x: 392, startPoint y: 67, endPoint x: 80, endPoint y: 44, distance: 313.0
click at [67, 42] on hb-router-mapa "Informações da Sessão 1258717 - 04/09/2025 Criação: 03/09/2025 16:13 Depósito: …" at bounding box center [211, 91] width 423 height 182
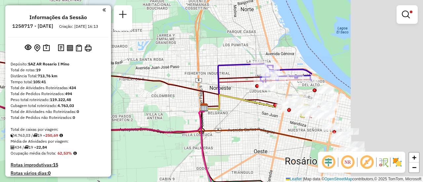
drag, startPoint x: 323, startPoint y: 73, endPoint x: 100, endPoint y: 60, distance: 223.3
click at [100, 60] on hb-router-mapa "Informações da Sessão 1258717 - 04/09/2025 Criação: 03/09/2025 16:13 Depósito: …" at bounding box center [211, 91] width 423 height 182
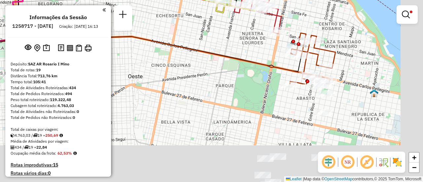
drag, startPoint x: 382, startPoint y: 131, endPoint x: 319, endPoint y: 5, distance: 140.6
click at [319, 5] on div "Limpar filtros Janela de atendimento Grade de atendimento Capacidade Transporta…" at bounding box center [211, 91] width 423 height 182
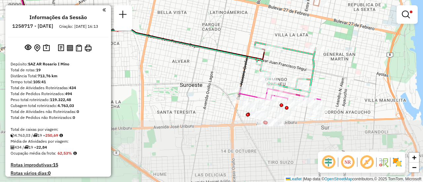
drag, startPoint x: 330, startPoint y: 137, endPoint x: 332, endPoint y: 36, distance: 101.1
click at [332, 36] on div "Limpar filtros Janela de atendimento Grade de atendimento Capacidade Transporta…" at bounding box center [211, 91] width 423 height 182
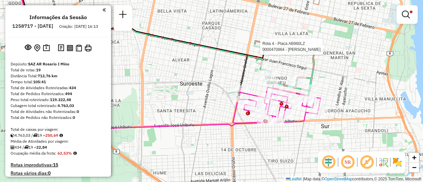
select select "**********"
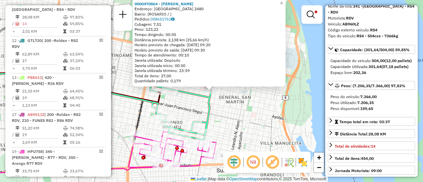
scroll to position [66, 0]
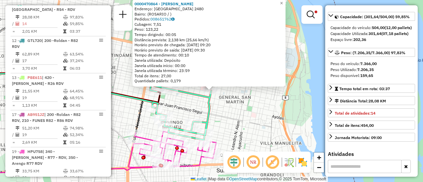
click at [246, 112] on div "0000470864 - YANG QIWEI Endereço: SANTA FE 2480 Bairro: (ROSARIO / ) Pedidos: 0…" at bounding box center [211, 91] width 423 height 182
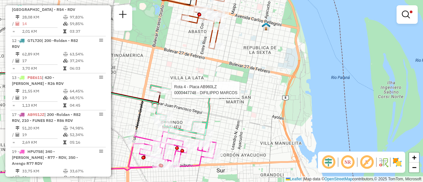
select select "**********"
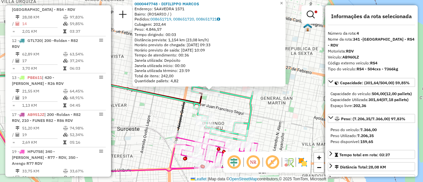
click at [165, 105] on div "0000447748 - DIFILIPPO MARCOS Endereço: SAAVEDRA 1571 Bairro: (ROSARIO / ) Pedi…" at bounding box center [211, 91] width 423 height 182
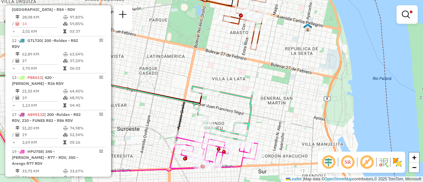
click at [162, 112] on div "Limpar filtros Janela de atendimento Grade de atendimento Capacidade Transporta…" at bounding box center [211, 91] width 423 height 182
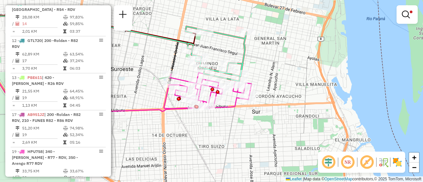
drag, startPoint x: 187, startPoint y: 127, endPoint x: 181, endPoint y: 63, distance: 64.1
click at [181, 63] on div "Limpar filtros Janela de atendimento Grade de atendimento Capacidade Transporta…" at bounding box center [211, 91] width 423 height 182
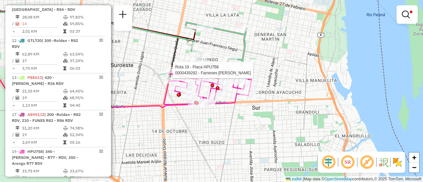
select select "**********"
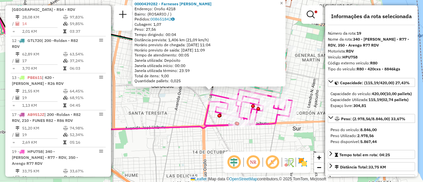
scroll to position [383, 0]
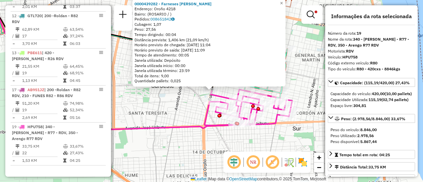
click at [255, 141] on div "0000439282 - Farneses Yanina Endereço: Oroño 4218 Bairro: (ROSARIO / ) Pedidos:…" at bounding box center [211, 91] width 423 height 182
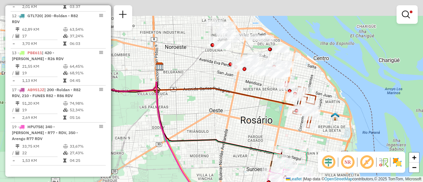
drag, startPoint x: 254, startPoint y: 41, endPoint x: 281, endPoint y: 140, distance: 103.4
click at [281, 140] on div "Rota 4 - Placa AB960LZ 0000517502 - ZHANG TINGTING Limpar filtros Janela de ate…" at bounding box center [211, 91] width 423 height 182
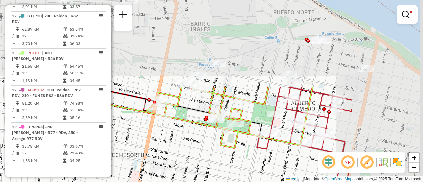
drag, startPoint x: 327, startPoint y: 71, endPoint x: 213, endPoint y: 176, distance: 154.5
click at [213, 176] on div "Rota 4 - Placa AB960LZ 0000517502 - ZHANG TINGTING Rota 4 - Placa AB960LZ 00004…" at bounding box center [211, 91] width 423 height 182
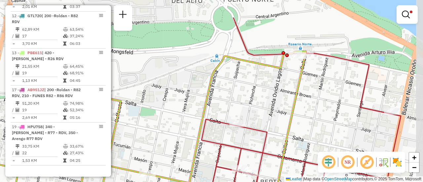
drag, startPoint x: 306, startPoint y: 58, endPoint x: 276, endPoint y: 94, distance: 46.7
click at [276, 94] on div "Rota 4 - Placa AB960LZ 0000517502 - ZHANG TINGTING Rota 4 - Placa AB960LZ 00004…" at bounding box center [211, 91] width 423 height 182
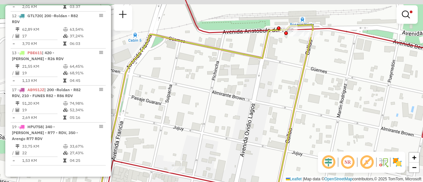
drag, startPoint x: 300, startPoint y: 49, endPoint x: 269, endPoint y: 94, distance: 54.1
click at [269, 94] on div "Rota 4 - Placa AB960LZ 0000517502 - ZHANG TINGTING Rota 4 - Placa AB960LZ 00004…" at bounding box center [211, 91] width 423 height 182
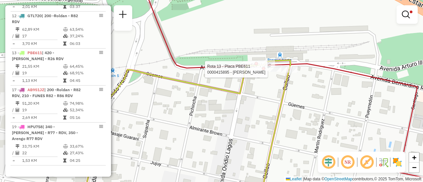
select select "**********"
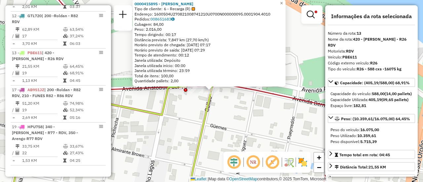
click at [260, 124] on div "0000415895 - RAMIREZ EZEQUIEL MARIO Tipo de cliente: 6 - Recarga (R) Endereço: …" at bounding box center [211, 91] width 423 height 182
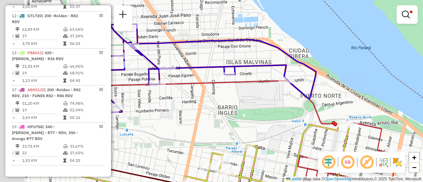
drag, startPoint x: 183, startPoint y: 94, endPoint x: 335, endPoint y: 106, distance: 152.4
click at [334, 106] on div "Limpar filtros Janela de atendimento Grade de atendimento Capacidade Transporta…" at bounding box center [211, 91] width 423 height 182
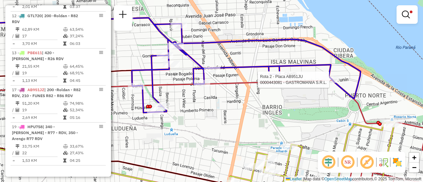
select select "**********"
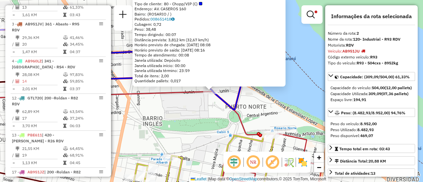
scroll to position [272, 0]
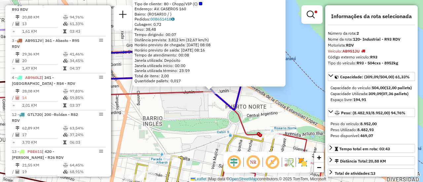
click at [200, 115] on div "0000443081 - GASTROMANIA S.R.L. Tipo de cliente: 80 - Chopp/VIP (C) Endereço: A…" at bounding box center [211, 91] width 423 height 182
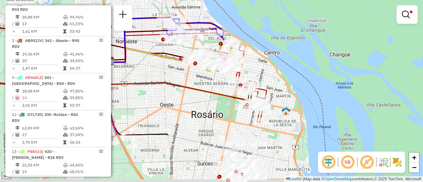
drag, startPoint x: 271, startPoint y: 145, endPoint x: 280, endPoint y: 49, distance: 96.9
click at [274, 48] on div "Limpar filtros Janela de atendimento Grade de atendimento Capacidade Transporta…" at bounding box center [211, 91] width 423 height 182
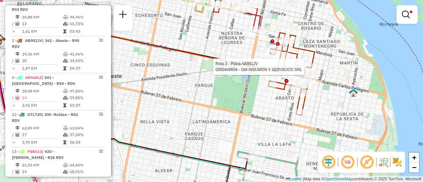
select select "**********"
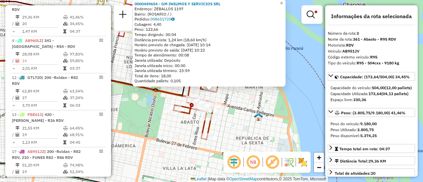
scroll to position [33, 0]
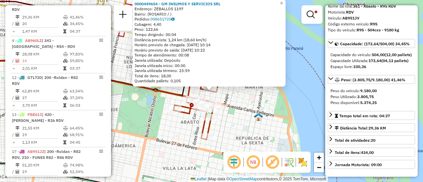
click at [228, 128] on div "0000449654 - GM INSUMOS Y SERVICIOS SRL Endereço: ZEBALLOS 1197 Bairro: (ROSARI…" at bounding box center [211, 91] width 423 height 182
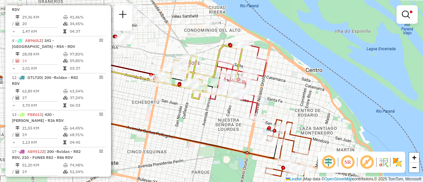
drag, startPoint x: 136, startPoint y: 70, endPoint x: 242, endPoint y: 129, distance: 121.3
click at [237, 132] on div "Limpar filtros Janela de atendimento Grade de atendimento Capacidade Transporta…" at bounding box center [211, 91] width 423 height 182
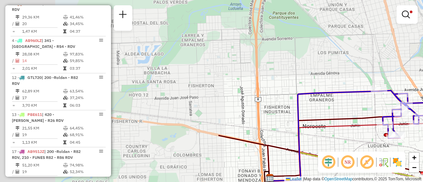
drag, startPoint x: 144, startPoint y: 51, endPoint x: 408, endPoint y: 148, distance: 282.0
click at [407, 151] on div "Limpar filtros Janela de atendimento Grade de atendimento Capacidade Transporta…" at bounding box center [211, 91] width 423 height 182
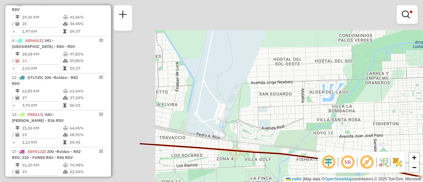
drag, startPoint x: 181, startPoint y: 93, endPoint x: 379, endPoint y: 122, distance: 200.0
click at [369, 124] on div "Limpar filtros Janela de atendimento Grade de atendimento Capacidade Transporta…" at bounding box center [211, 91] width 423 height 182
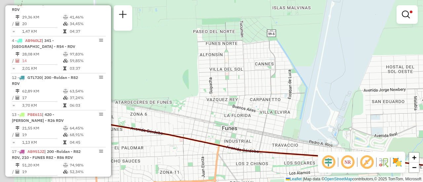
drag, startPoint x: 180, startPoint y: 98, endPoint x: 363, endPoint y: 108, distance: 183.6
click at [347, 107] on div "Limpar filtros Janela de atendimento Grade de atendimento Capacidade Transporta…" at bounding box center [211, 91] width 423 height 182
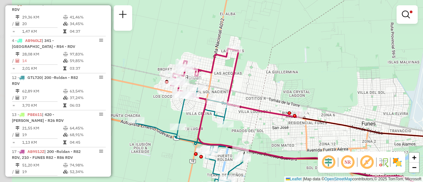
drag, startPoint x: 149, startPoint y: 69, endPoint x: 229, endPoint y: 74, distance: 79.7
click at [229, 74] on div "Limpar filtros Janela de atendimento Grade de atendimento Capacidade Transporta…" at bounding box center [211, 91] width 423 height 182
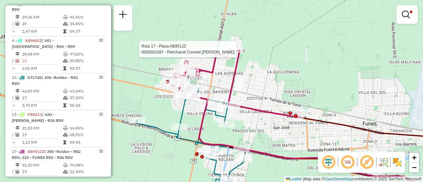
select select "**********"
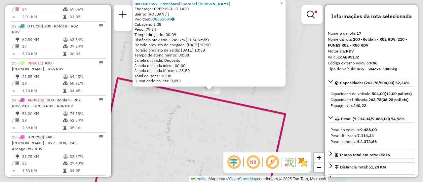
scroll to position [383, 0]
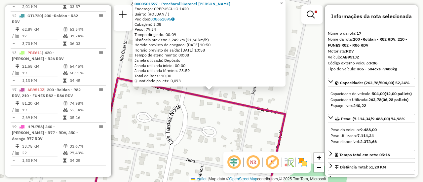
click at [211, 126] on div "0000501597 - Pencharoli Coronel Milsen Elizabeth Endereço: CREPUSCULO 1420 Bair…" at bounding box center [211, 91] width 423 height 182
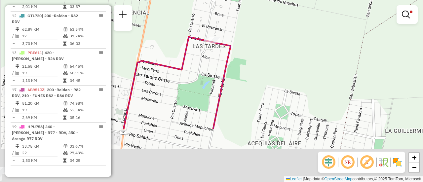
drag, startPoint x: 197, startPoint y: 116, endPoint x: 211, endPoint y: 28, distance: 89.0
click at [210, 28] on div "Limpar filtros Janela de atendimento Grade de atendimento Capacidade Transporta…" at bounding box center [211, 91] width 423 height 182
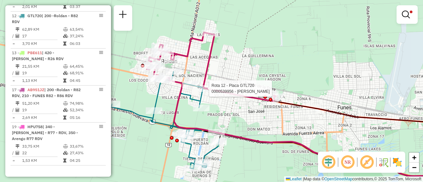
select select "**********"
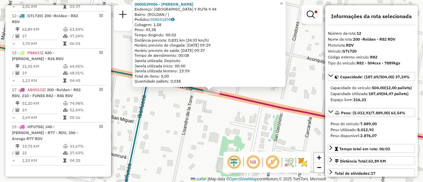
click at [292, 95] on div "0000539956 - Serio Marcos Gabriel Endereço: ALTO VERDE Y RUTA 9 44 Bairro: (ROL…" at bounding box center [211, 91] width 423 height 182
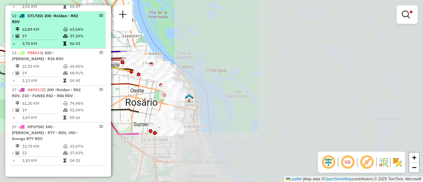
drag, startPoint x: 326, startPoint y: 101, endPoint x: 42, endPoint y: 39, distance: 291.0
click at [0, 27] on div "Limpar filtros Janela de atendimento Grade de atendimento Capacidade Transporta…" at bounding box center [211, 91] width 423 height 182
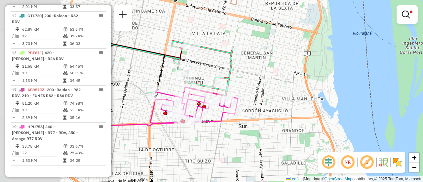
drag, startPoint x: 161, startPoint y: 116, endPoint x: 304, endPoint y: 90, distance: 144.7
click at [303, 90] on div "Limpar filtros Janela de atendimento Grade de atendimento Capacidade Transporta…" at bounding box center [211, 91] width 423 height 182
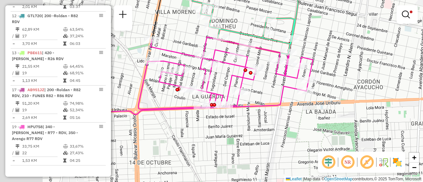
drag, startPoint x: 225, startPoint y: 90, endPoint x: 392, endPoint y: 38, distance: 174.8
click at [389, 38] on div "Limpar filtros Janela de atendimento Grade de atendimento Capacidade Transporta…" at bounding box center [211, 91] width 423 height 182
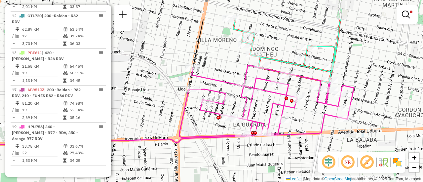
drag, startPoint x: 225, startPoint y: 35, endPoint x: 224, endPoint y: 72, distance: 37.7
click at [224, 72] on div "Limpar filtros Janela de atendimento Grade de atendimento Capacidade Transporta…" at bounding box center [211, 91] width 423 height 182
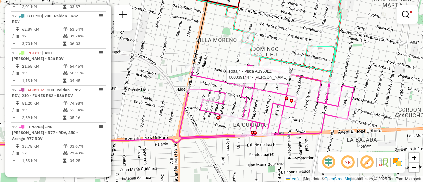
select select "**********"
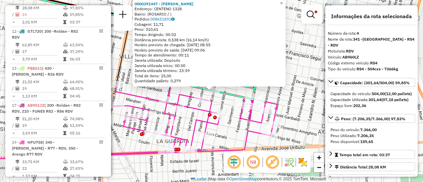
scroll to position [346, 0]
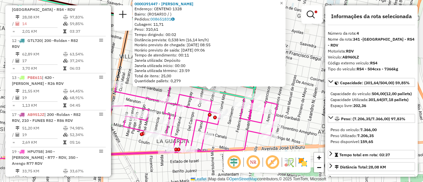
drag, startPoint x: 390, startPoint y: 142, endPoint x: 389, endPoint y: 95, distance: 47.2
click at [389, 95] on div "Capacidade: (301,64/504,00) 59,85% Capacidade do veículo: 504,00 (12,00 pallets…" at bounding box center [371, 144] width 87 height 132
click at [310, 120] on div "0000391447 - HUANG ZIMING Endereço: CENTENO 1328 Bairro: (ROSARIO / ) Pedidos: …" at bounding box center [211, 91] width 423 height 182
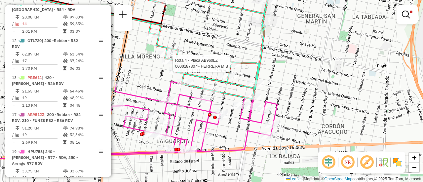
select select "**********"
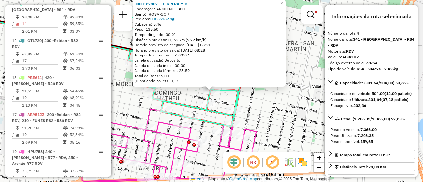
scroll to position [33, 0]
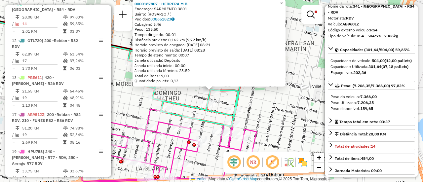
click at [279, 112] on div "0000187807 - HERRERA M B Endereço: SARMIENTO 3801 Bairro: (ROSARIO / ) Pedidos:…" at bounding box center [211, 91] width 423 height 182
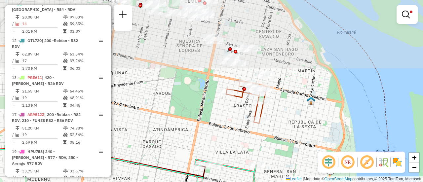
drag, startPoint x: 234, startPoint y: 34, endPoint x: 239, endPoint y: 146, distance: 111.7
click at [239, 146] on div "Limpar filtros Janela de atendimento Grade de atendimento Capacidade Transporta…" at bounding box center [211, 91] width 423 height 182
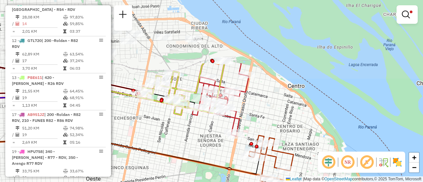
drag, startPoint x: 201, startPoint y: 93, endPoint x: 224, endPoint y: 159, distance: 70.2
click at [222, 163] on div "Limpar filtros Janela de atendimento Grade de atendimento Capacidade Transporta…" at bounding box center [211, 91] width 423 height 182
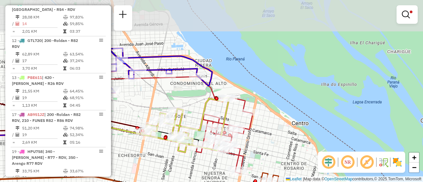
drag, startPoint x: 193, startPoint y: 67, endPoint x: 196, endPoint y: 103, distance: 35.9
click at [196, 106] on div "Limpar filtros Janela de atendimento Grade de atendimento Capacidade Transporta…" at bounding box center [211, 91] width 423 height 182
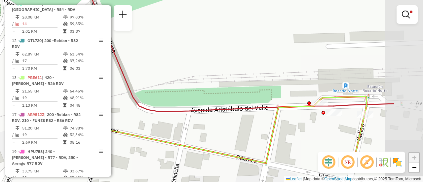
drag, startPoint x: 358, startPoint y: 103, endPoint x: 224, endPoint y: 45, distance: 146.1
click at [225, 48] on div "Limpar filtros Janela de atendimento Grade de atendimento Capacidade Transporta…" at bounding box center [211, 91] width 423 height 182
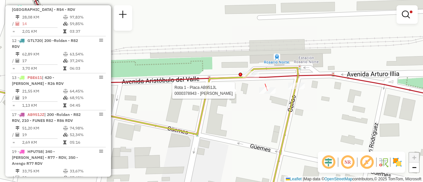
select select "**********"
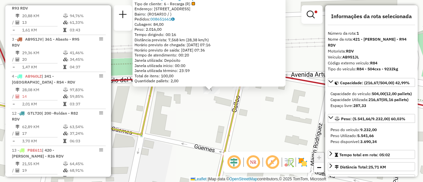
scroll to position [235, 0]
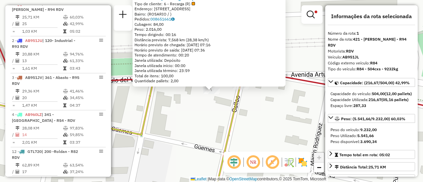
click at [262, 106] on div "Rota 1 - Placa AB951JL 0000378943 - PERALTA EDGARDO FRANCISCO 0000378943 - PERA…" at bounding box center [211, 91] width 423 height 182
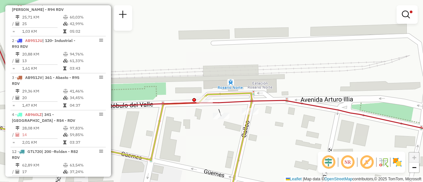
drag, startPoint x: 235, startPoint y: 49, endPoint x: 264, endPoint y: 129, distance: 84.5
click at [264, 129] on div "Limpar filtros Janela de atendimento Grade de atendimento Capacidade Transporta…" at bounding box center [211, 91] width 423 height 182
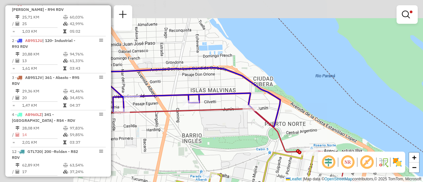
drag, startPoint x: 161, startPoint y: 67, endPoint x: 285, endPoint y: 136, distance: 142.4
click at [275, 135] on div "Limpar filtros Janela de atendimento Grade de atendimento Capacidade Transporta…" at bounding box center [211, 91] width 423 height 182
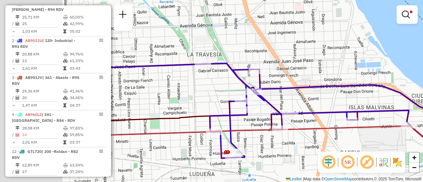
drag, startPoint x: 210, startPoint y: 131, endPoint x: 331, endPoint y: 139, distance: 120.8
click at [331, 139] on div "Limpar filtros Janela de atendimento Grade de atendimento Capacidade Transporta…" at bounding box center [211, 91] width 423 height 182
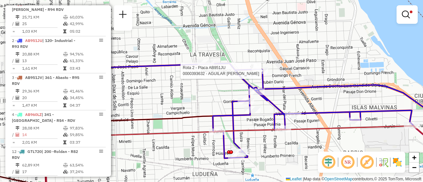
select select "**********"
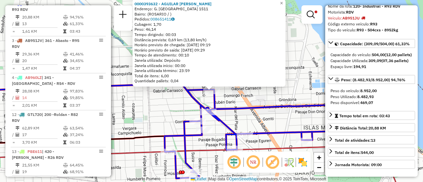
scroll to position [66, 0]
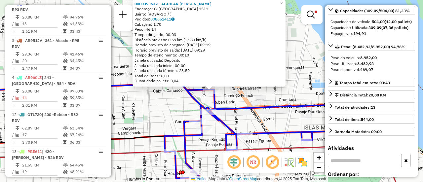
click at [162, 114] on div "0000393632 - AGUILAR LUCAS MATIAS Endereço: G. CARRASCO 1511 Bairro: (ROSARIO /…" at bounding box center [211, 91] width 423 height 182
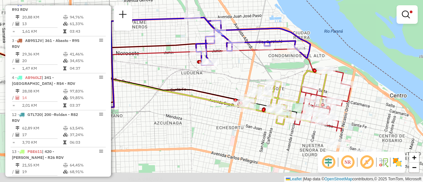
drag, startPoint x: 280, startPoint y: 130, endPoint x: 266, endPoint y: 61, distance: 70.1
click at [266, 61] on div "Limpar filtros Janela de atendimento Grade de atendimento Capacidade Transporta…" at bounding box center [211, 91] width 423 height 182
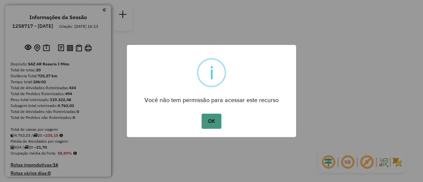
click at [210, 122] on button "OK" at bounding box center [210, 121] width 19 height 15
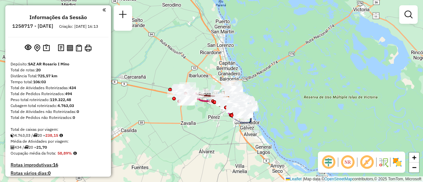
drag, startPoint x: 182, startPoint y: 103, endPoint x: 237, endPoint y: 121, distance: 58.3
click at [237, 121] on div "Janela de atendimento Grade de atendimento Capacidade Transportadoras Veículos …" at bounding box center [211, 91] width 423 height 182
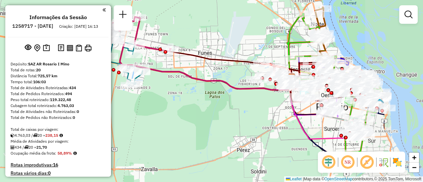
drag, startPoint x: 312, startPoint y: 43, endPoint x: 231, endPoint y: 37, distance: 81.1
click at [231, 37] on div "Janela de atendimento Grade de atendimento Capacidade Transportadoras Veículos …" at bounding box center [211, 91] width 423 height 182
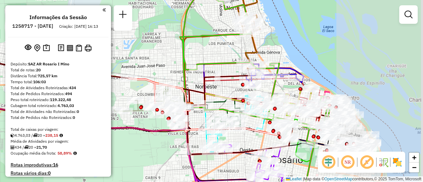
drag, startPoint x: 346, startPoint y: 47, endPoint x: 215, endPoint y: 44, distance: 131.2
click at [216, 44] on div "Janela de atendimento Grade de atendimento Capacidade Transportadoras Veículos …" at bounding box center [211, 91] width 423 height 182
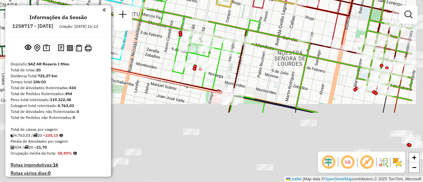
drag, startPoint x: 336, startPoint y: 109, endPoint x: 258, endPoint y: -11, distance: 143.1
click at [258, 0] on html "Aguarde... Pop-up bloqueado! Seu navegador bloqueou automáticamente a abertura …" at bounding box center [211, 91] width 423 height 182
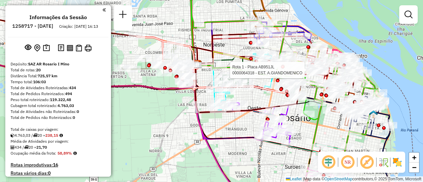
drag, startPoint x: 324, startPoint y: 135, endPoint x: 312, endPoint y: 70, distance: 66.7
click at [312, 70] on div "Rota 1 - Placa AB951JL 0000064318 - EST. A.GIANDOMENICO Janela de atendimento G…" at bounding box center [211, 91] width 423 height 182
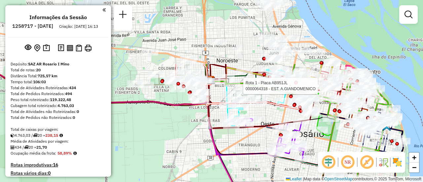
drag, startPoint x: 232, startPoint y: 62, endPoint x: 256, endPoint y: 144, distance: 85.9
click at [256, 144] on div "Rota 1 - Placa AB951JL 0000064318 - EST. A.GIANDOMENICO Janela de atendimento G…" at bounding box center [211, 91] width 423 height 182
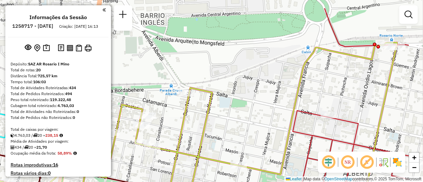
drag, startPoint x: 391, startPoint y: 54, endPoint x: 285, endPoint y: 104, distance: 117.1
click at [285, 105] on div "Rota 1 - Placa AB951JL 0000064318 - EST. A.GIANDOMENICO Janela de atendimento G…" at bounding box center [211, 91] width 423 height 182
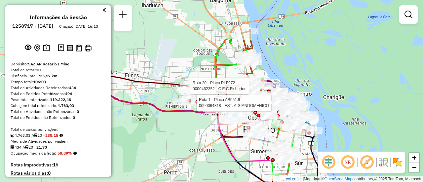
select select "**********"
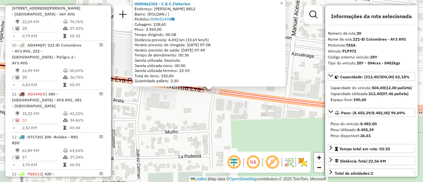
scroll to position [845, 0]
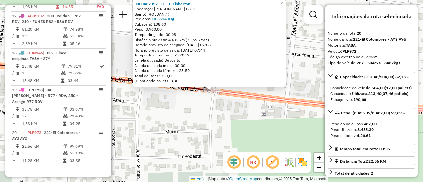
click at [181, 118] on div "0000462352 - C.E.C.Fisherton Endereço: [PERSON_NAME] 8812 Bairro: (ROLDAN / ) P…" at bounding box center [211, 91] width 423 height 182
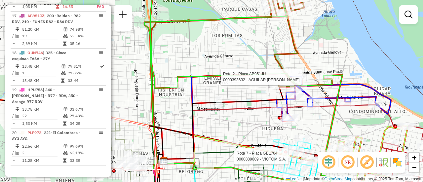
select select "**********"
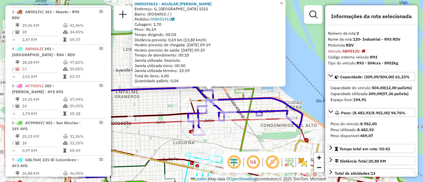
scroll to position [272, 0]
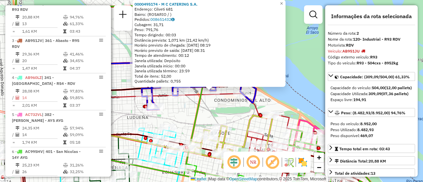
click at [178, 116] on div "0000495174 - M C CATERING S.A. Endereço: Cilveti 681 Bairro: ([GEOGRAPHIC_DATA]…" at bounding box center [211, 91] width 423 height 182
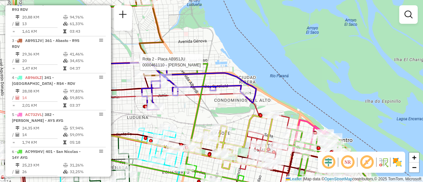
select select "**********"
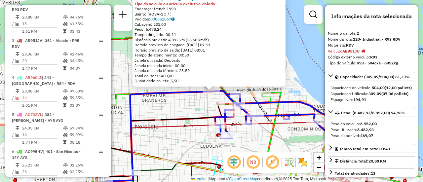
click at [179, 109] on div "0000461110 - [PERSON_NAME] - RDV Tipo do veículo ou veículo exclusivo violado E…" at bounding box center [211, 91] width 423 height 182
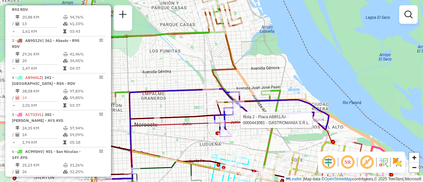
select select "**********"
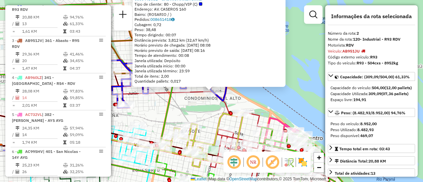
scroll to position [33, 0]
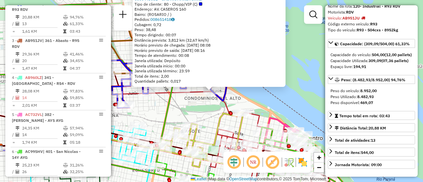
click at [203, 114] on div "0000443081 - GASTROMANIA S.R.L. Tipo de cliente: 80 - Chopp/VIP (C) Endereço: A…" at bounding box center [211, 91] width 423 height 182
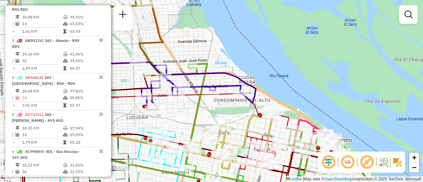
drag, startPoint x: 193, startPoint y: 109, endPoint x: 338, endPoint y: 125, distance: 145.9
click at [342, 128] on div "Janela de atendimento Grade de atendimento Capacidade Transportadoras Veículos …" at bounding box center [211, 91] width 423 height 182
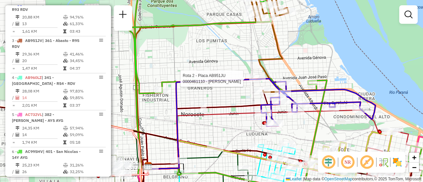
select select "**********"
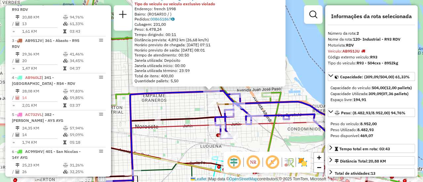
click at [293, 139] on div "0000461110 - [PERSON_NAME] - RDV Tipo do veículo ou veículo exclusivo violado E…" at bounding box center [211, 91] width 423 height 182
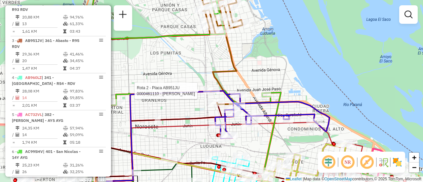
select select "**********"
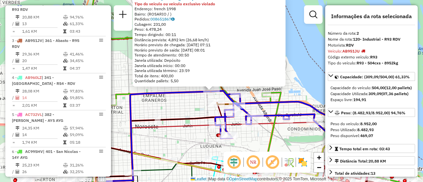
click at [290, 133] on div "0000461110 - [PERSON_NAME] - RDV Tipo do veículo ou veículo exclusivo violado E…" at bounding box center [211, 91] width 423 height 182
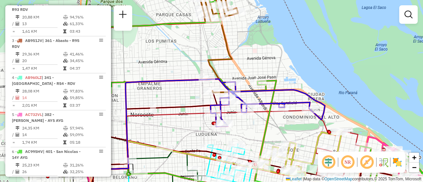
drag, startPoint x: 299, startPoint y: 135, endPoint x: 266, endPoint y: 80, distance: 64.6
click at [268, 83] on div "Janela de atendimento Grade de atendimento Capacidade Transportadoras Veículos …" at bounding box center [211, 91] width 423 height 182
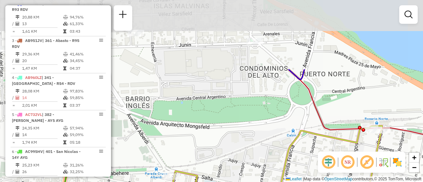
drag, startPoint x: 241, startPoint y: 72, endPoint x: 311, endPoint y: 152, distance: 105.8
click at [311, 161] on div "Janela de atendimento Grade de atendimento Capacidade Transportadoras Veículos …" at bounding box center [211, 91] width 423 height 182
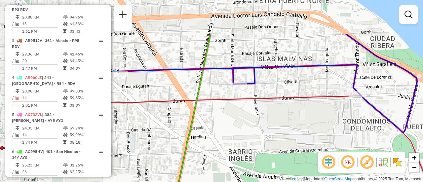
drag, startPoint x: 246, startPoint y: 75, endPoint x: 347, endPoint y: 127, distance: 113.9
click at [347, 127] on div "Janela de atendimento Grade de atendimento Capacidade Transportadoras Veículos …" at bounding box center [211, 91] width 423 height 182
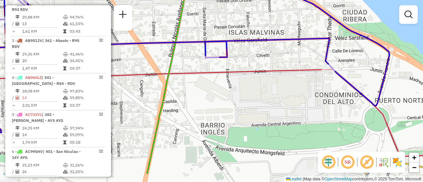
drag, startPoint x: 337, startPoint y: 106, endPoint x: 217, endPoint y: 26, distance: 143.7
click at [233, 30] on div "Janela de atendimento Grade de atendimento Capacidade Transportadoras Veículos …" at bounding box center [211, 91] width 423 height 182
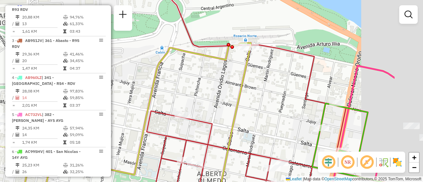
drag, startPoint x: 378, startPoint y: 100, endPoint x: 282, endPoint y: 88, distance: 96.5
click at [272, 82] on div "Janela de atendimento Grade de atendimento Capacidade Transportadoras Veículos …" at bounding box center [211, 91] width 423 height 182
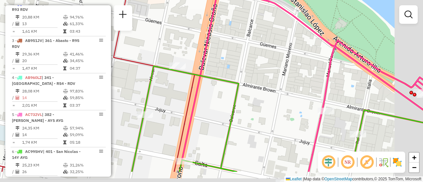
drag, startPoint x: 351, startPoint y: 91, endPoint x: 287, endPoint y: 56, distance: 73.1
click at [290, 57] on div "Janela de atendimento Grade de atendimento Capacidade Transportadoras Veículos …" at bounding box center [211, 91] width 423 height 182
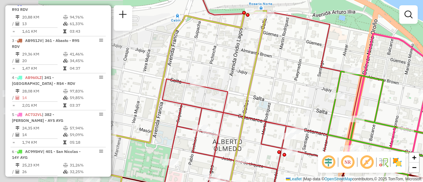
drag, startPoint x: 163, startPoint y: 82, endPoint x: 292, endPoint y: 79, distance: 129.2
click at [292, 79] on div "Janela de atendimento Grade de atendimento Capacidade Transportadoras Veículos …" at bounding box center [211, 91] width 423 height 182
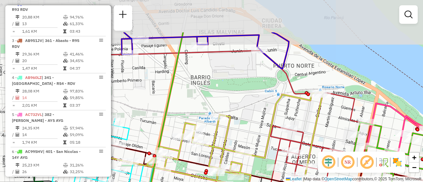
drag, startPoint x: 187, startPoint y: 58, endPoint x: 270, endPoint y: 115, distance: 100.6
click at [270, 116] on div "Janela de atendimento Grade de atendimento Capacidade Transportadoras Veículos …" at bounding box center [211, 91] width 423 height 182
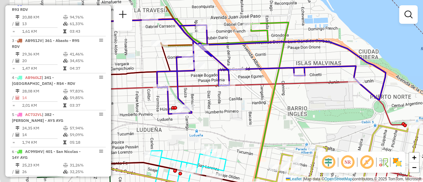
drag, startPoint x: 241, startPoint y: 82, endPoint x: 317, endPoint y: 99, distance: 77.9
click at [317, 99] on div "Janela de atendimento Grade de atendimento Capacidade Transportadoras Veículos …" at bounding box center [211, 91] width 423 height 182
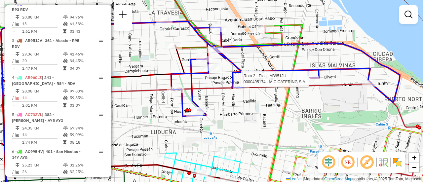
select select "**********"
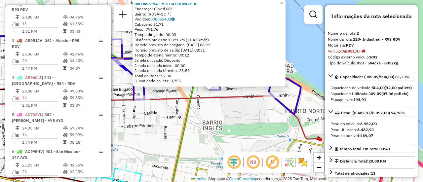
click at [224, 109] on div "0000495174 - M C CATERING S.A. Endereço: Cilveti 681 Bairro: (ROSARIO / ) Pedid…" at bounding box center [211, 91] width 423 height 182
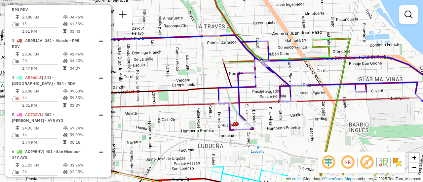
drag, startPoint x: 149, startPoint y: 113, endPoint x: 295, endPoint y: 115, distance: 146.3
click at [295, 115] on div "Janela de atendimento Grade de atendimento Capacidade Transportadoras Veículos …" at bounding box center [211, 91] width 423 height 182
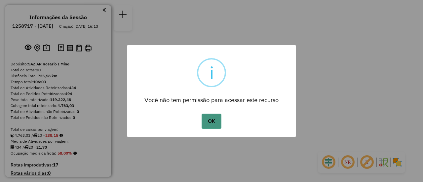
click at [210, 124] on button "OK" at bounding box center [210, 121] width 19 height 15
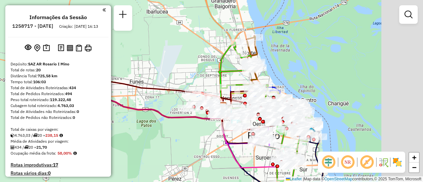
drag, startPoint x: 244, startPoint y: 51, endPoint x: 186, endPoint y: 64, distance: 59.6
click at [180, 64] on div "Janela de atendimento Grade de atendimento Capacidade Transportadoras Veículos …" at bounding box center [211, 91] width 423 height 182
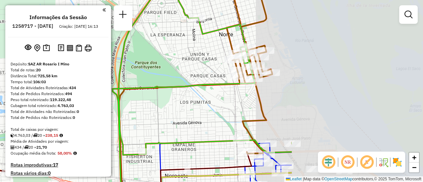
drag, startPoint x: 346, startPoint y: 80, endPoint x: 151, endPoint y: 81, distance: 195.2
click at [152, 81] on div "Janela de atendimento Grade de atendimento Capacidade Transportadoras Veículos …" at bounding box center [211, 91] width 423 height 182
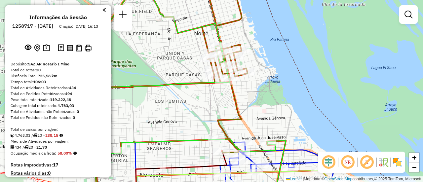
drag, startPoint x: 282, startPoint y: 131, endPoint x: 299, endPoint y: 97, distance: 37.8
click at [295, 97] on div "Janela de atendimento Grade de atendimento Capacidade Transportadoras Veículos …" at bounding box center [211, 91] width 423 height 182
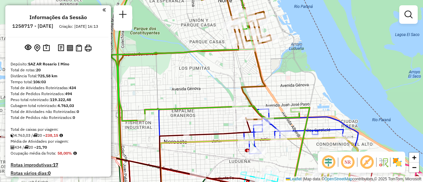
drag, startPoint x: 171, startPoint y: 87, endPoint x: 422, endPoint y: 119, distance: 253.0
click at [422, 119] on div "Janela de atendimento Grade de atendimento Capacidade Transportadoras Veículos …" at bounding box center [211, 91] width 423 height 182
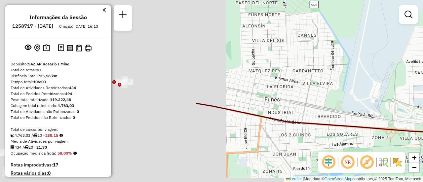
drag, startPoint x: 328, startPoint y: 89, endPoint x: 422, endPoint y: 87, distance: 94.8
click at [422, 87] on div "Janela de atendimento Grade de atendimento Capacidade Transportadoras Veículos …" at bounding box center [211, 91] width 423 height 182
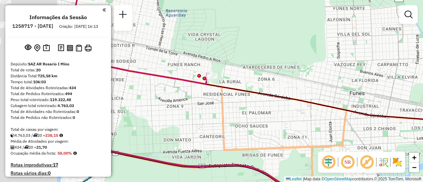
drag, startPoint x: 245, startPoint y: 79, endPoint x: 326, endPoint y: 78, distance: 80.6
click at [317, 79] on div "Janela de atendimento Grade de atendimento Capacidade Transportadoras Veículos …" at bounding box center [211, 91] width 423 height 182
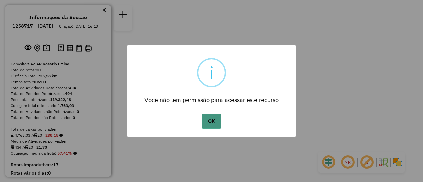
click at [210, 119] on button "OK" at bounding box center [210, 121] width 19 height 15
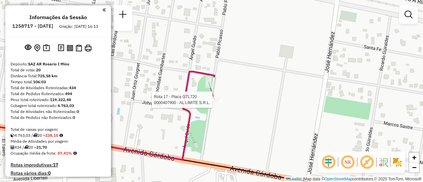
select select "**********"
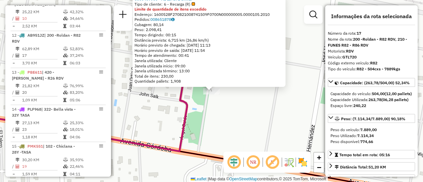
scroll to position [839, 0]
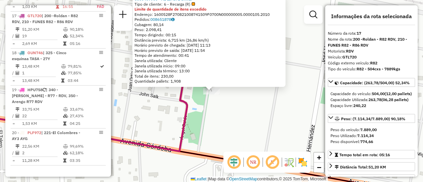
click at [252, 116] on div "0000407900 - AL LIMITE S.R.L. Tipo de cliente: 6 - Recarga (R) Limite de quanti…" at bounding box center [211, 91] width 423 height 182
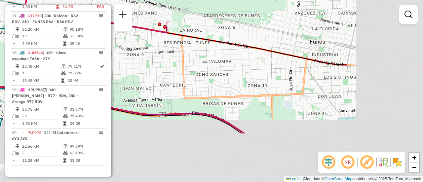
drag, startPoint x: 329, startPoint y: 128, endPoint x: 148, endPoint y: 47, distance: 198.5
click at [170, 50] on div "Janela de atendimento Grade de atendimento Capacidade Transportadoras Veículos …" at bounding box center [211, 91] width 423 height 182
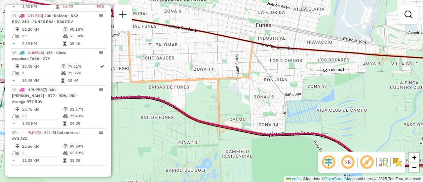
drag, startPoint x: 373, startPoint y: 113, endPoint x: 127, endPoint y: 32, distance: 258.9
click at [129, 32] on div "Janela de atendimento Grade de atendimento Capacidade Transportadoras Veículos …" at bounding box center [211, 91] width 423 height 182
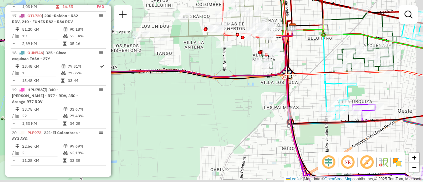
drag, startPoint x: 350, startPoint y: 104, endPoint x: 280, endPoint y: 99, distance: 70.2
click at [325, 99] on icon at bounding box center [383, 62] width 116 height 114
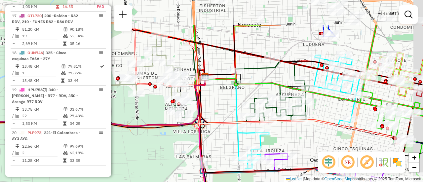
drag, startPoint x: 374, startPoint y: 60, endPoint x: 315, endPoint y: 107, distance: 75.2
click at [310, 112] on div "Janela de atendimento Grade de atendimento Capacidade Transportadoras Veículos …" at bounding box center [211, 91] width 423 height 182
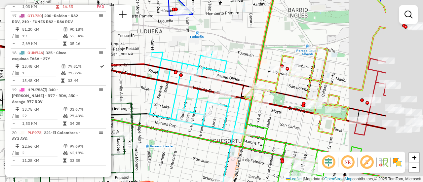
drag, startPoint x: 415, startPoint y: 48, endPoint x: 317, endPoint y: 69, distance: 101.1
click at [317, 69] on div "Janela de atendimento Grade de atendimento Capacidade Transportadoras Veículos …" at bounding box center [211, 91] width 423 height 182
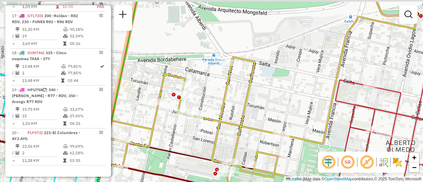
drag, startPoint x: 392, startPoint y: 44, endPoint x: 306, endPoint y: 72, distance: 90.1
click at [304, 78] on div "Janela de atendimento Grade de atendimento Capacidade Transportadoras Veículos …" at bounding box center [211, 91] width 423 height 182
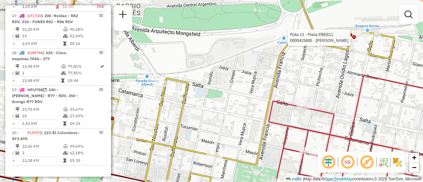
select select "**********"
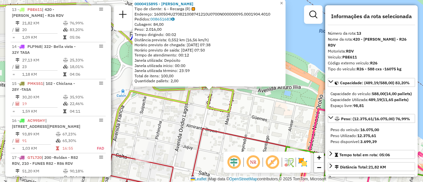
scroll to position [33, 0]
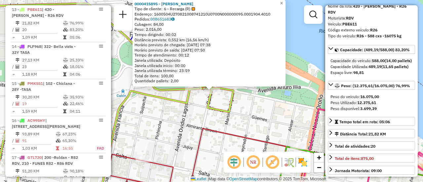
click at [283, 120] on div "0000415895 - RAMIREZ EZEQUIEL MARIO Tipo de cliente: 6 - Recarga (R) Endereço: …" at bounding box center [211, 91] width 423 height 182
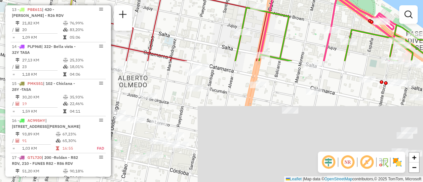
drag, startPoint x: 291, startPoint y: 123, endPoint x: 247, endPoint y: -18, distance: 147.5
click at [247, 0] on html "Aguarde... Pop-up bloqueado! Seu navegador bloqueou automáticamente a abertura …" at bounding box center [211, 91] width 423 height 182
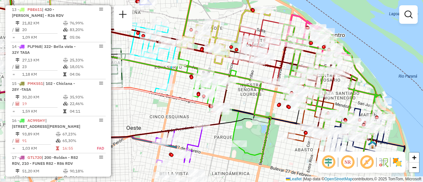
drag, startPoint x: 281, startPoint y: 151, endPoint x: 307, endPoint y: -26, distance: 178.5
click at [307, 0] on html "Aguarde... Pop-up bloqueado! Seu navegador bloqueou automáticamente a abertura …" at bounding box center [211, 91] width 423 height 182
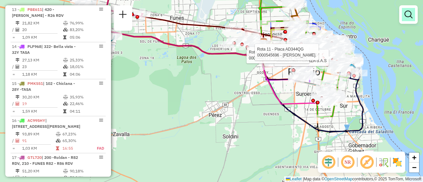
click at [409, 16] on em at bounding box center [408, 15] width 8 height 8
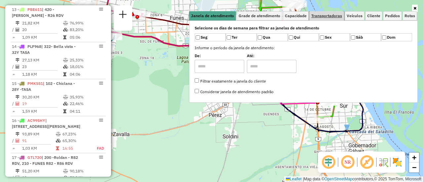
click at [333, 17] on span "Transportadoras" at bounding box center [326, 16] width 31 height 4
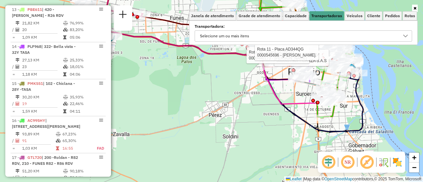
click at [404, 35] on icon at bounding box center [405, 35] width 5 height 5
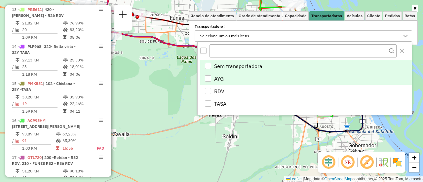
scroll to position [4, 23]
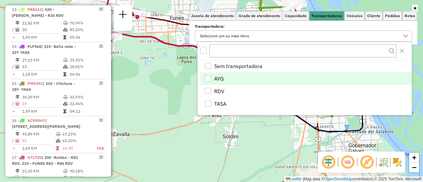
click at [207, 79] on div "AYG" at bounding box center [208, 78] width 6 height 6
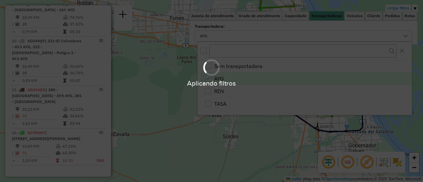
scroll to position [352, 0]
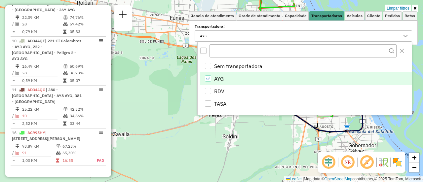
click at [254, 124] on div "Limpar filtros Janela de atendimento Grade de atendimento Capacidade Transporta…" at bounding box center [211, 91] width 423 height 182
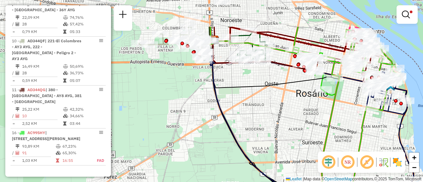
drag, startPoint x: 324, startPoint y: 62, endPoint x: 276, endPoint y: 129, distance: 82.9
click at [276, 129] on div "Limpar filtros Janela de atendimento Grade de atendimento Capacidade Transporta…" at bounding box center [211, 91] width 423 height 182
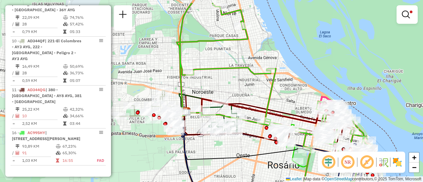
drag, startPoint x: 279, startPoint y: 69, endPoint x: 283, endPoint y: 90, distance: 21.4
click at [283, 90] on div "Limpar filtros Janela de atendimento Grade de atendimento Capacidade Transporta…" at bounding box center [211, 91] width 423 height 182
click at [405, 13] on em at bounding box center [406, 15] width 8 height 8
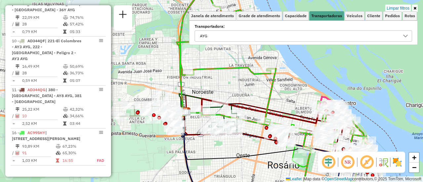
click at [405, 36] on icon at bounding box center [405, 35] width 5 height 5
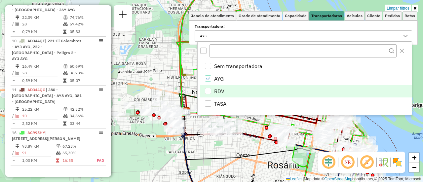
click at [208, 90] on div "RDV" at bounding box center [208, 91] width 6 height 6
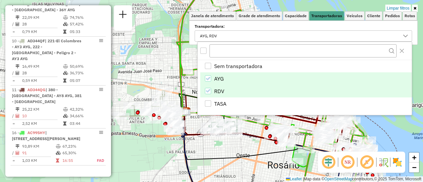
click at [209, 79] on icon "AYG" at bounding box center [207, 78] width 5 height 5
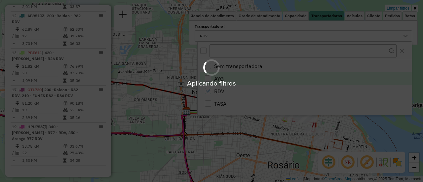
scroll to position [346, 0]
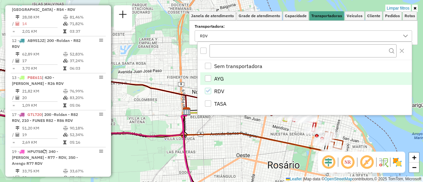
click at [234, 127] on div "Limpar filtros Janela de atendimento Grade de atendimento Capacidade Transporta…" at bounding box center [211, 91] width 423 height 182
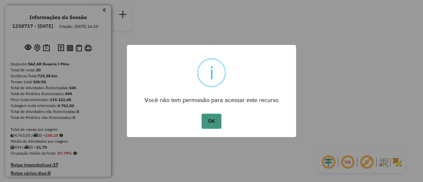
click at [210, 121] on button "OK" at bounding box center [210, 121] width 19 height 15
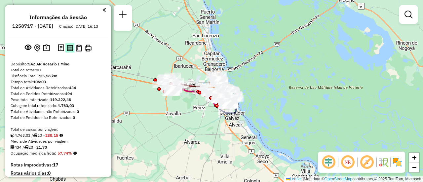
click at [70, 51] on img at bounding box center [70, 48] width 6 height 6
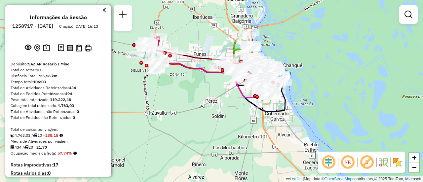
click at [220, 97] on div "Janela de atendimento Grade de atendimento Capacidade Transportadoras Veículos …" at bounding box center [211, 91] width 423 height 182
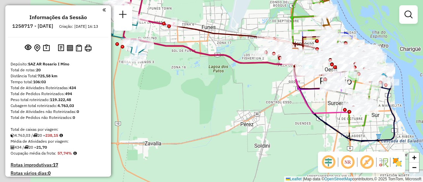
drag, startPoint x: 186, startPoint y: 37, endPoint x: 251, endPoint y: 54, distance: 67.8
click at [250, 54] on div "Janela de atendimento Grade de atendimento Capacidade Transportadoras Veículos …" at bounding box center [211, 91] width 423 height 182
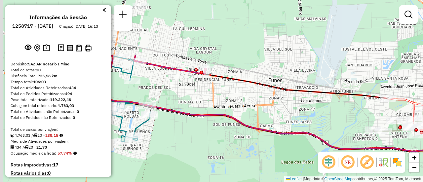
drag, startPoint x: 202, startPoint y: 24, endPoint x: 208, endPoint y: 82, distance: 58.1
click at [218, 97] on div "Janela de atendimento Grade de atendimento Capacidade Transportadoras Veículos …" at bounding box center [211, 91] width 423 height 182
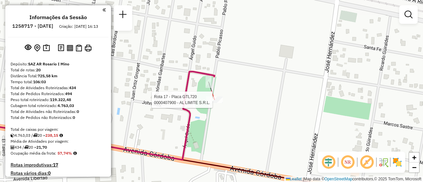
select select "**********"
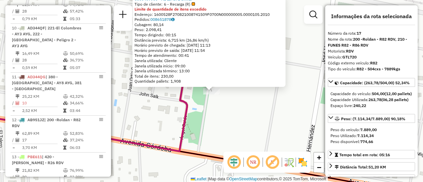
scroll to position [839, 0]
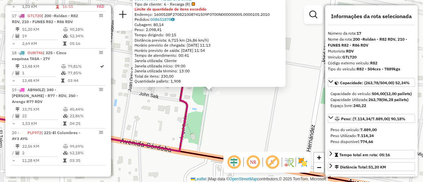
drag, startPoint x: 249, startPoint y: 51, endPoint x: 250, endPoint y: 81, distance: 29.7
click at [250, 81] on div "0000407900 - AL LIMITE S.R.L. Tipo de cliente: 6 - Recarga (R) Limite de quanti…" at bounding box center [208, 40] width 149 height 88
click at [255, 126] on div "0000407900 - AL LIMITE S.R.L. Tipo de cliente: 6 - Recarga (R) Limite de quanti…" at bounding box center [211, 91] width 423 height 182
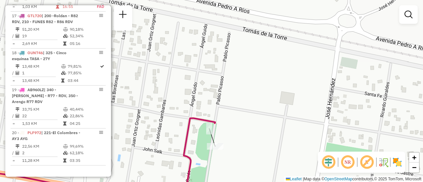
drag, startPoint x: 255, startPoint y: 105, endPoint x: 258, endPoint y: 160, distance: 55.2
click at [259, 162] on div "Janela de atendimento Grade de atendimento Capacidade Transportadoras Veículos …" at bounding box center [211, 91] width 423 height 182
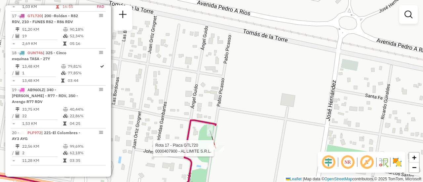
select select "**********"
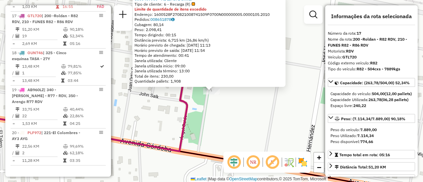
click at [228, 109] on div "0000407900 - AL LIMITE S.R.L. Tipo de cliente: 6 - Recarga (R) Limite de quanti…" at bounding box center [211, 91] width 423 height 182
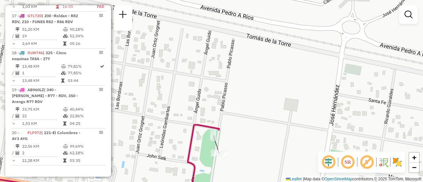
drag, startPoint x: 232, startPoint y: 96, endPoint x: 246, endPoint y: 151, distance: 56.6
click at [240, 159] on div "Janela de atendimento Grade de atendimento Capacidade Transportadoras Veículos …" at bounding box center [211, 91] width 423 height 182
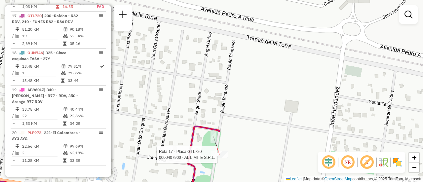
select select "**********"
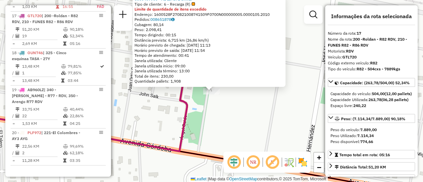
click at [244, 126] on div "0000407900 - AL LIMITE S.R.L. Tipo de cliente: 6 - Recarga (R) Limite de quanti…" at bounding box center [211, 91] width 423 height 182
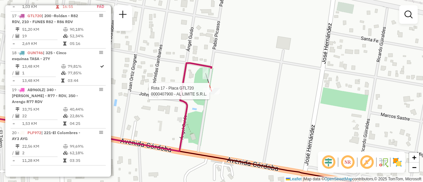
select select "**********"
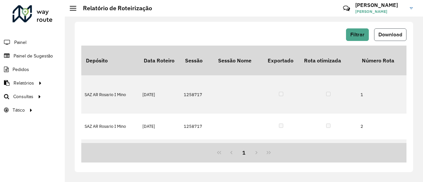
click at [389, 32] on span "Download" at bounding box center [390, 35] width 24 height 6
